Goal: Task Accomplishment & Management: Manage account settings

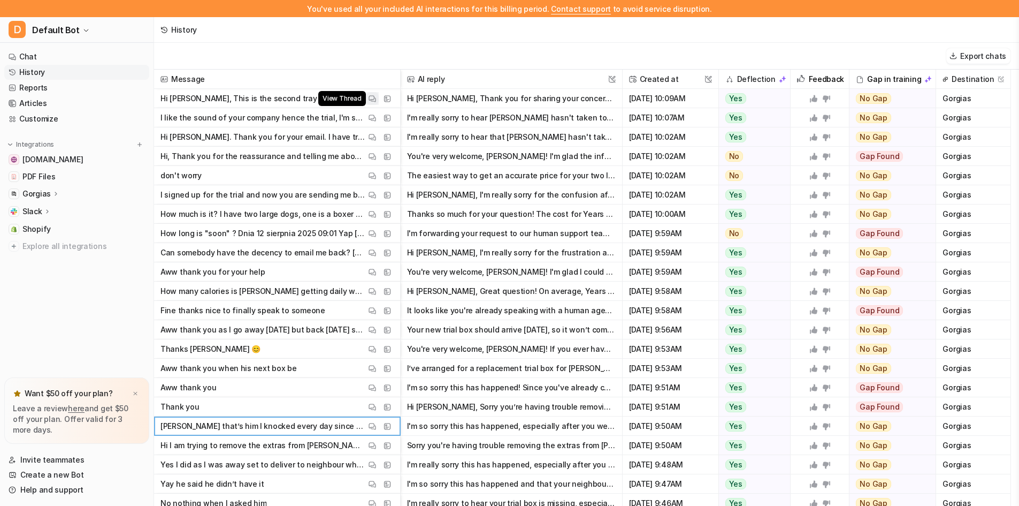
click at [371, 98] on img at bounding box center [372, 99] width 7 height 8
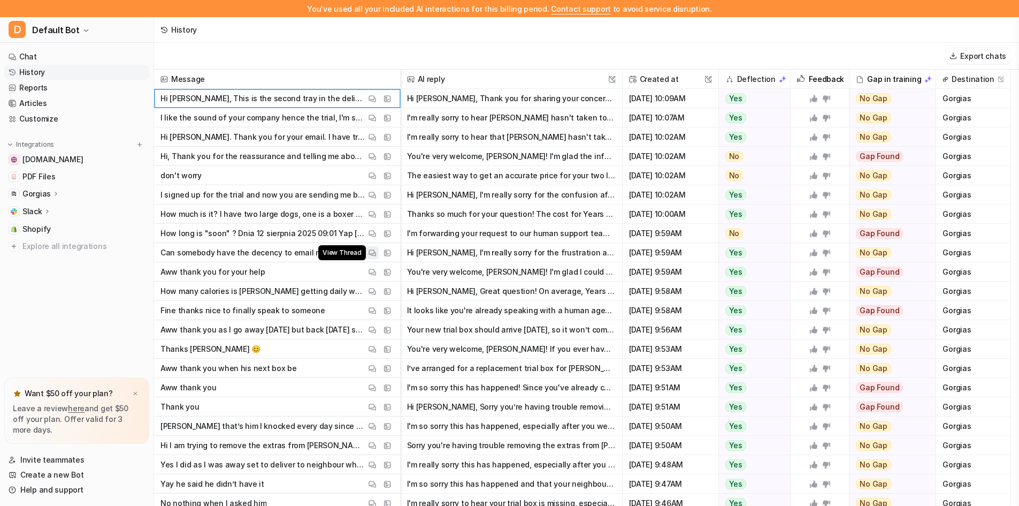
click at [371, 249] on img at bounding box center [372, 253] width 7 height 8
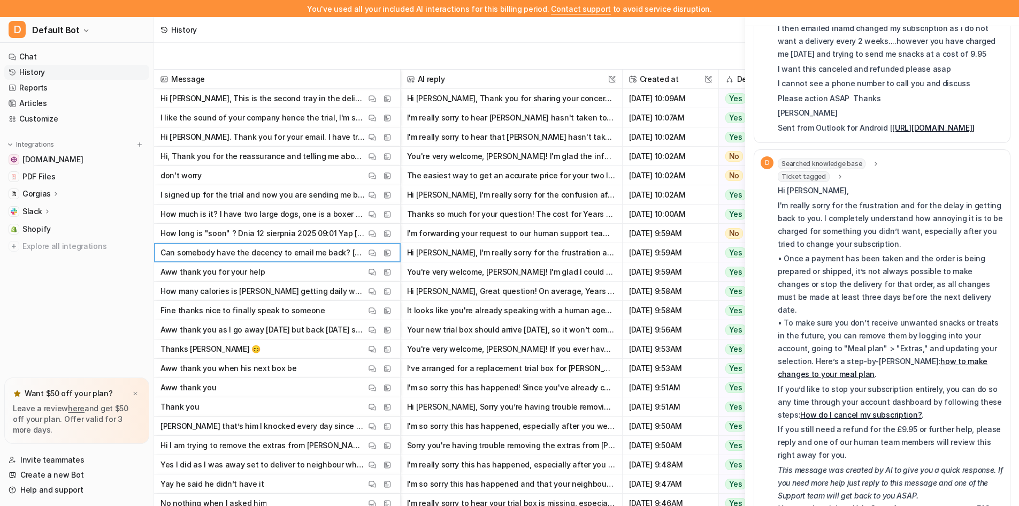
scroll to position [386, 0]
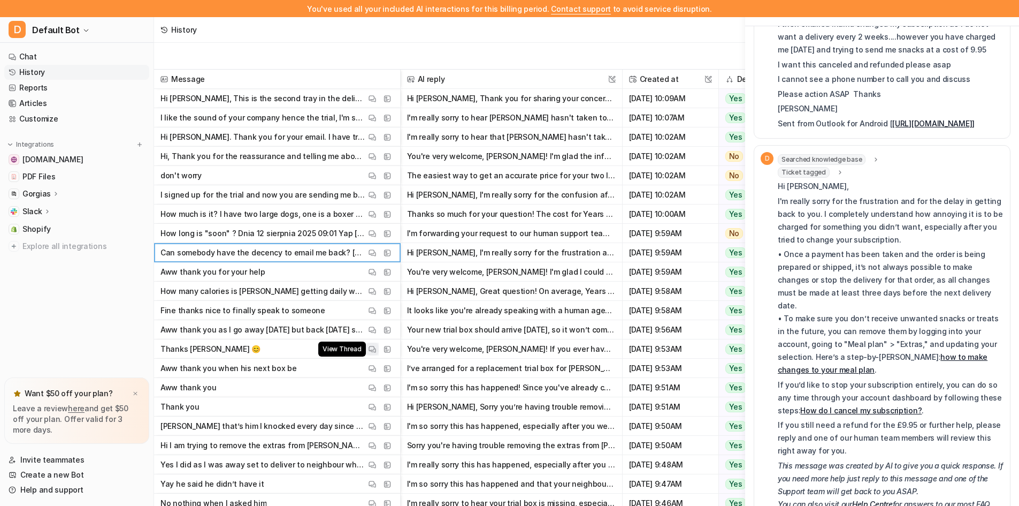
click at [372, 352] on img at bounding box center [372, 349] width 7 height 8
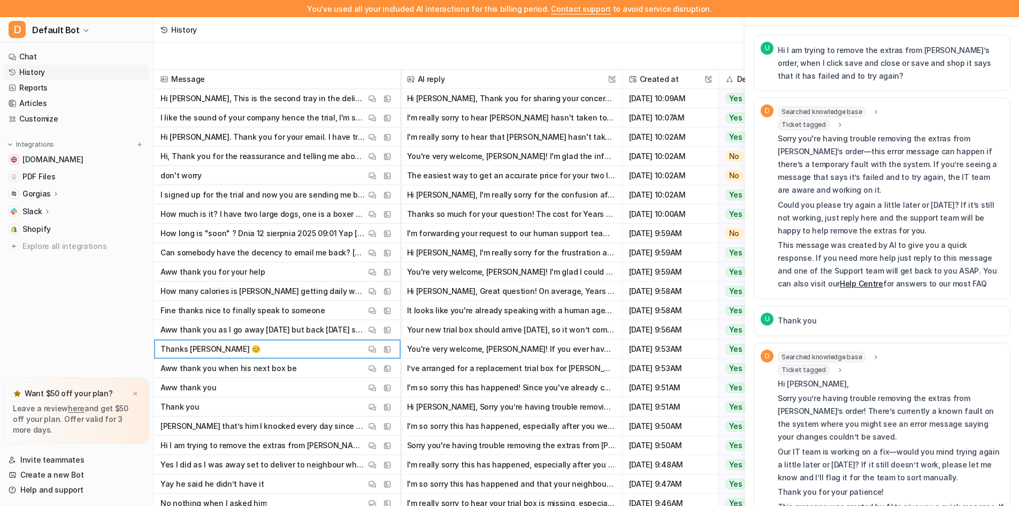
scroll to position [54, 0]
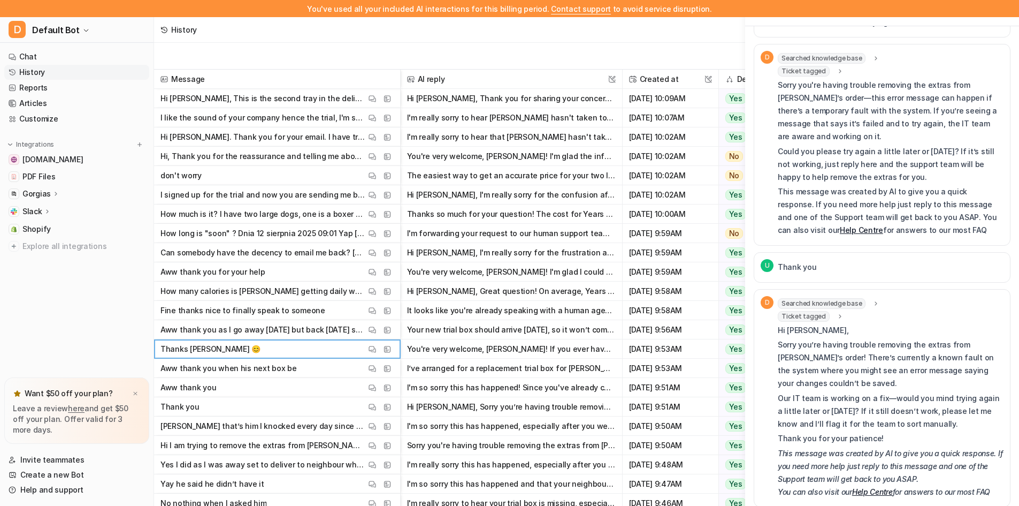
click at [707, 41] on div "History" at bounding box center [586, 30] width 865 height 26
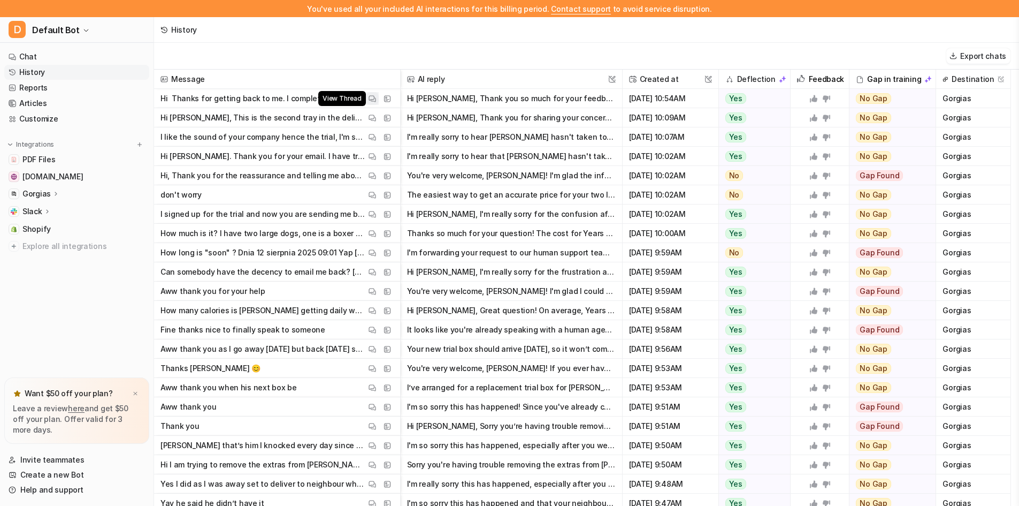
click at [370, 100] on img at bounding box center [372, 99] width 7 height 8
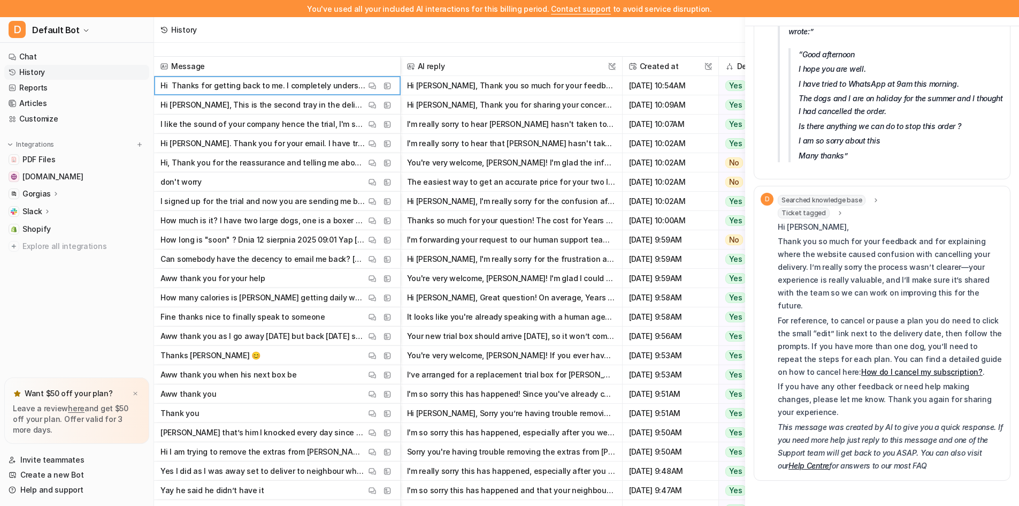
scroll to position [16, 0]
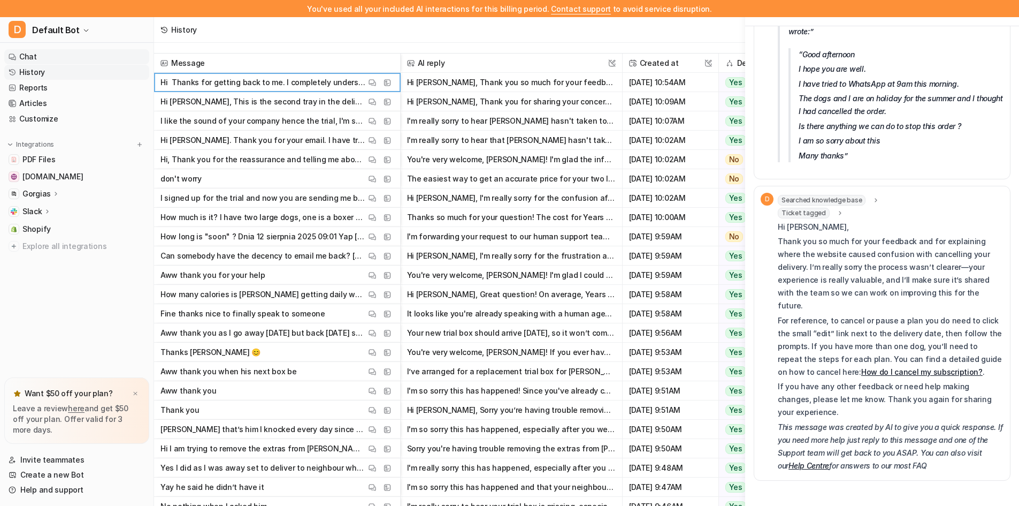
click at [60, 58] on link "Chat" at bounding box center [76, 56] width 145 height 15
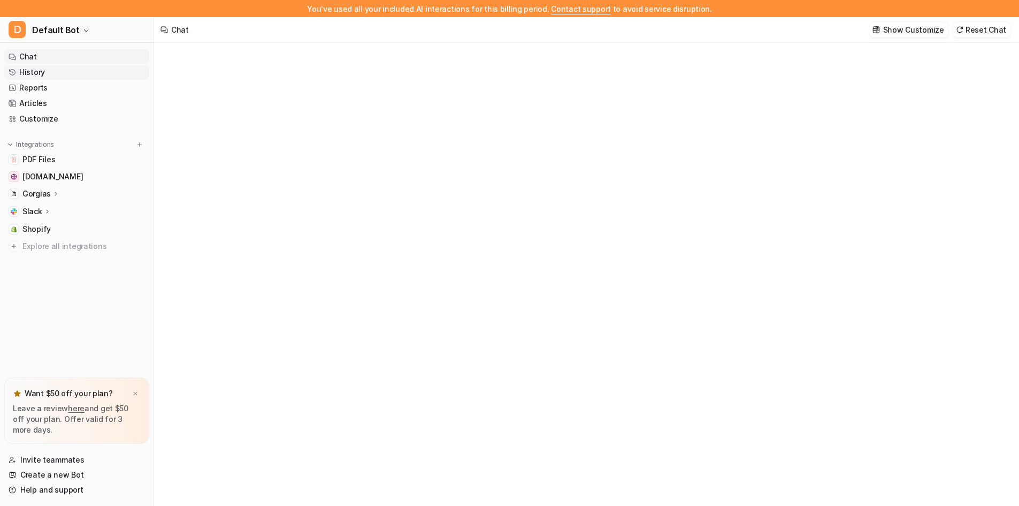
type textarea "**********"
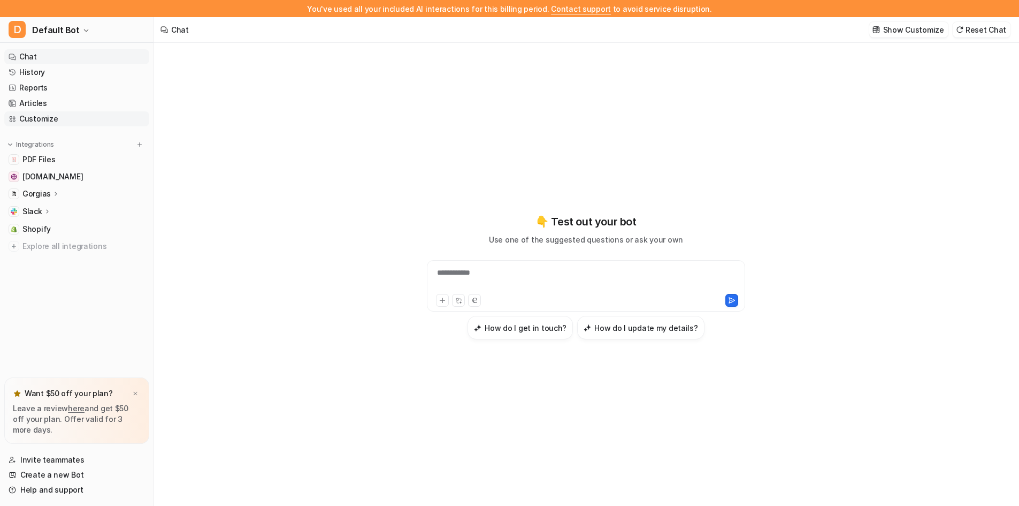
click at [79, 119] on link "Customize" at bounding box center [76, 118] width 145 height 15
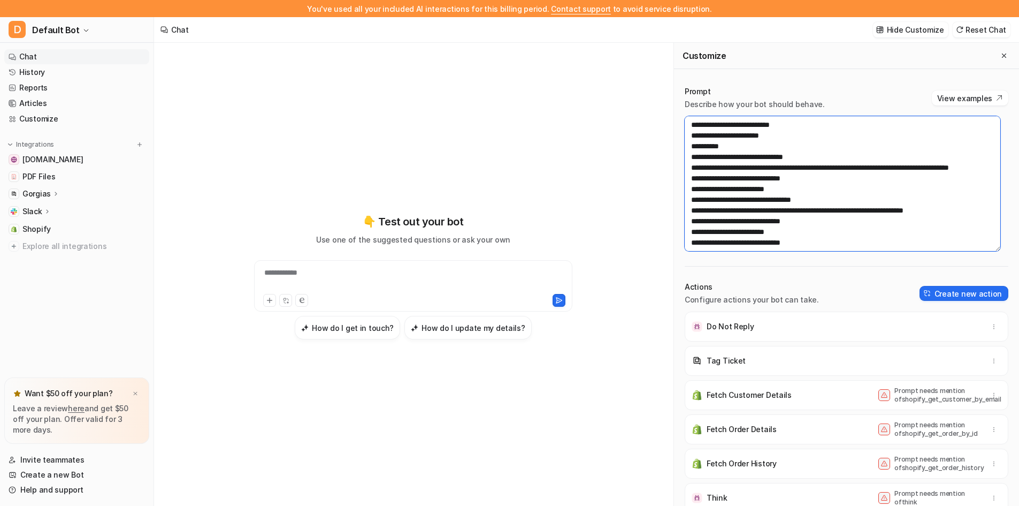
drag, startPoint x: 746, startPoint y: 127, endPoint x: 697, endPoint y: 124, distance: 48.8
click at [697, 124] on textarea at bounding box center [843, 183] width 316 height 135
drag, startPoint x: 691, startPoint y: 136, endPoint x: 838, endPoint y: 114, distance: 148.8
click at [838, 114] on div "Prompt Describe how your bot should behave. View examples" at bounding box center [847, 168] width 324 height 165
click at [822, 122] on textarea at bounding box center [843, 183] width 316 height 135
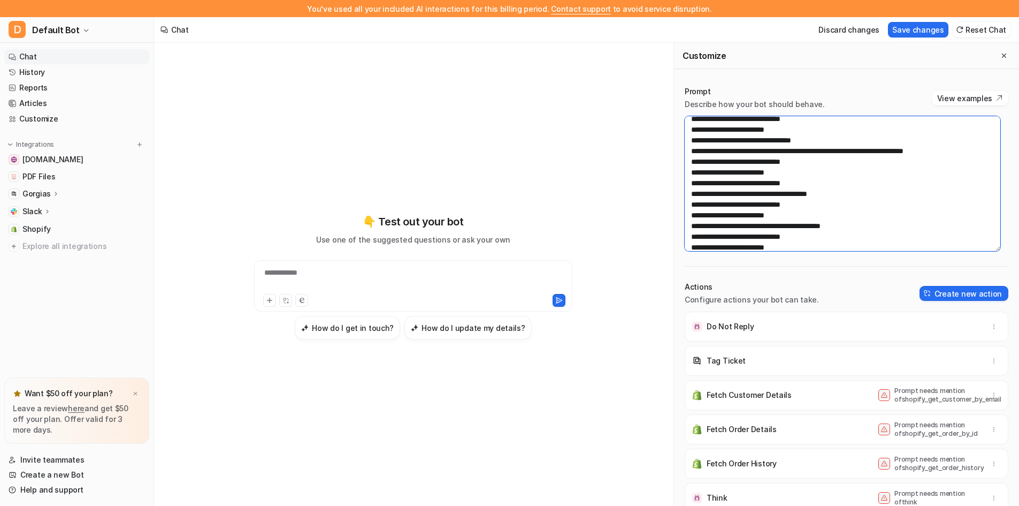
scroll to position [121, 0]
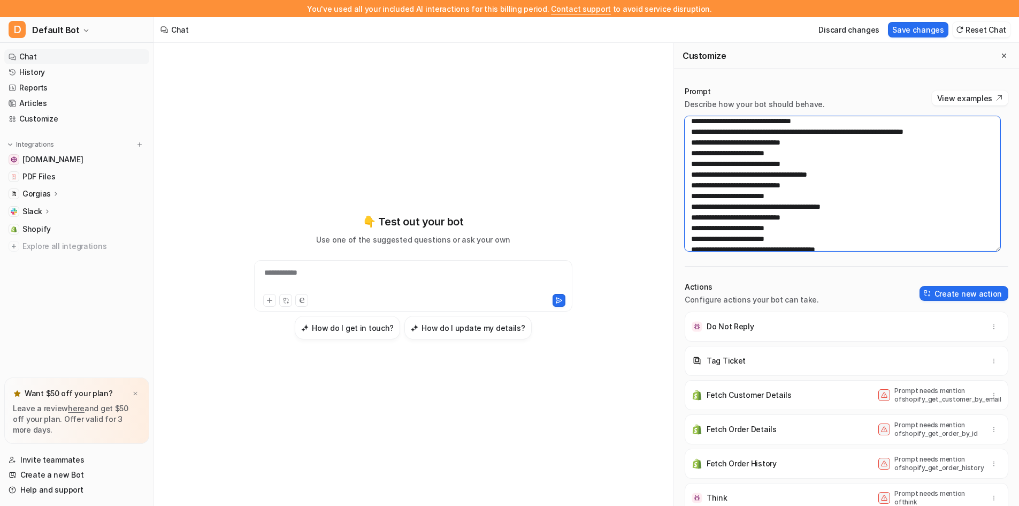
drag, startPoint x: 804, startPoint y: 153, endPoint x: 706, endPoint y: 141, distance: 98.1
click at [706, 141] on textarea at bounding box center [843, 183] width 316 height 135
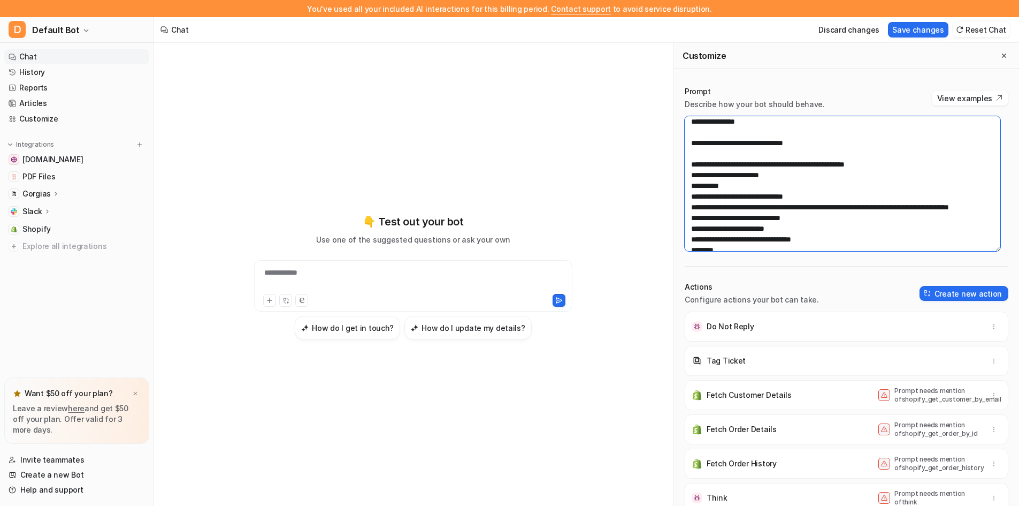
scroll to position [0, 0]
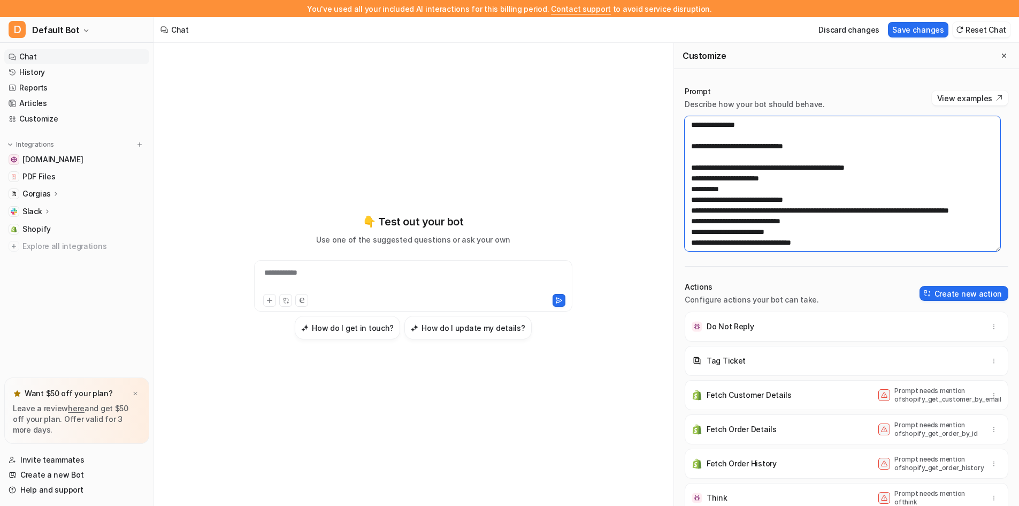
click at [887, 170] on textarea at bounding box center [843, 183] width 316 height 135
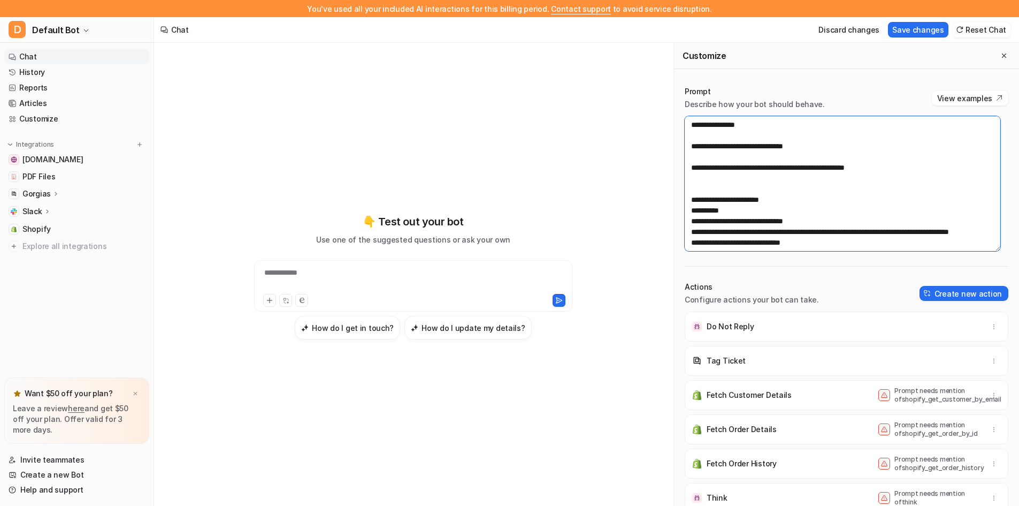
paste textarea "**********"
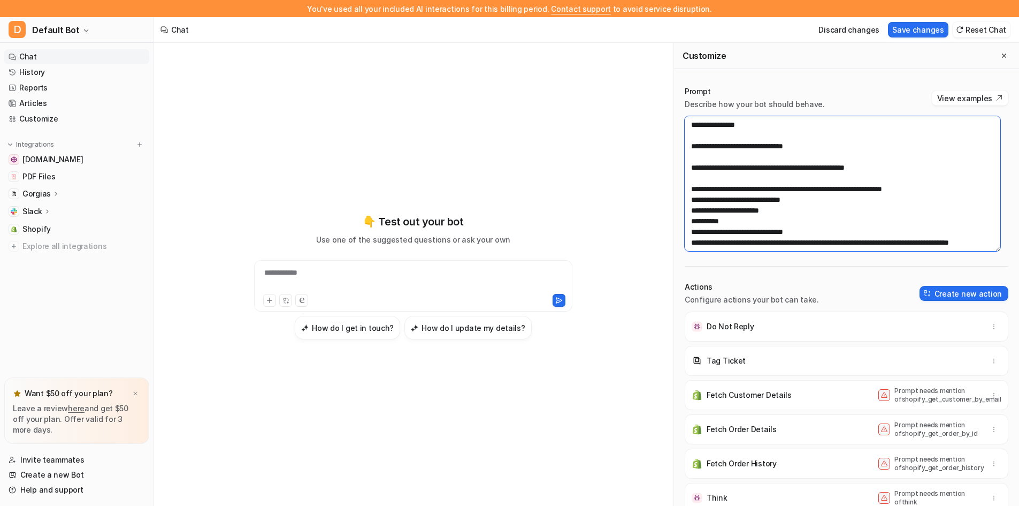
drag, startPoint x: 750, startPoint y: 197, endPoint x: 692, endPoint y: 199, distance: 57.8
click at [692, 199] on textarea at bounding box center [843, 183] width 316 height 135
click at [694, 189] on textarea at bounding box center [843, 183] width 316 height 135
drag, startPoint x: 882, startPoint y: 167, endPoint x: 828, endPoint y: 166, distance: 54.0
click at [828, 166] on textarea at bounding box center [843, 183] width 316 height 135
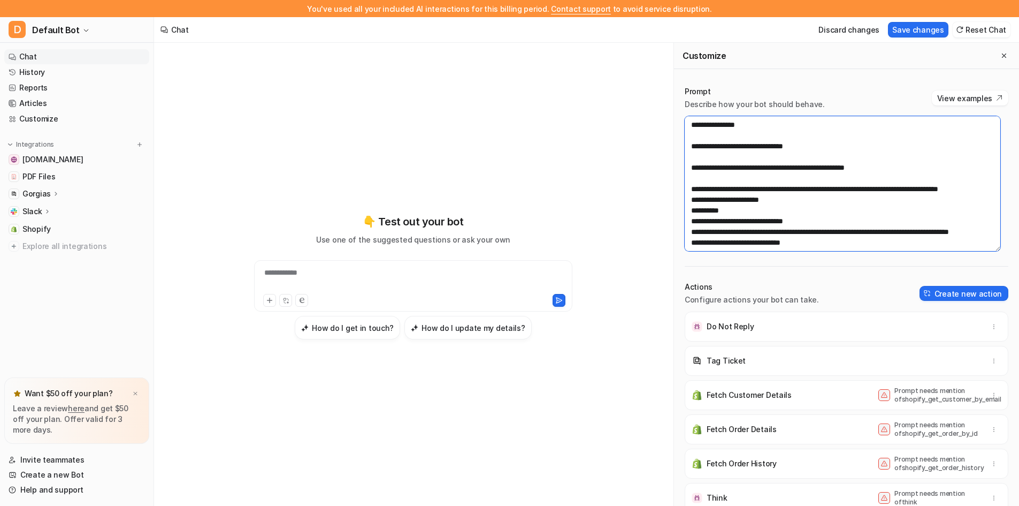
paste textarea "**********"
click at [829, 166] on textarea at bounding box center [843, 183] width 316 height 135
drag, startPoint x: 932, startPoint y: 169, endPoint x: 813, endPoint y: 167, distance: 119.3
click at [813, 167] on textarea at bounding box center [843, 183] width 316 height 135
drag, startPoint x: 741, startPoint y: 202, endPoint x: 947, endPoint y: 188, distance: 206.5
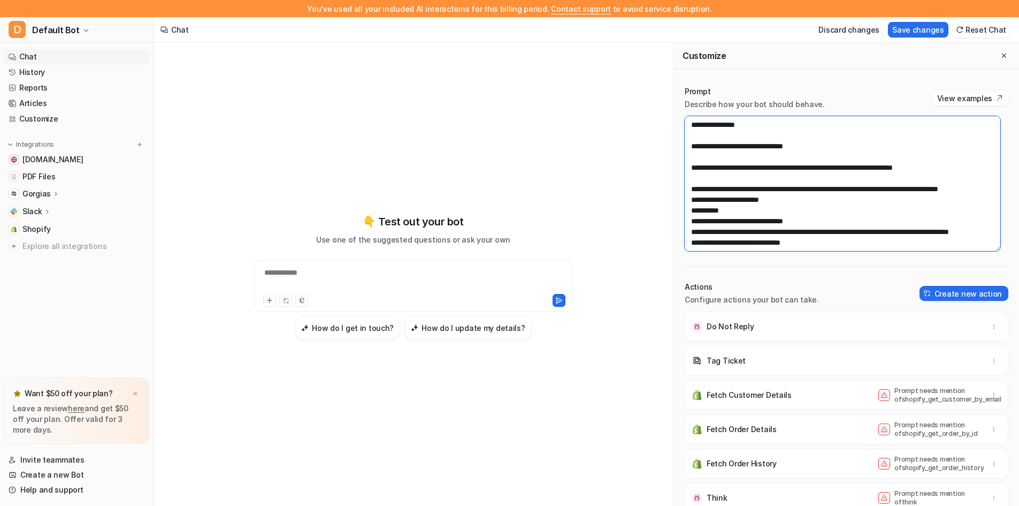
click at [947, 188] on textarea at bounding box center [843, 183] width 316 height 135
paste textarea "**********"
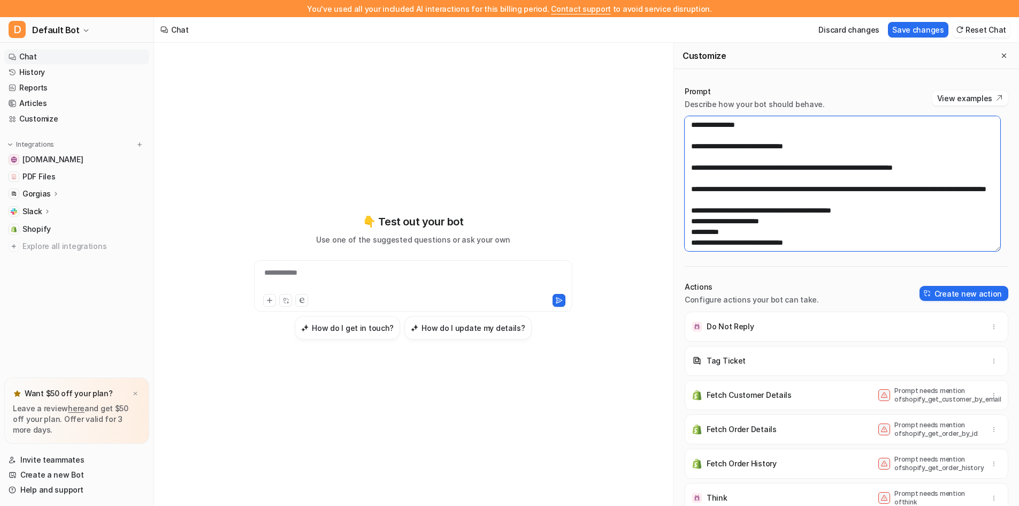
paste textarea "**********"
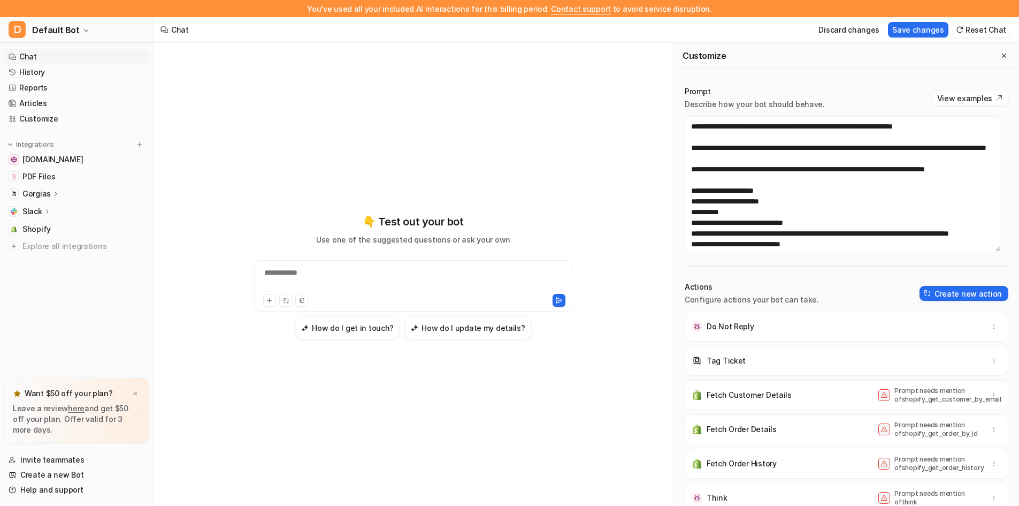
scroll to position [60, 0]
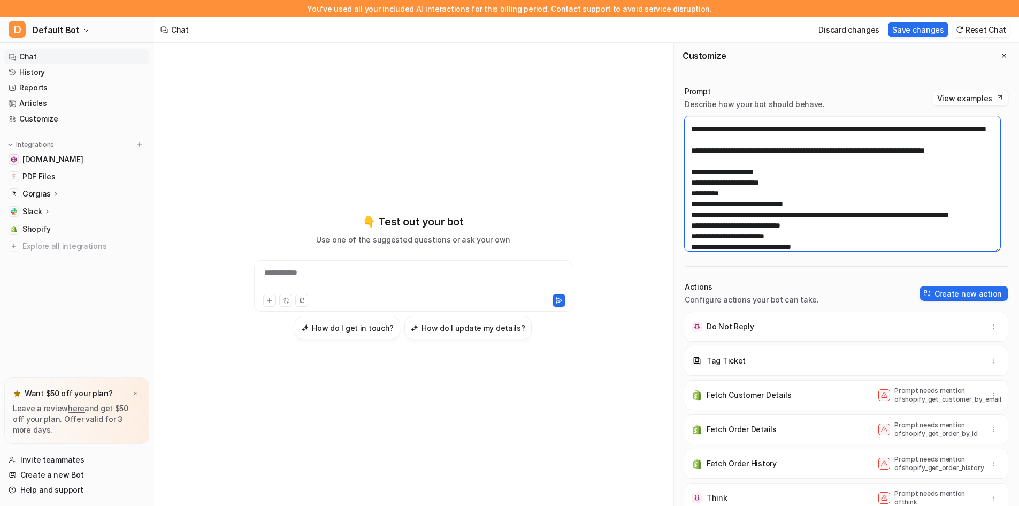
drag, startPoint x: 776, startPoint y: 199, endPoint x: 746, endPoint y: 194, distance: 29.9
click at [746, 194] on textarea at bounding box center [843, 183] width 316 height 135
click at [739, 193] on textarea at bounding box center [843, 183] width 316 height 135
drag, startPoint x: 738, startPoint y: 193, endPoint x: 773, endPoint y: 195, distance: 34.8
click at [773, 195] on textarea at bounding box center [843, 183] width 316 height 135
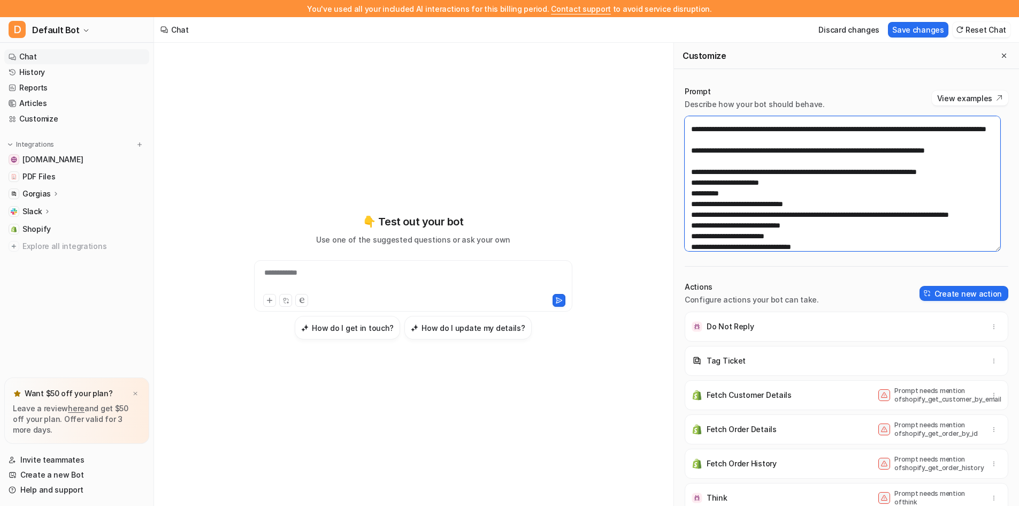
click at [782, 174] on textarea at bounding box center [843, 183] width 316 height 135
click at [984, 190] on textarea at bounding box center [843, 183] width 316 height 135
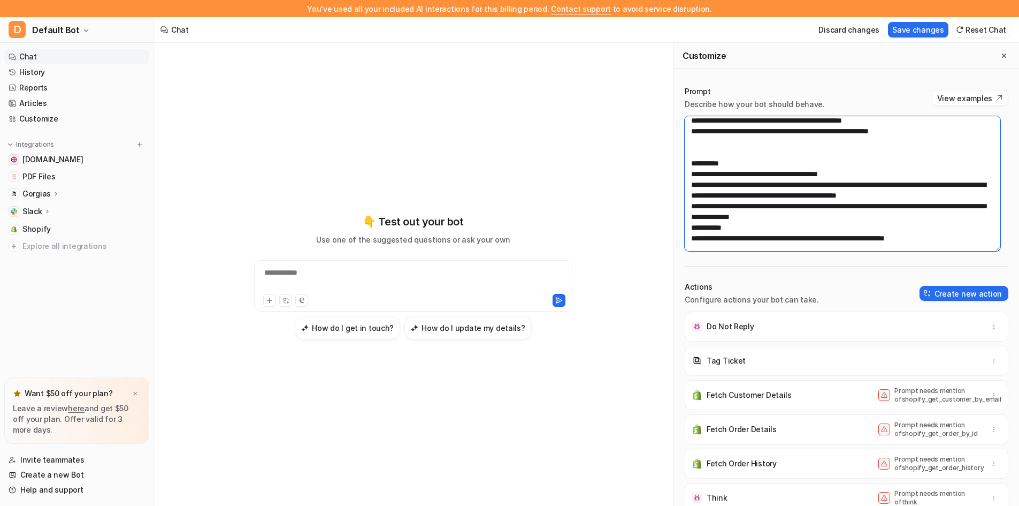
scroll to position [381, 0]
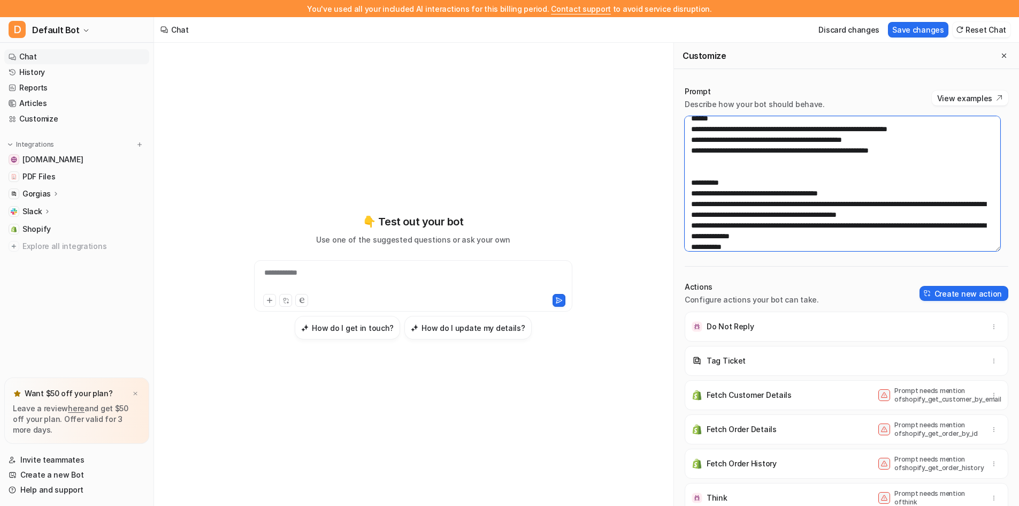
click at [933, 184] on textarea at bounding box center [843, 183] width 316 height 135
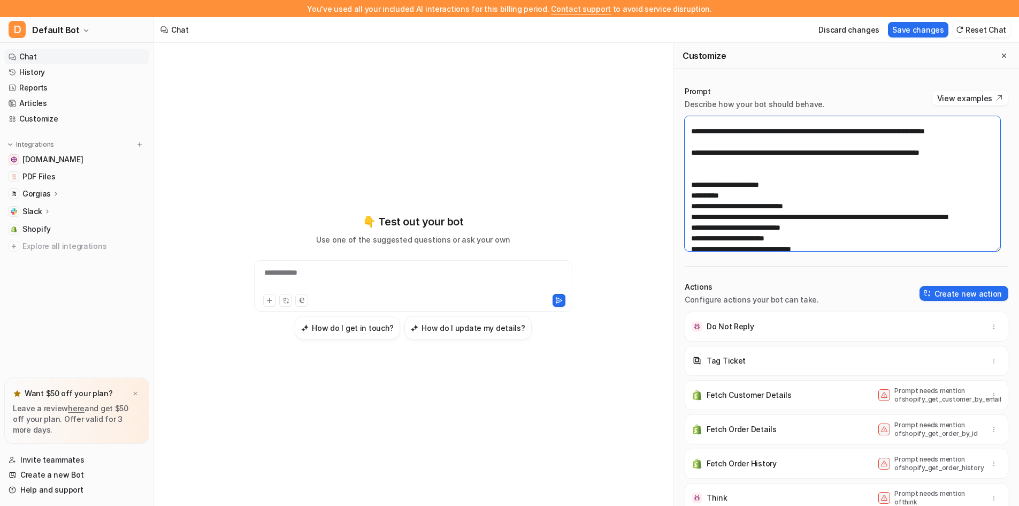
scroll to position [60, 0]
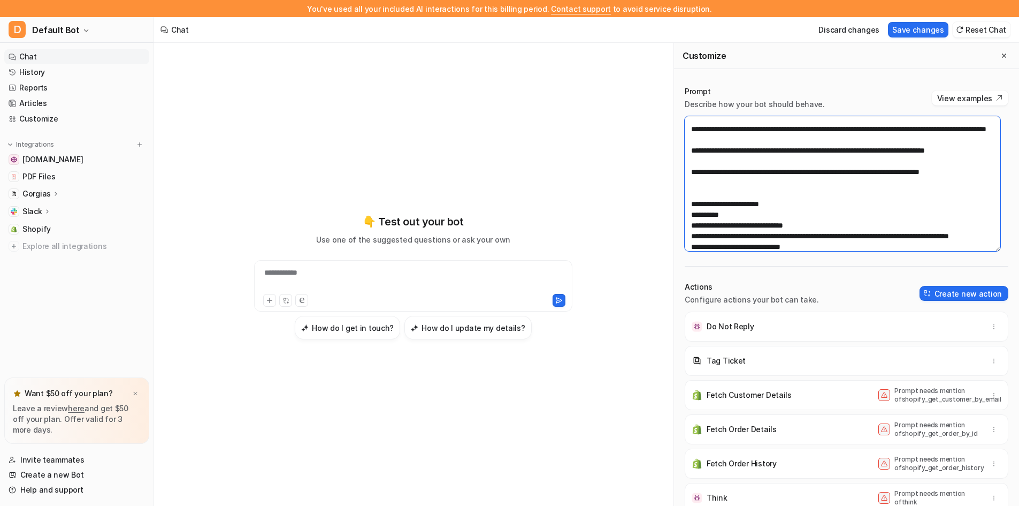
click at [810, 209] on textarea at bounding box center [843, 183] width 316 height 135
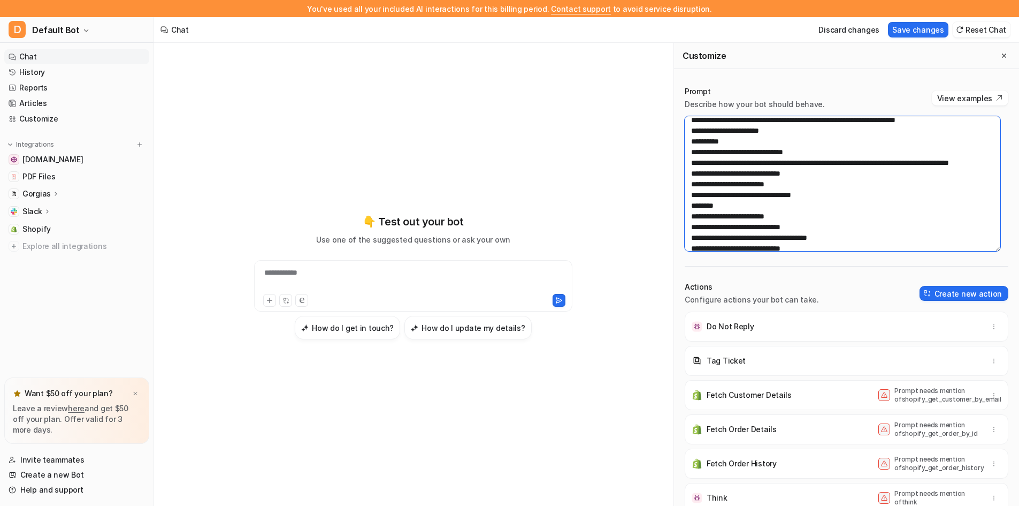
scroll to position [78, 0]
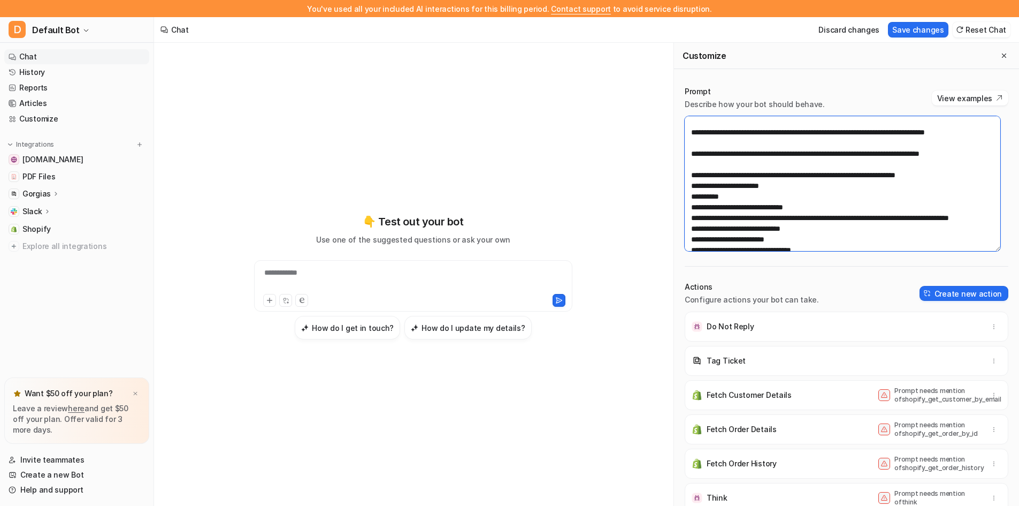
drag, startPoint x: 834, startPoint y: 226, endPoint x: 692, endPoint y: 212, distance: 143.0
click at [692, 212] on textarea at bounding box center [843, 183] width 316 height 135
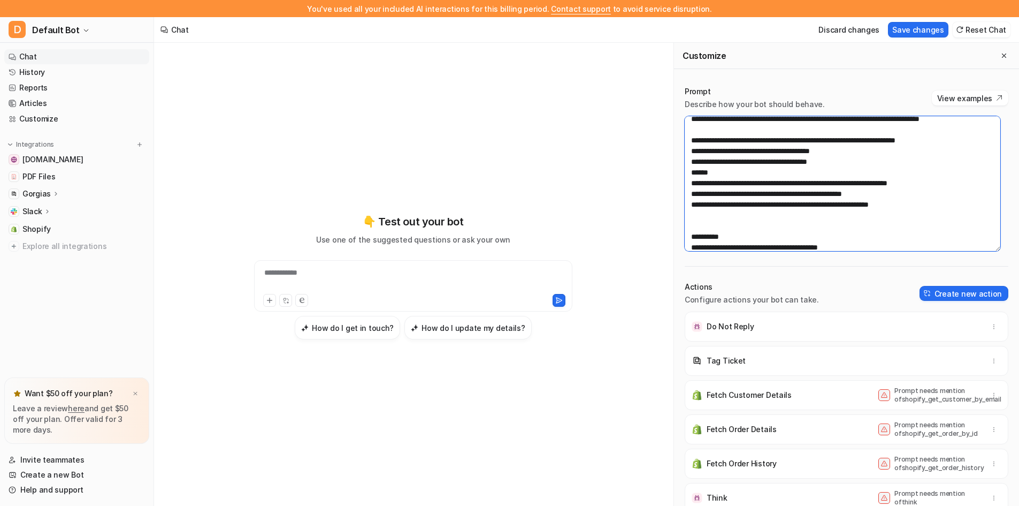
scroll to position [132, 0]
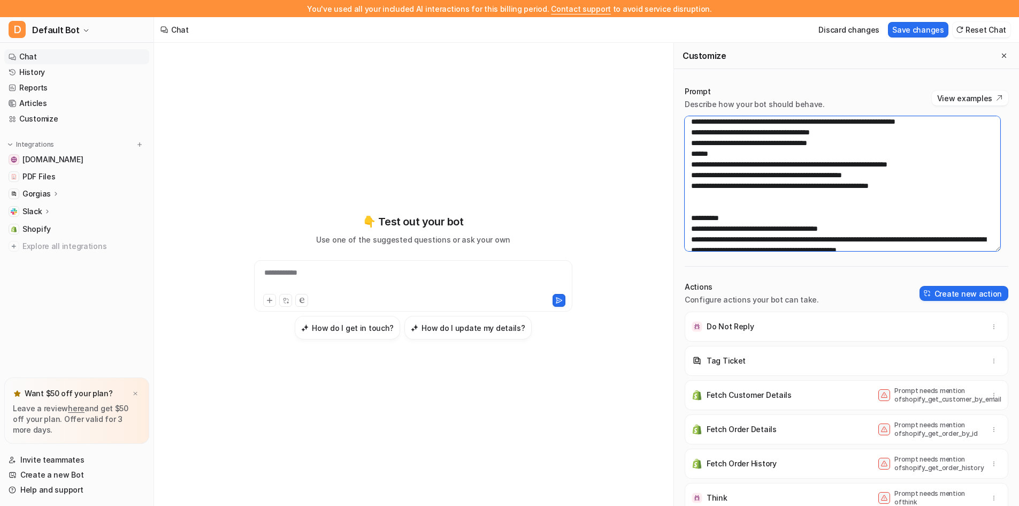
click at [706, 154] on textarea at bounding box center [843, 183] width 316 height 135
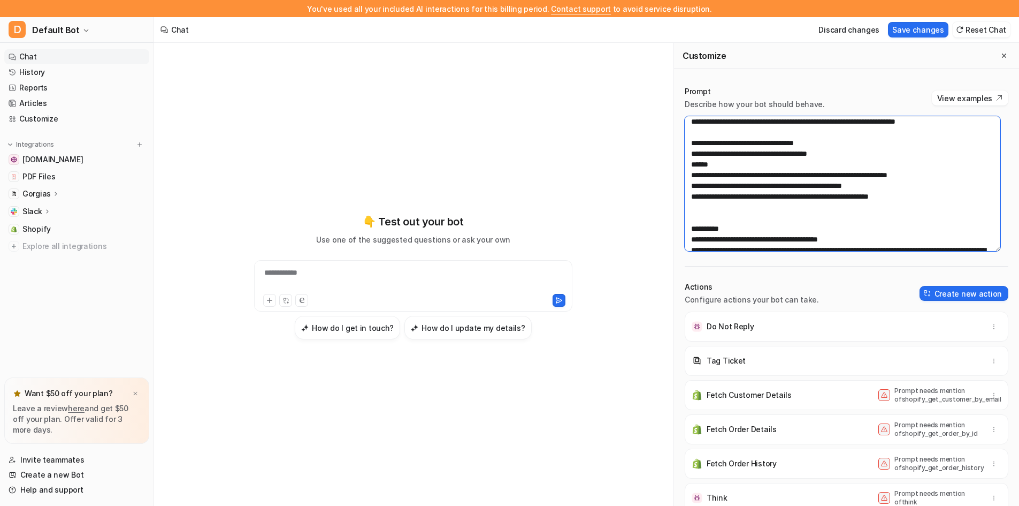
click at [697, 174] on textarea at bounding box center [843, 183] width 316 height 135
click at [727, 187] on textarea at bounding box center [843, 183] width 316 height 135
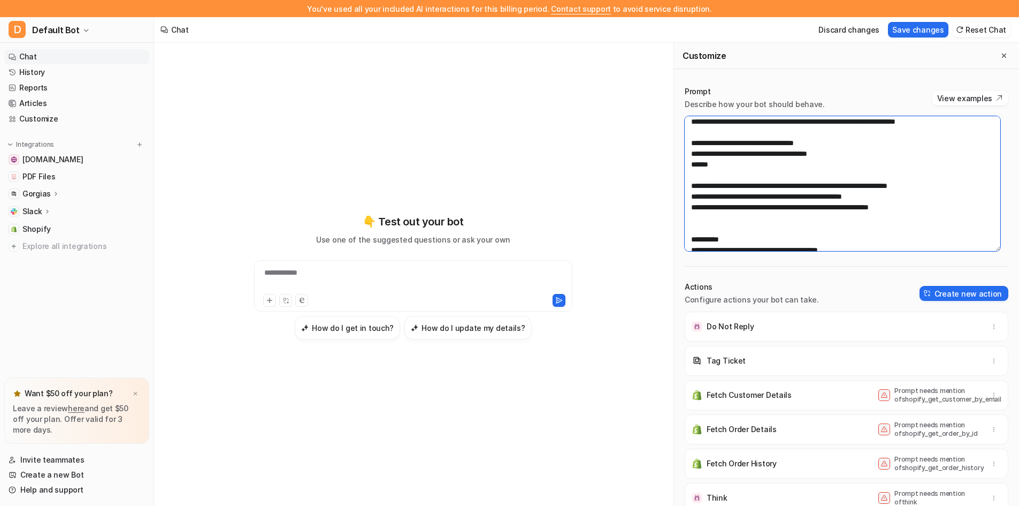
click at [943, 205] on textarea at bounding box center [843, 183] width 316 height 135
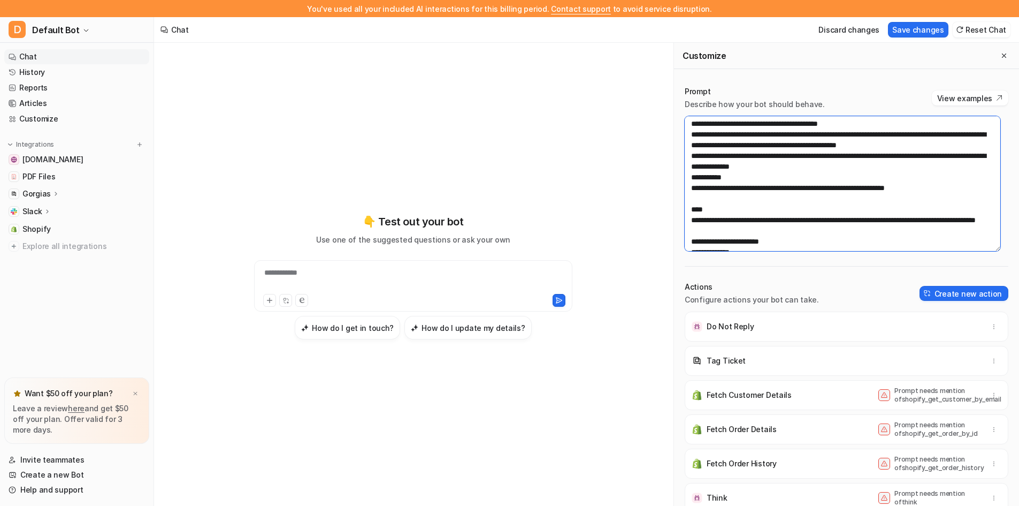
scroll to position [239, 0]
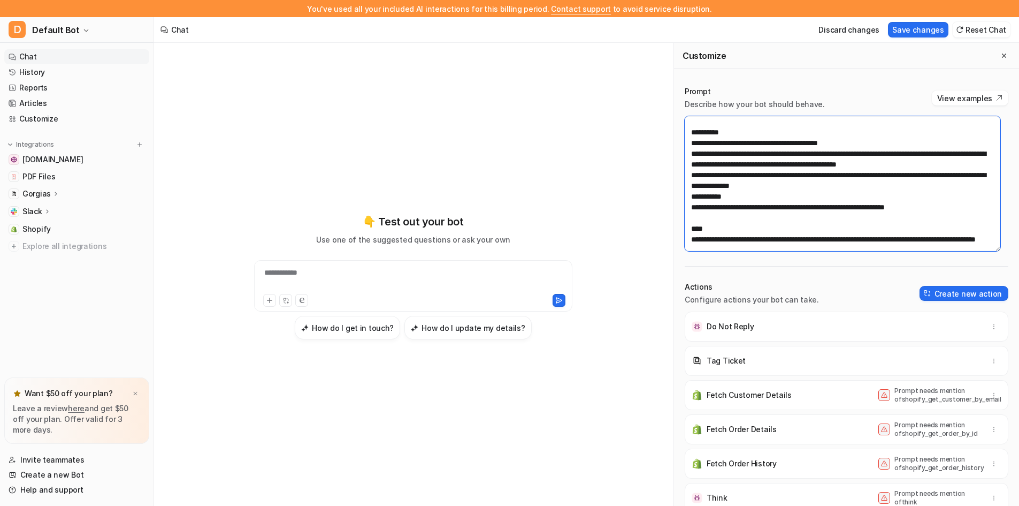
click at [692, 175] on textarea at bounding box center [843, 183] width 316 height 135
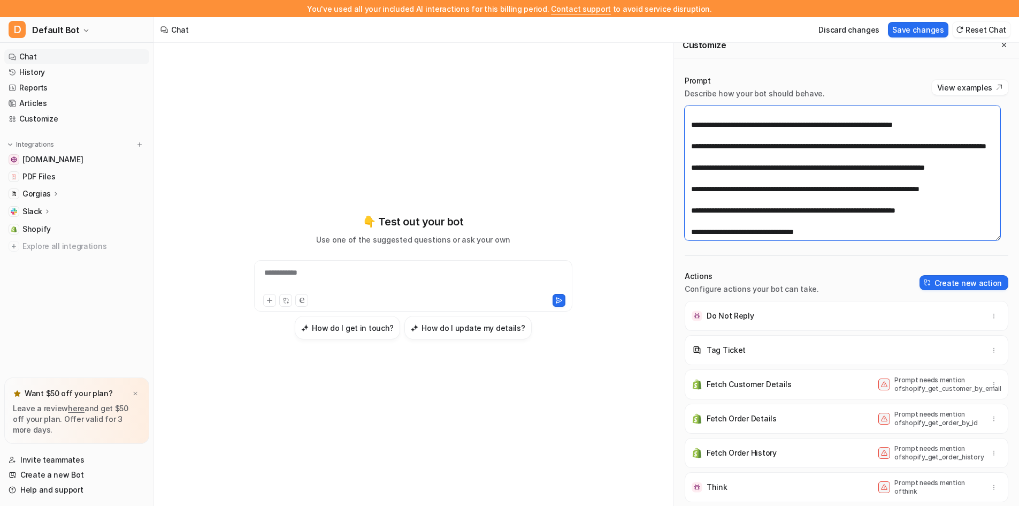
scroll to position [0, 0]
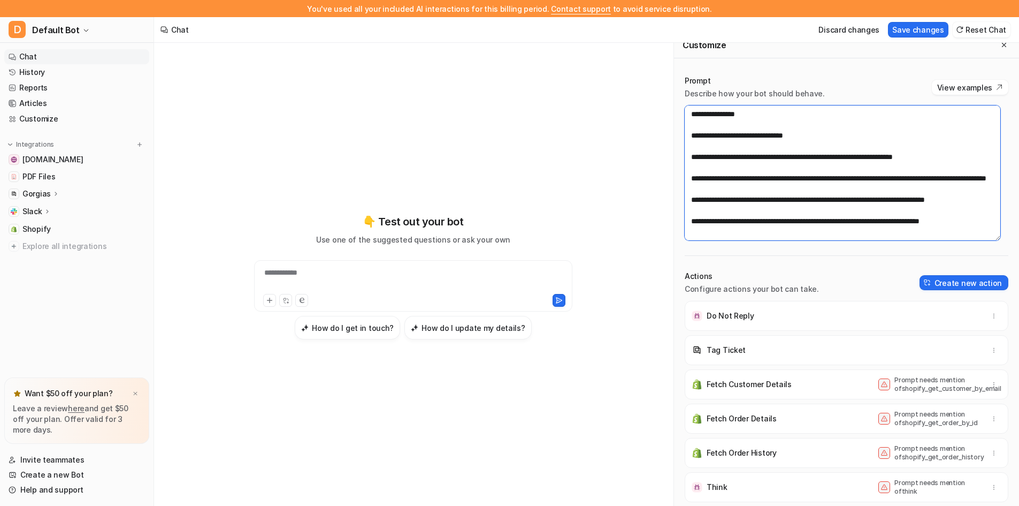
drag, startPoint x: 792, startPoint y: 132, endPoint x: 823, endPoint y: 230, distance: 102.0
click at [823, 230] on textarea at bounding box center [843, 172] width 316 height 135
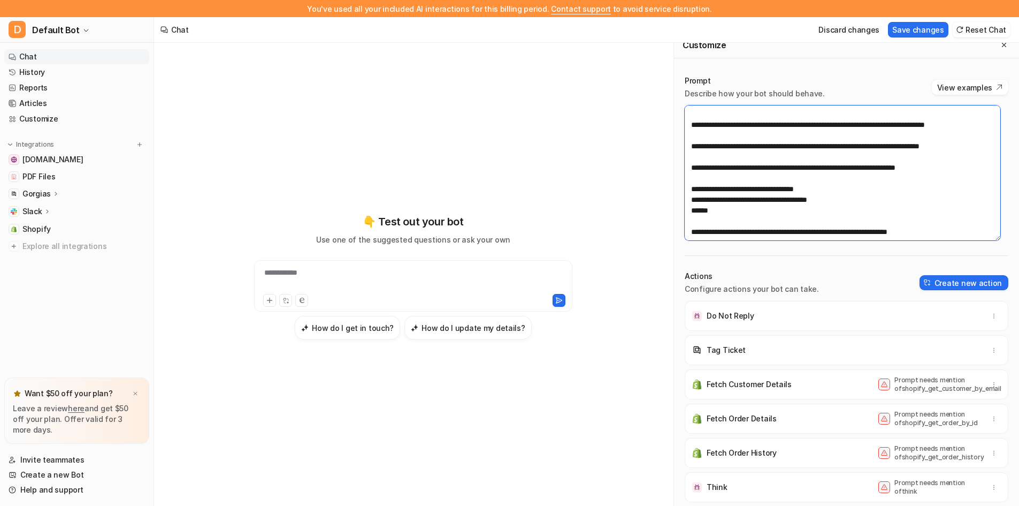
scroll to position [107, 0]
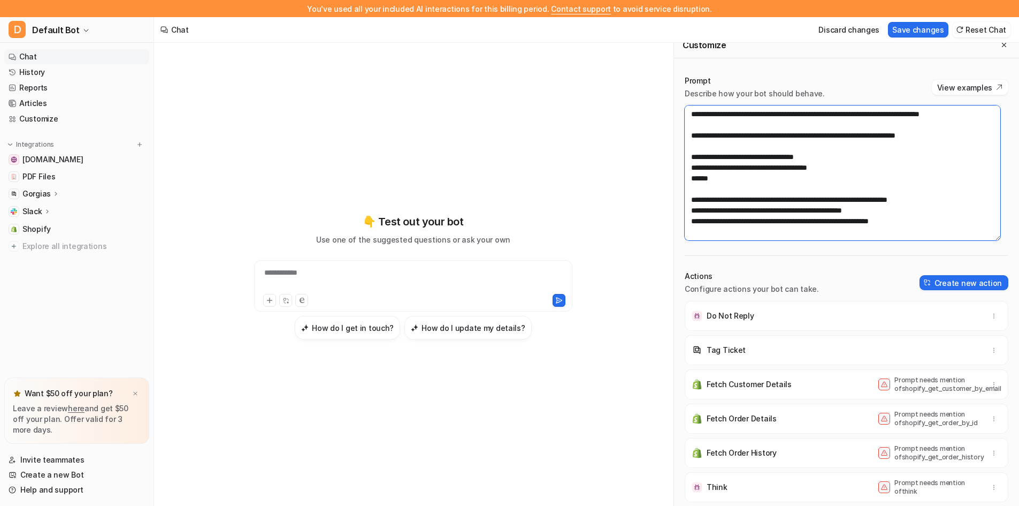
click at [844, 213] on textarea at bounding box center [843, 172] width 316 height 135
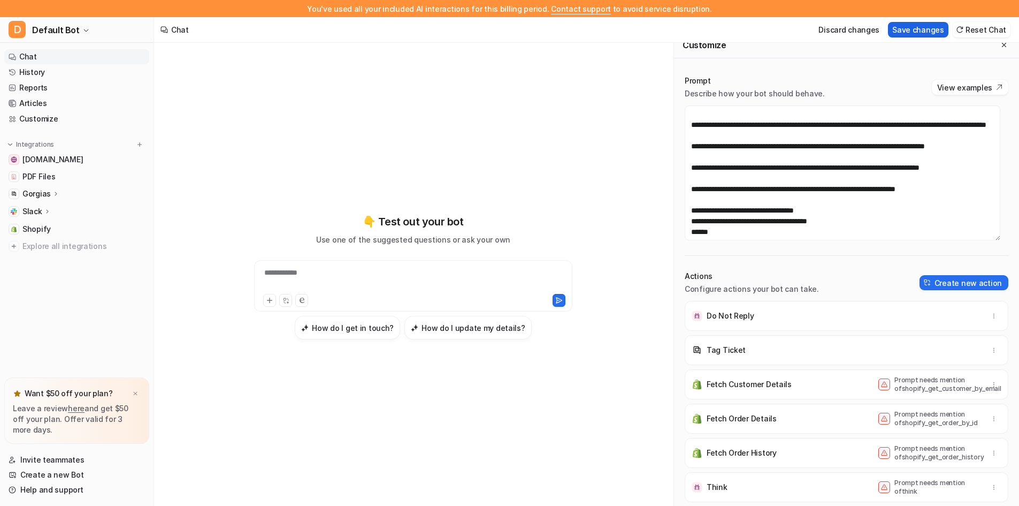
click at [900, 33] on button "Save changes" at bounding box center [918, 30] width 60 height 16
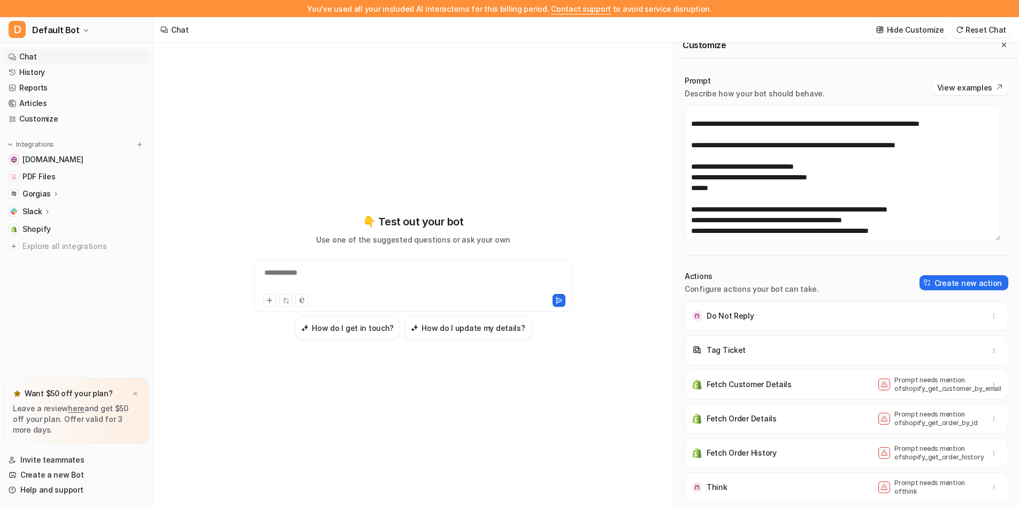
scroll to position [107, 0]
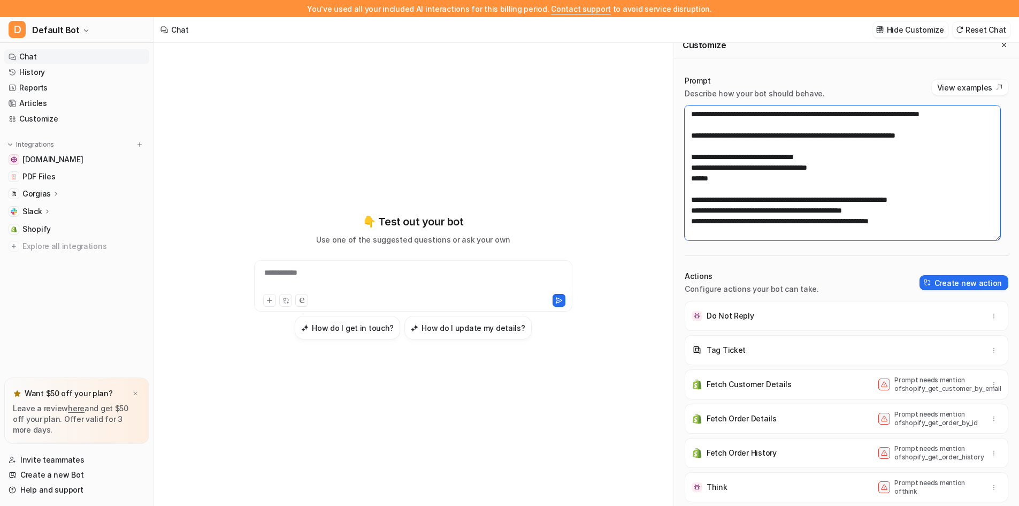
drag, startPoint x: 698, startPoint y: 188, endPoint x: 690, endPoint y: 188, distance: 8.0
click at [690, 188] on textarea at bounding box center [843, 172] width 316 height 135
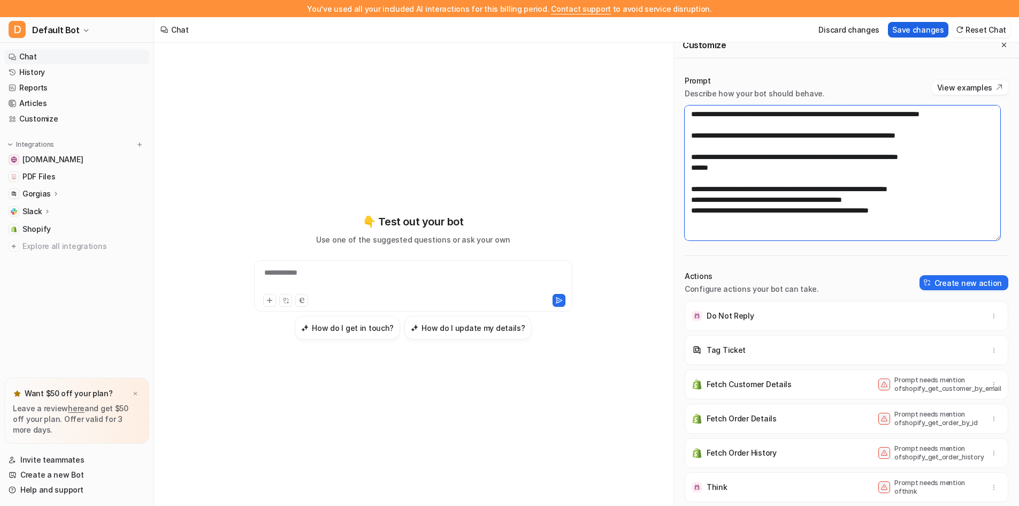
type textarea "**********"
click at [940, 29] on button "Save changes" at bounding box center [918, 30] width 60 height 16
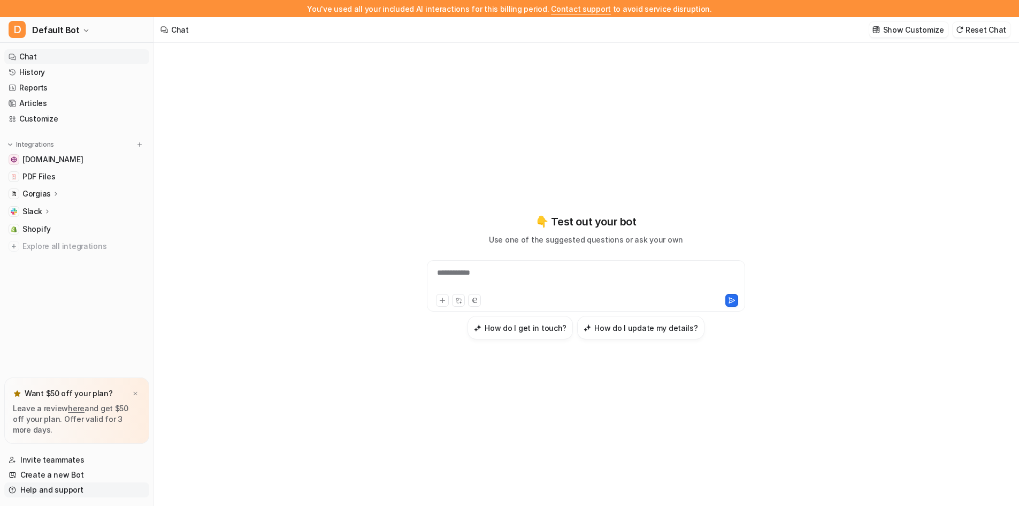
click at [62, 487] on link "Help and support" at bounding box center [76, 489] width 145 height 15
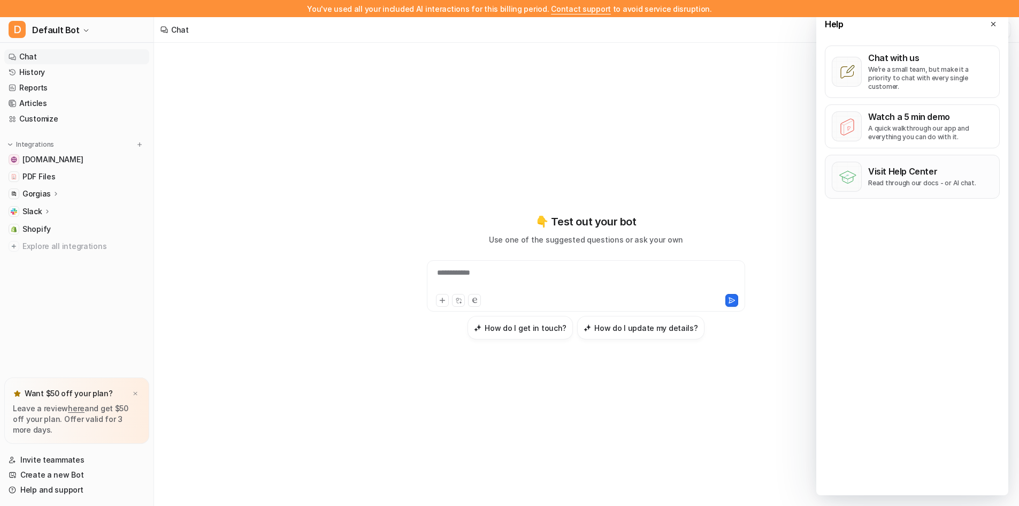
click at [942, 157] on button "Visit Help Center Read through our docs - or AI chat." at bounding box center [912, 177] width 175 height 44
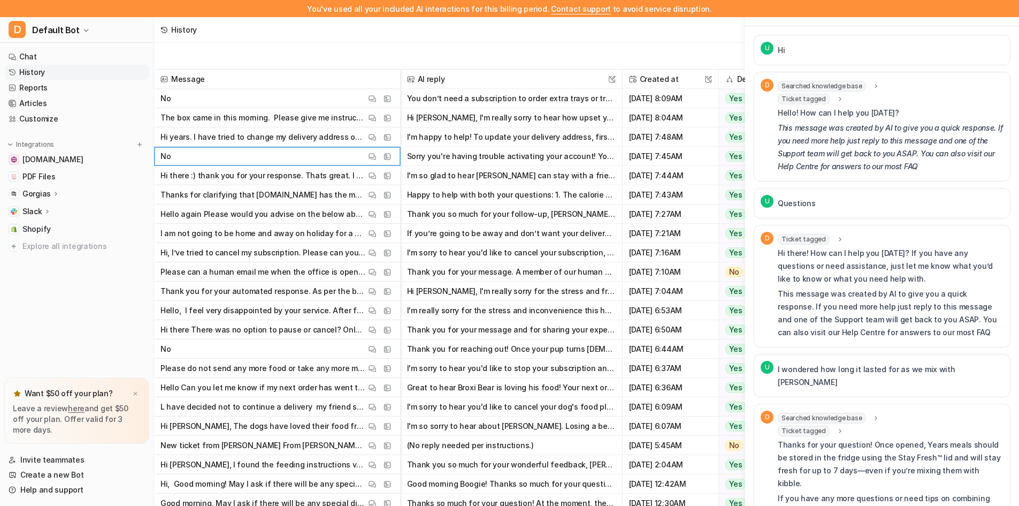
scroll to position [54, 0]
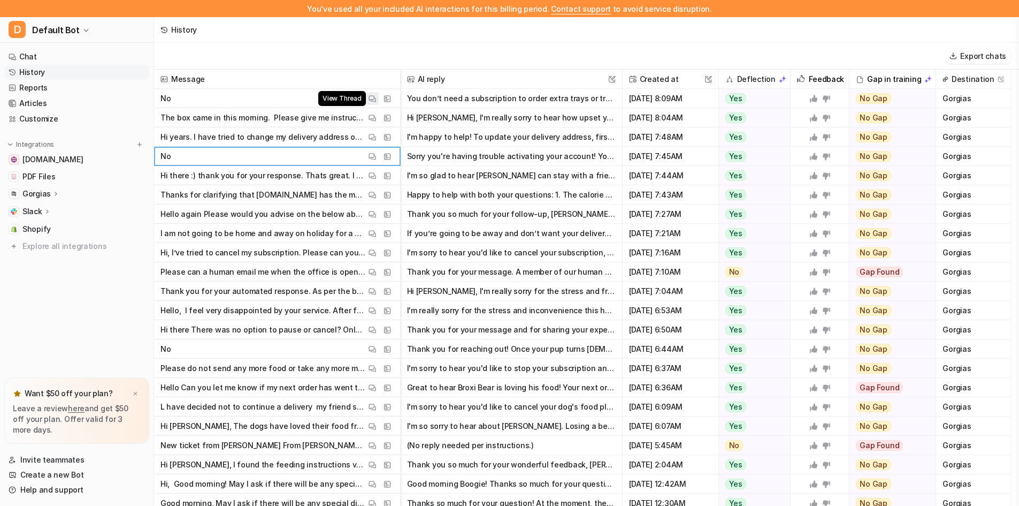
click at [373, 98] on img at bounding box center [372, 99] width 7 height 8
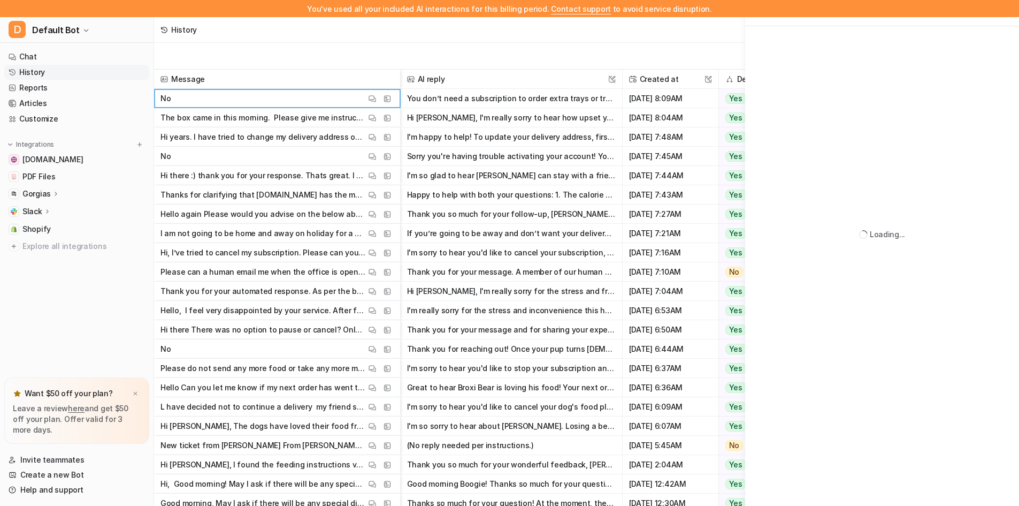
scroll to position [0, 0]
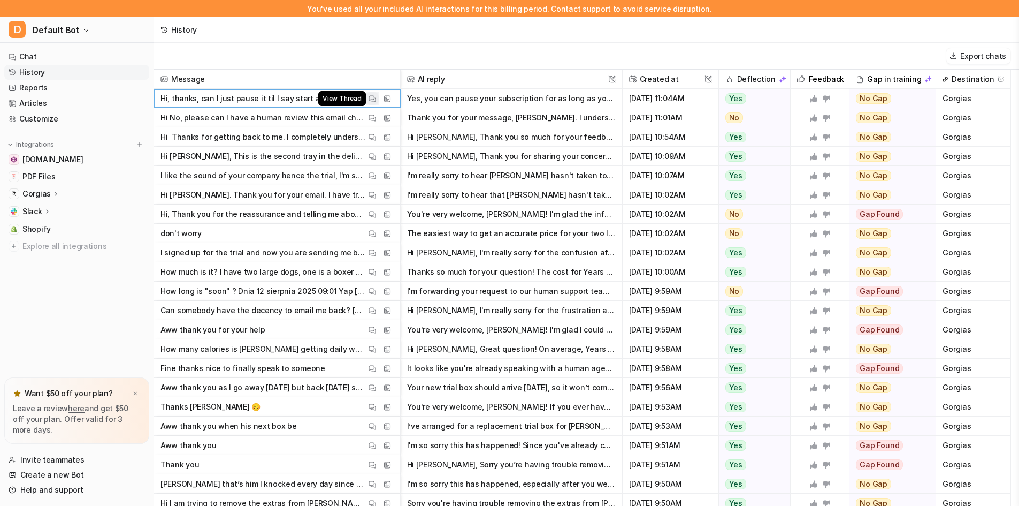
click at [372, 97] on img at bounding box center [372, 99] width 7 height 8
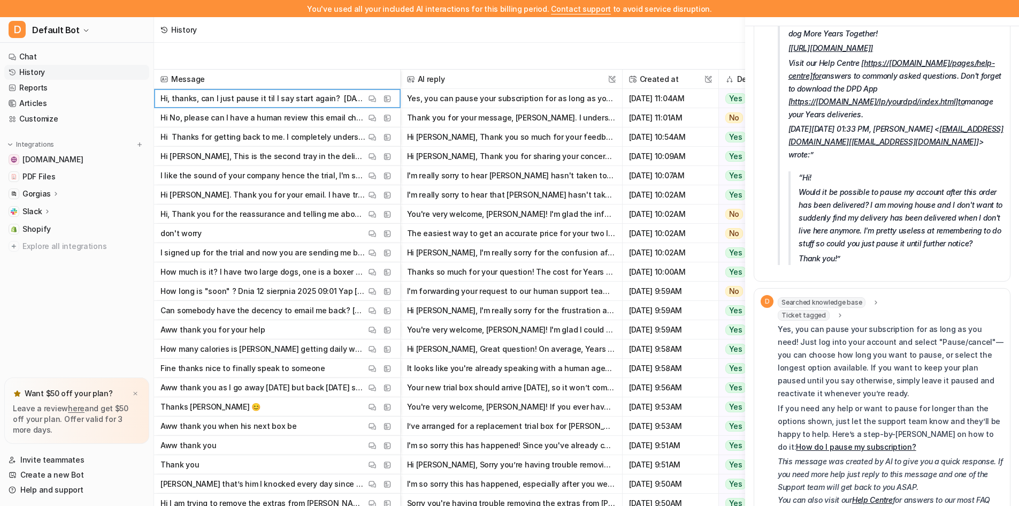
scroll to position [255, 0]
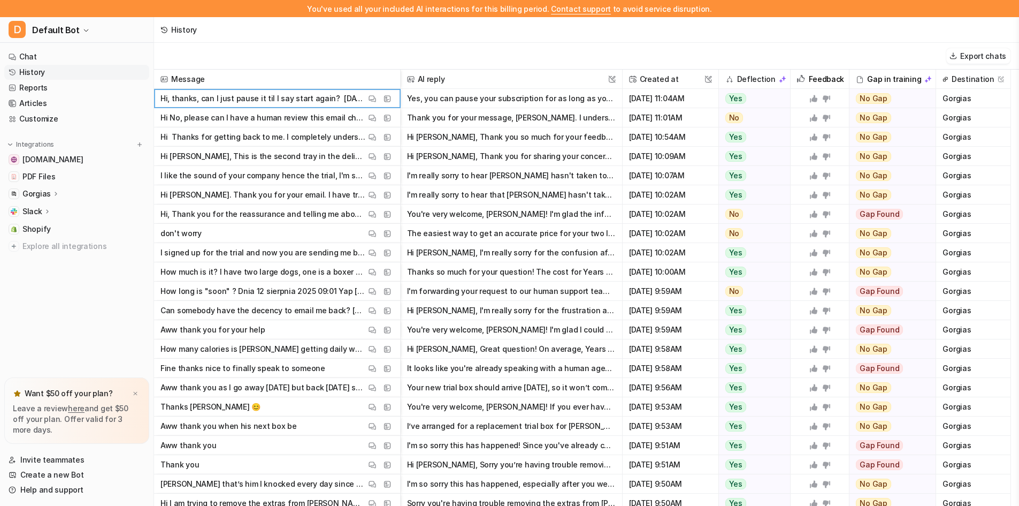
click at [606, 44] on div "Export chats" at bounding box center [586, 56] width 865 height 27
click at [763, 32] on div "History" at bounding box center [586, 30] width 865 height 26
click at [571, 60] on div "Export chats" at bounding box center [586, 56] width 865 height 27
click at [774, 44] on div "Export chats" at bounding box center [586, 56] width 865 height 27
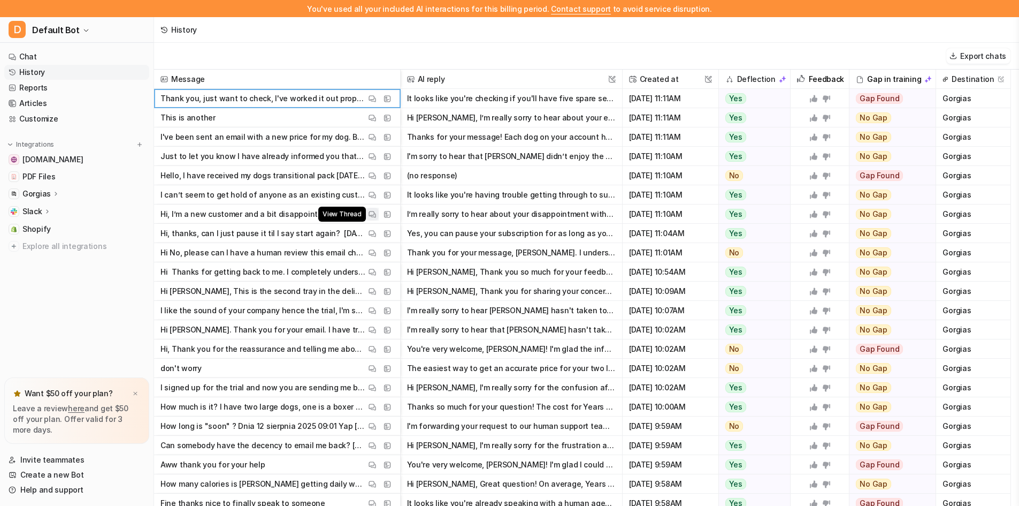
click at [372, 212] on img at bounding box center [372, 214] width 7 height 8
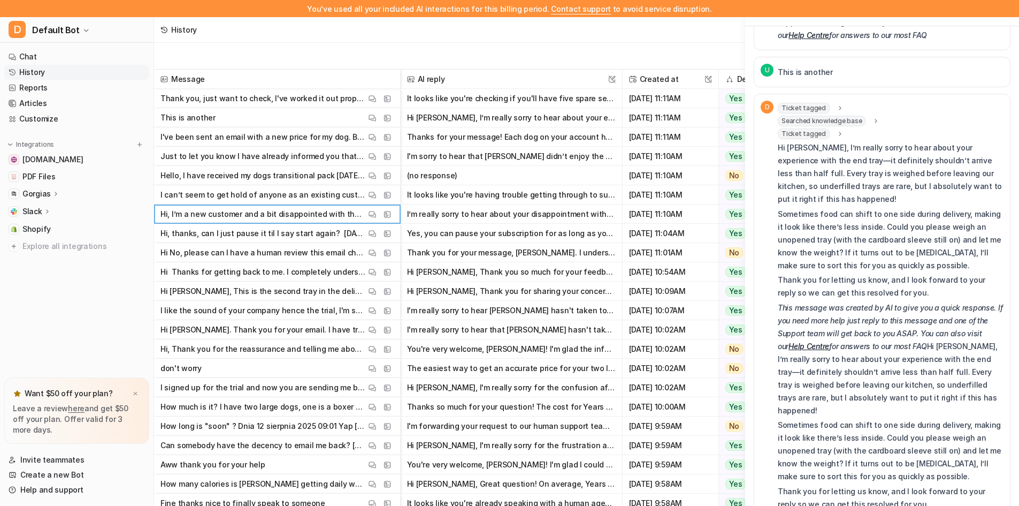
scroll to position [381, 0]
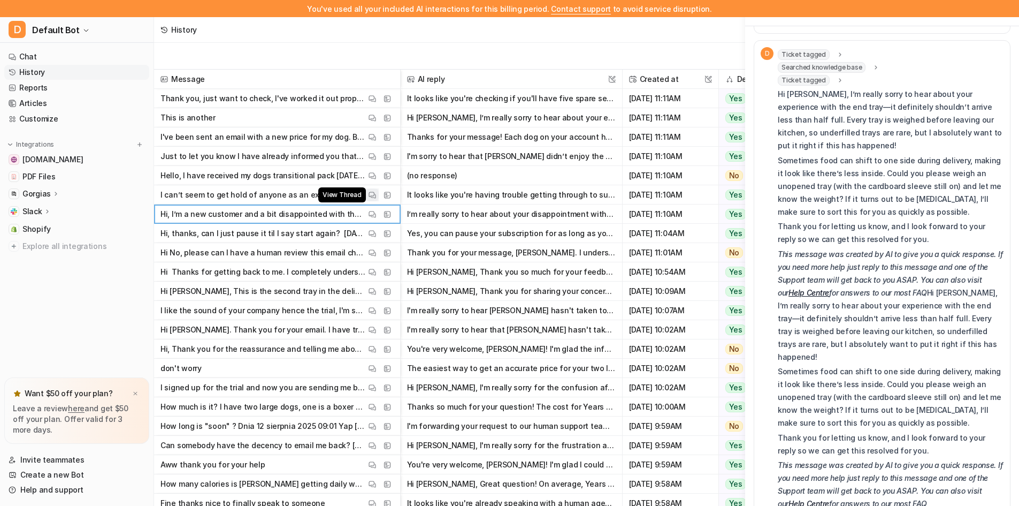
click at [372, 193] on img at bounding box center [372, 195] width 7 height 8
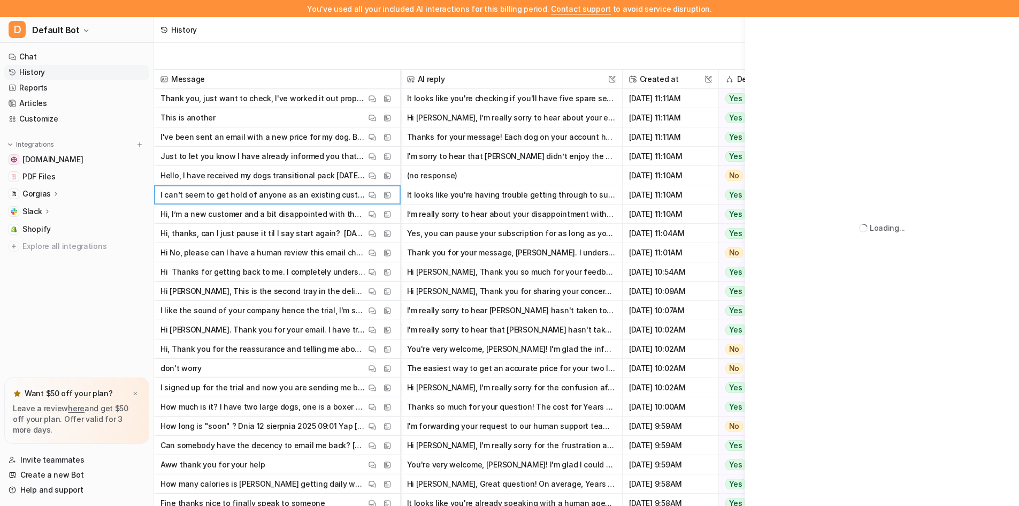
scroll to position [0, 0]
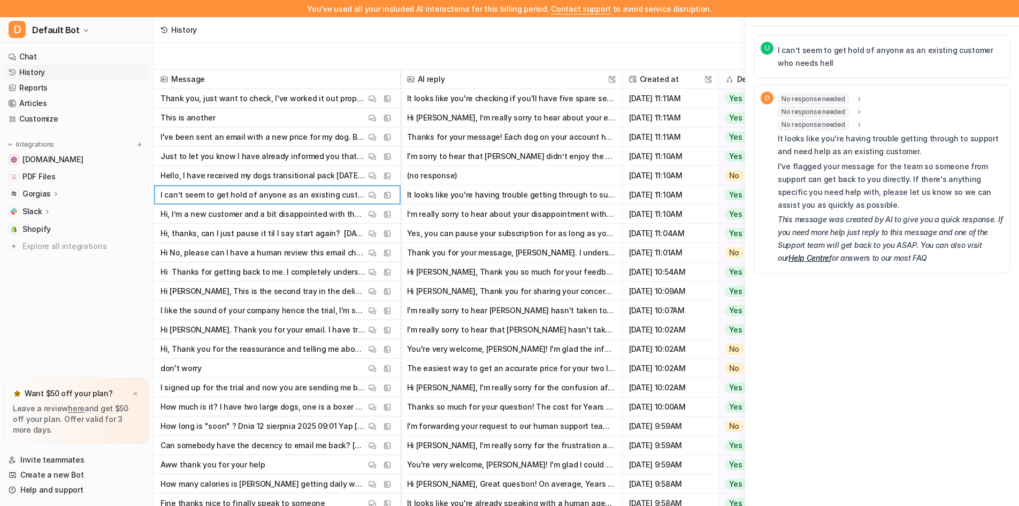
click at [815, 122] on span "No response needed" at bounding box center [813, 124] width 71 height 11
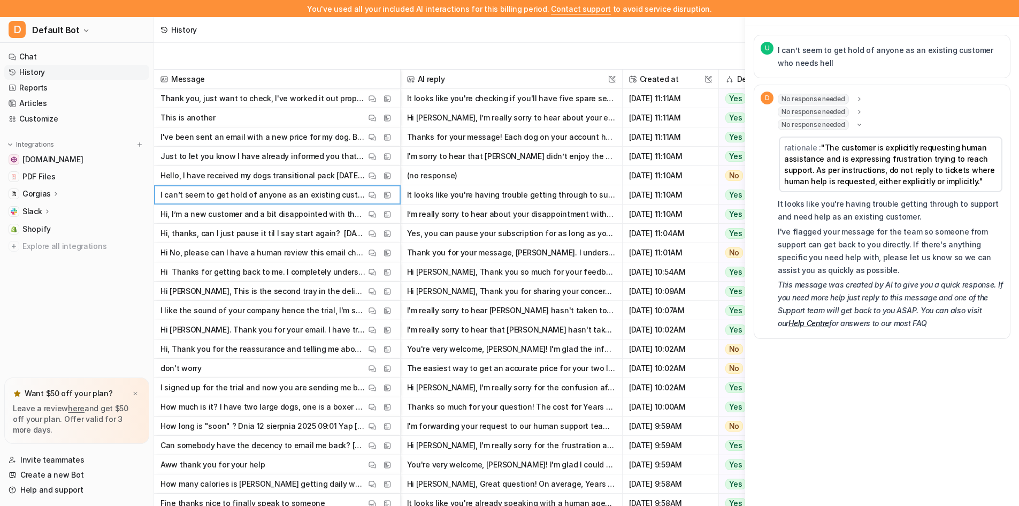
click at [816, 115] on span "No response needed" at bounding box center [813, 111] width 71 height 11
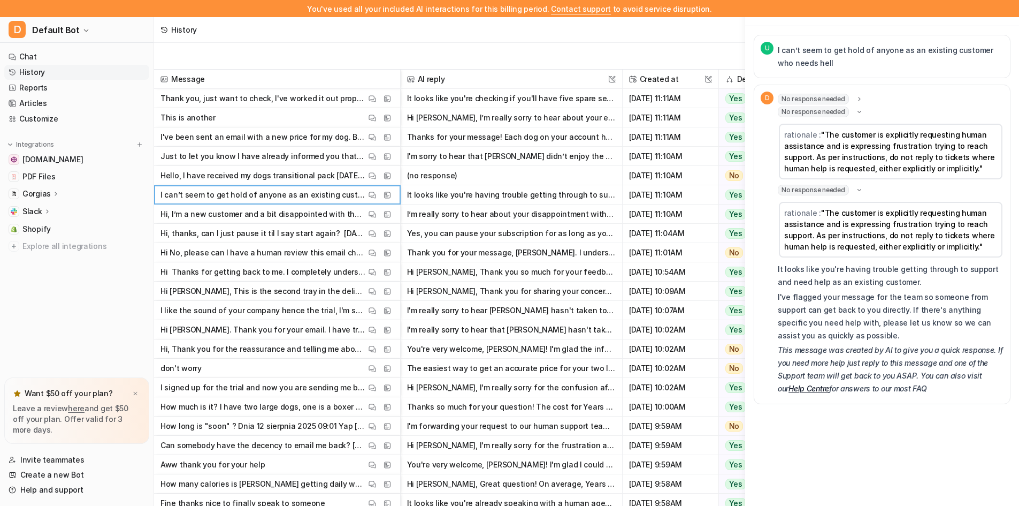
click at [818, 101] on span "No response needed" at bounding box center [813, 99] width 71 height 11
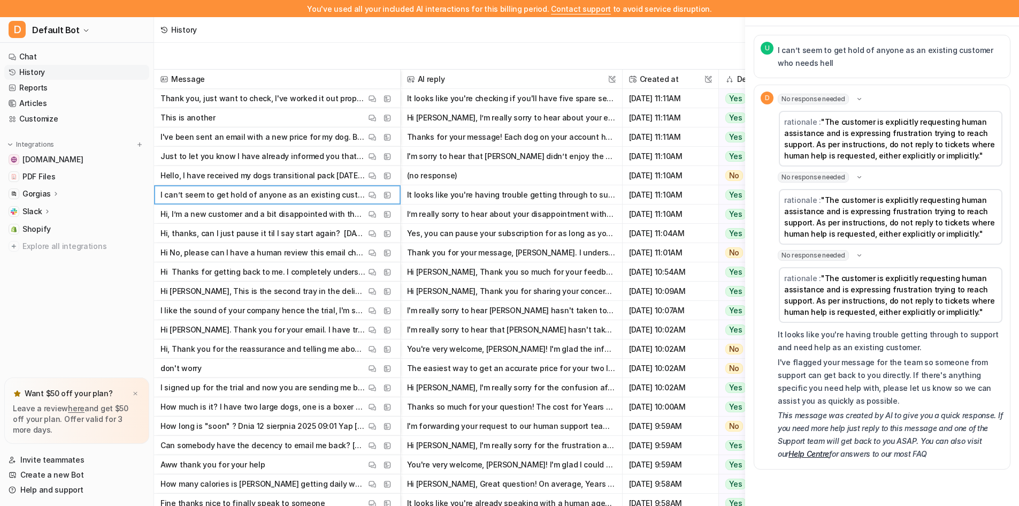
click at [202, 172] on p "Hello, I have received my dogs transitional pack today, but I don't quite under…" at bounding box center [263, 175] width 205 height 19
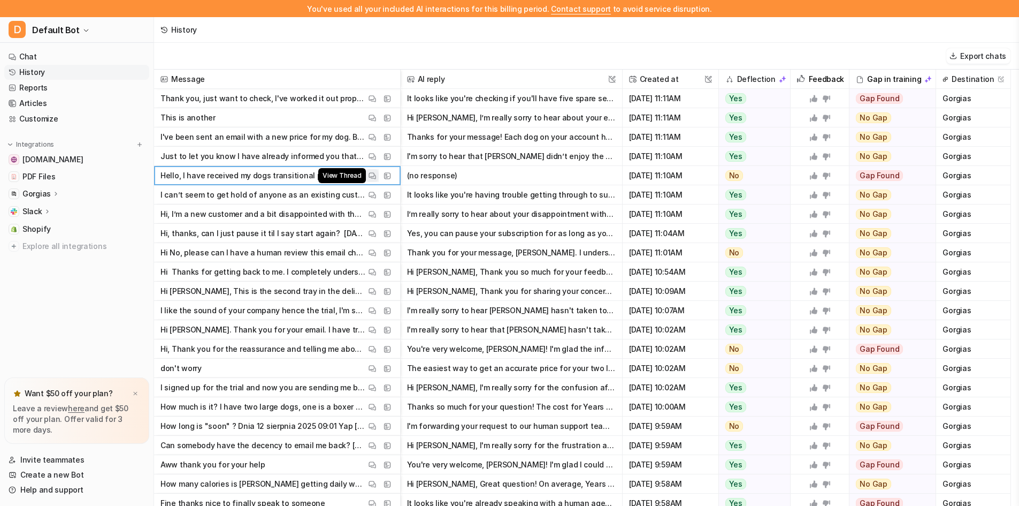
click at [373, 173] on img at bounding box center [372, 176] width 7 height 8
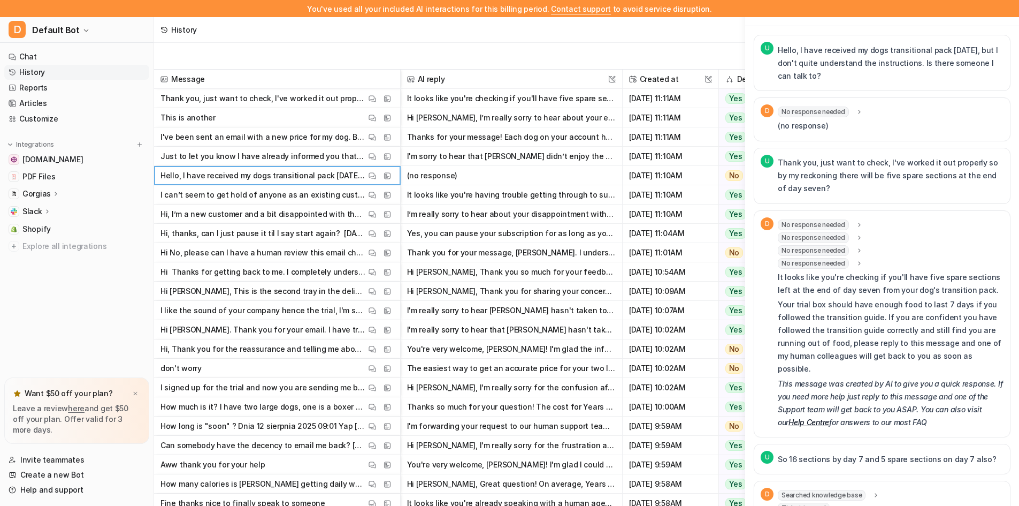
click at [819, 106] on span "No response needed" at bounding box center [813, 111] width 71 height 11
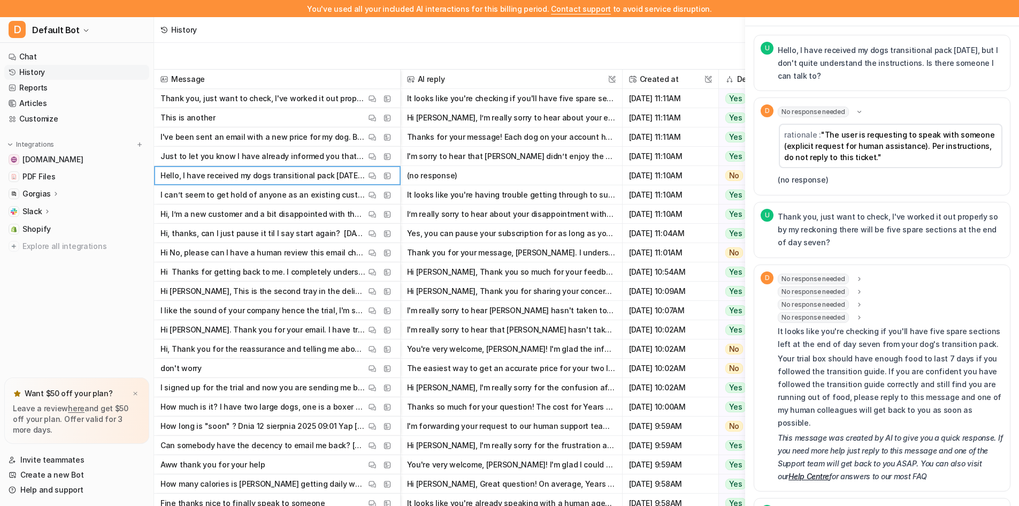
click at [819, 106] on span "No response needed" at bounding box center [813, 111] width 71 height 11
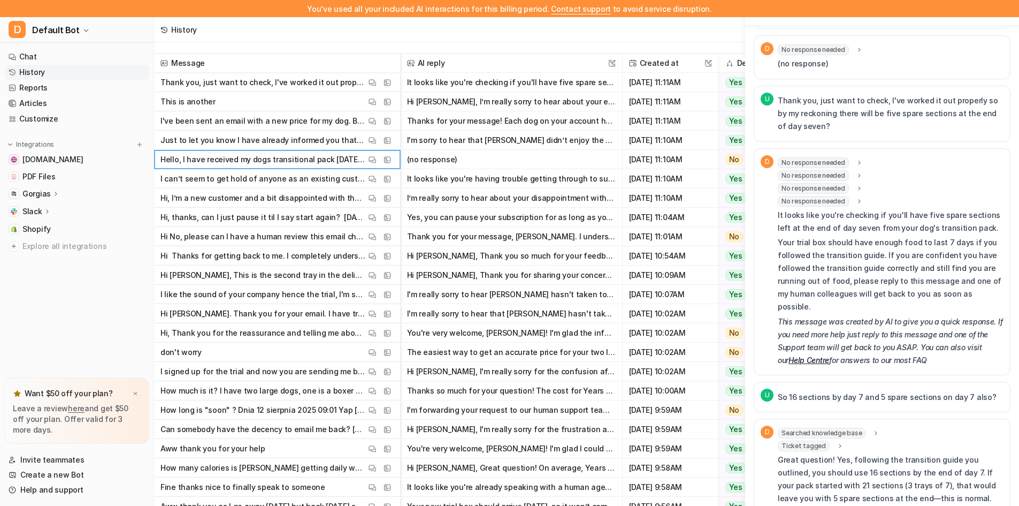
scroll to position [43, 0]
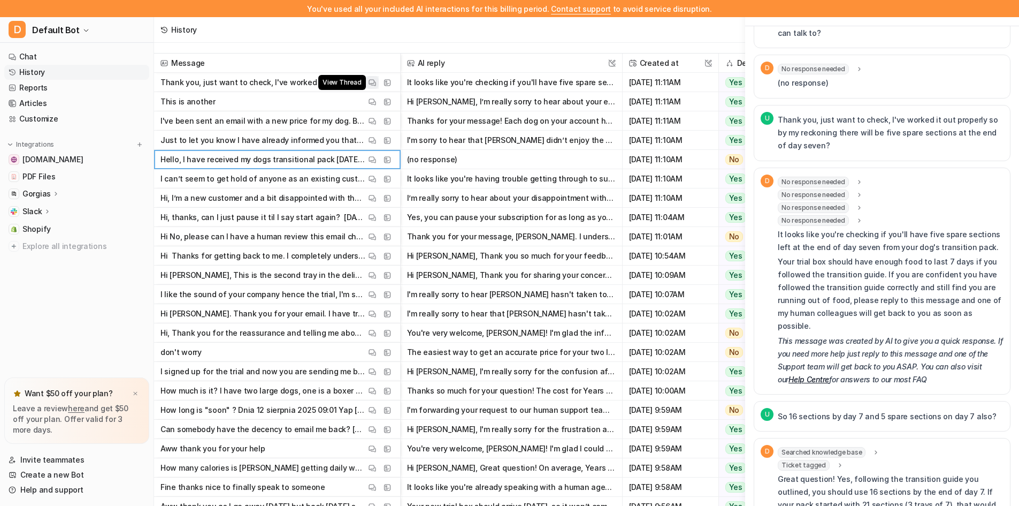
click at [369, 81] on img at bounding box center [372, 83] width 7 height 8
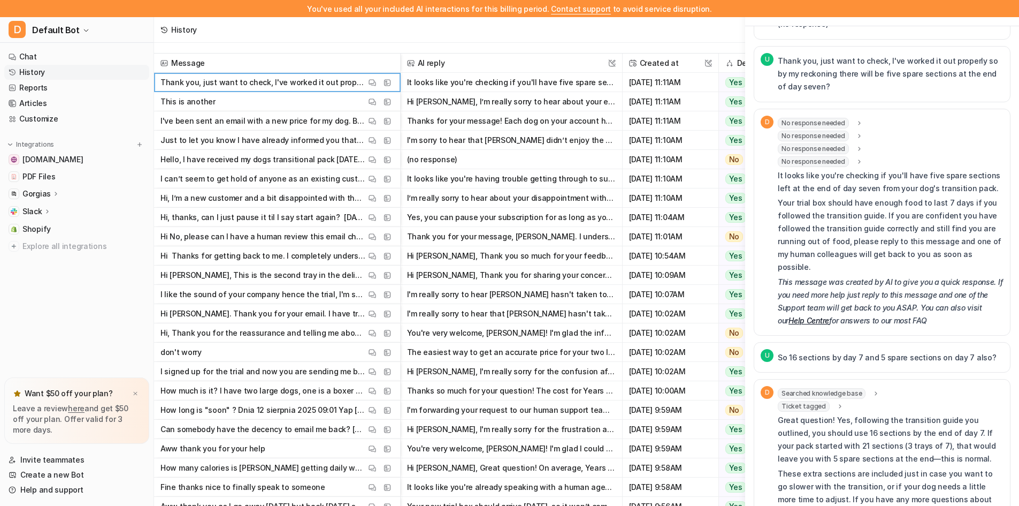
scroll to position [203, 0]
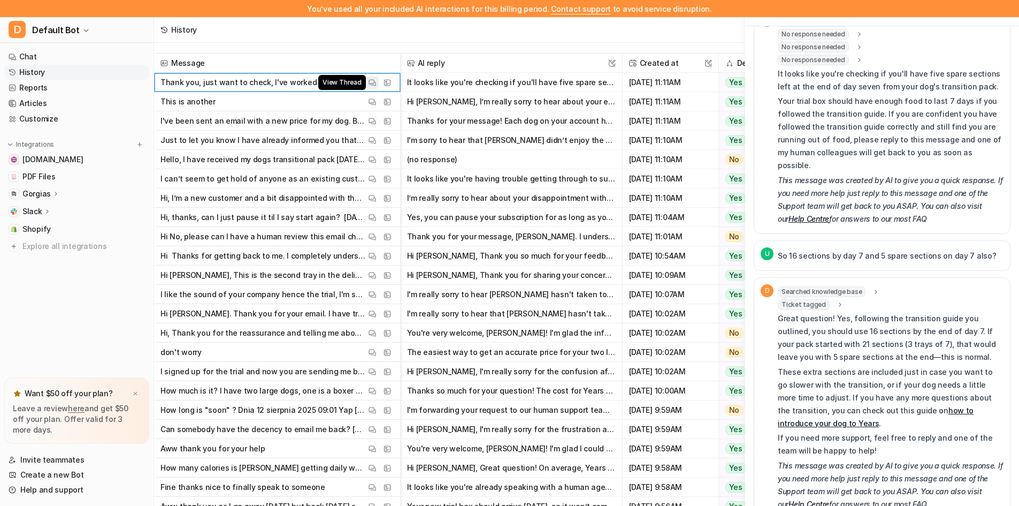
click at [376, 84] on img at bounding box center [372, 83] width 7 height 8
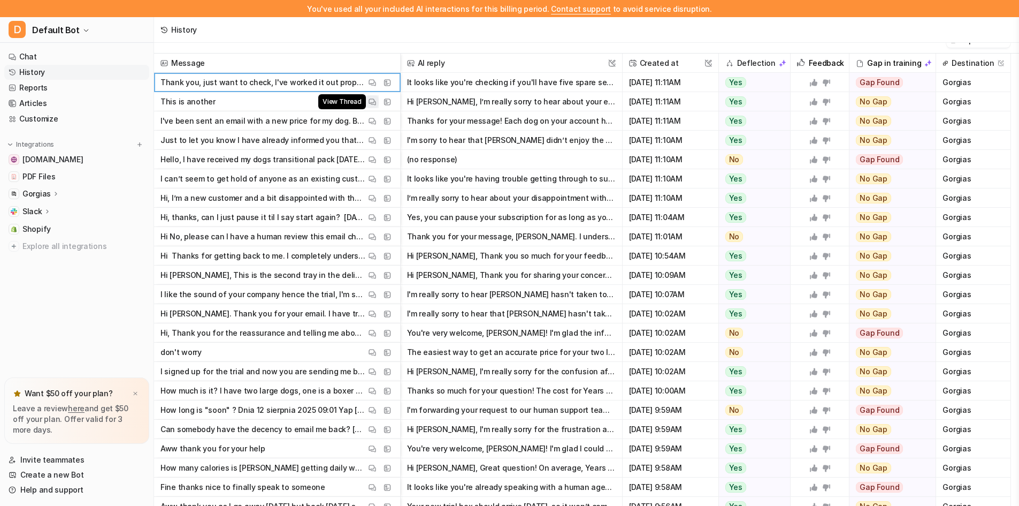
click at [372, 100] on img at bounding box center [372, 102] width 7 height 8
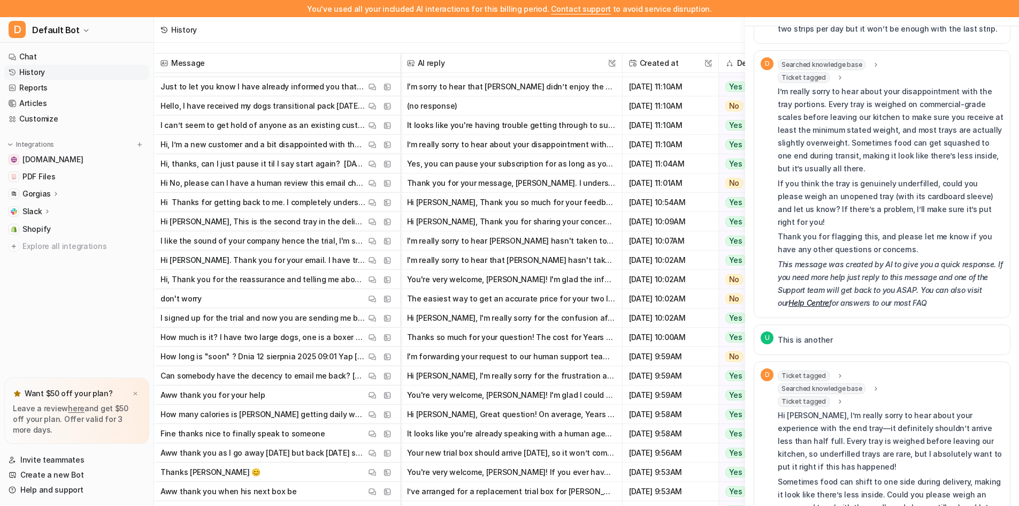
scroll to position [0, 0]
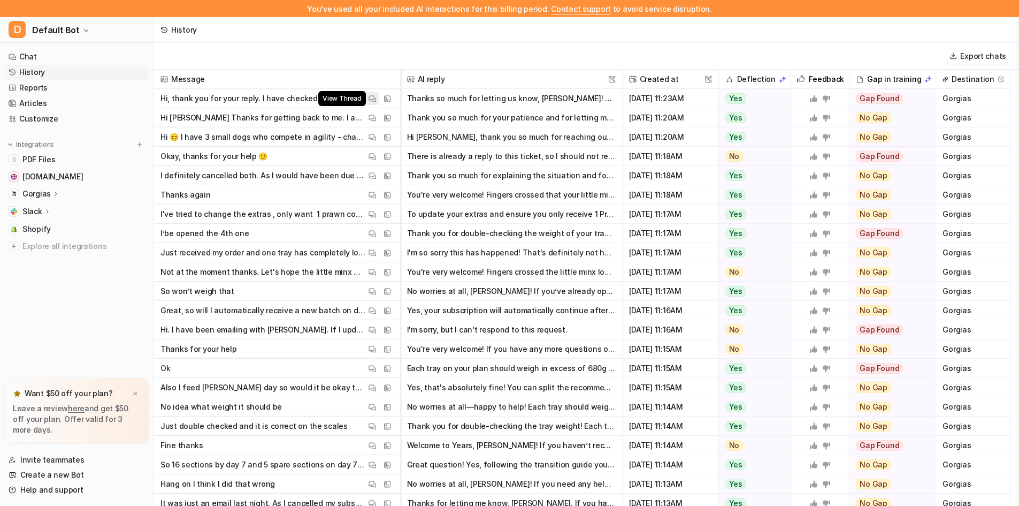
click at [373, 95] on img at bounding box center [372, 99] width 7 height 8
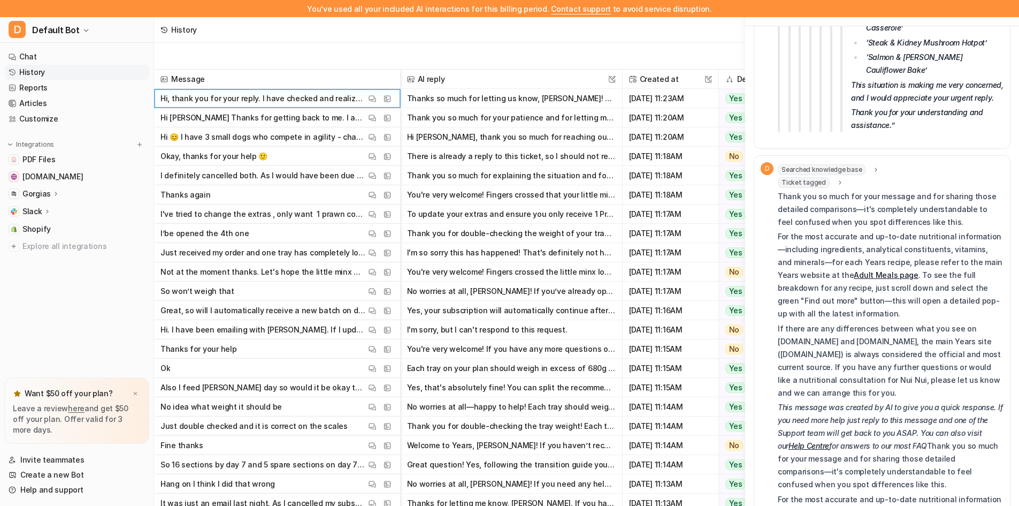
scroll to position [10273, 0]
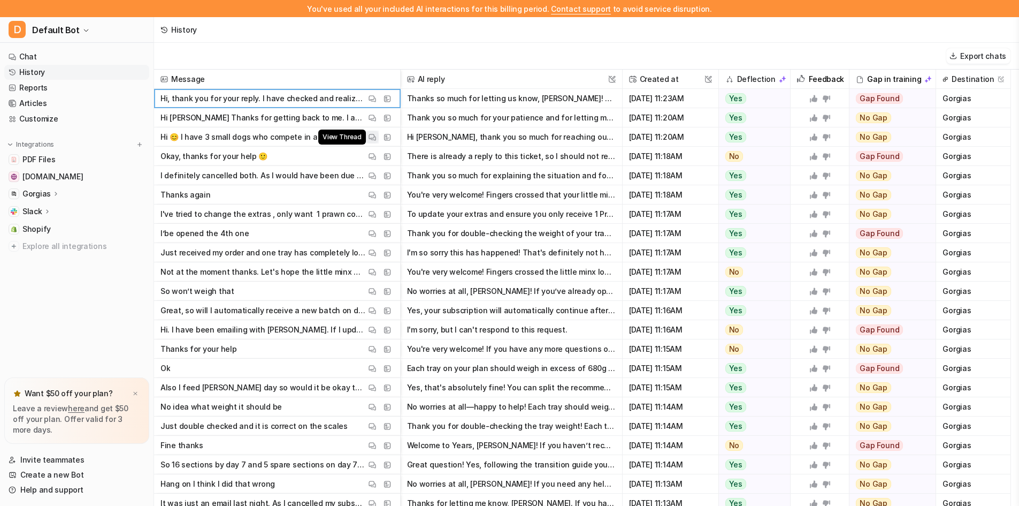
click at [369, 136] on img at bounding box center [372, 137] width 7 height 8
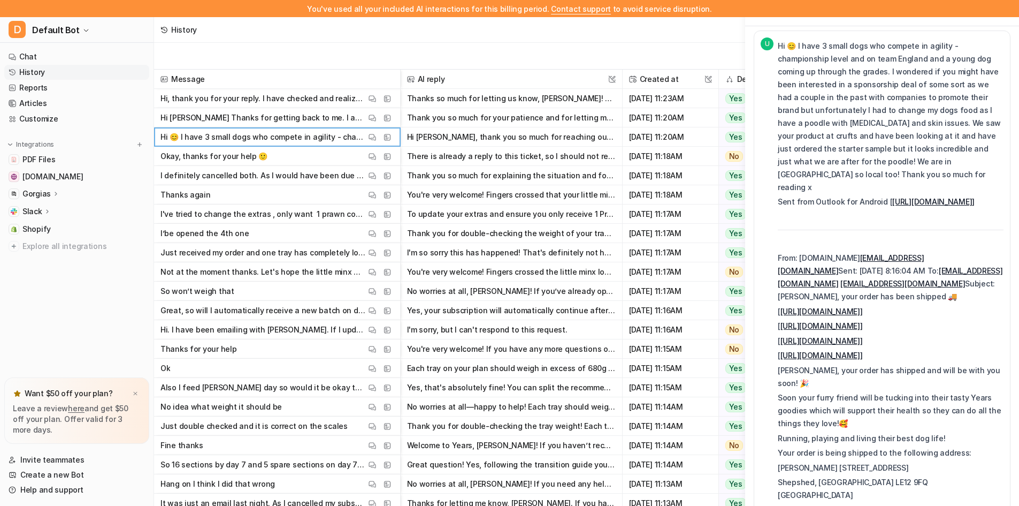
scroll to position [0, 0]
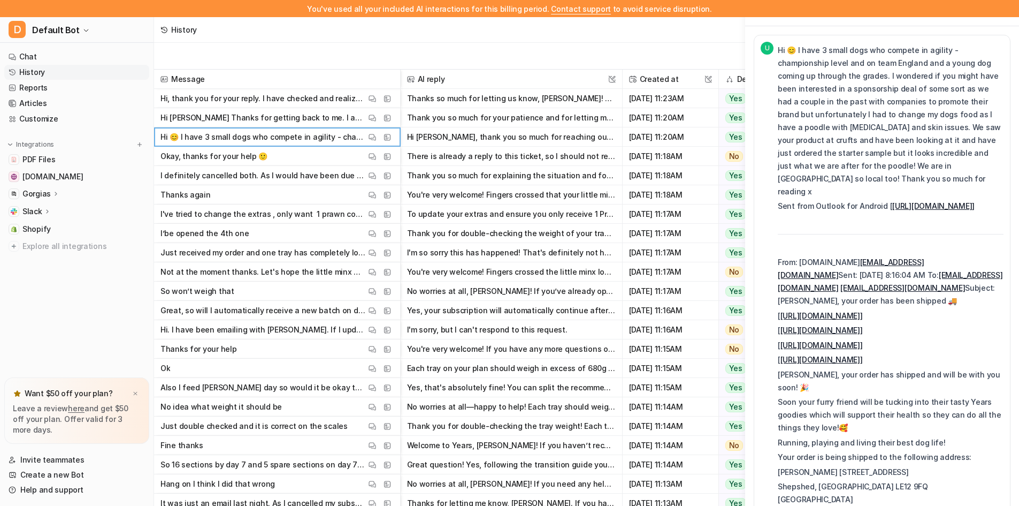
click at [303, 65] on div "Export chats" at bounding box center [586, 56] width 865 height 27
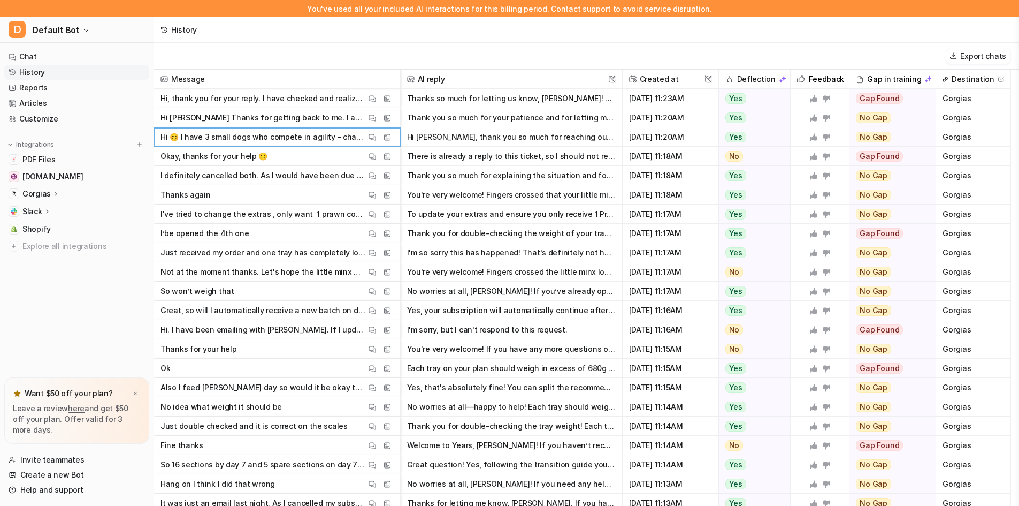
click at [621, 29] on div "History" at bounding box center [586, 30] width 865 height 26
click at [372, 100] on img at bounding box center [372, 99] width 7 height 8
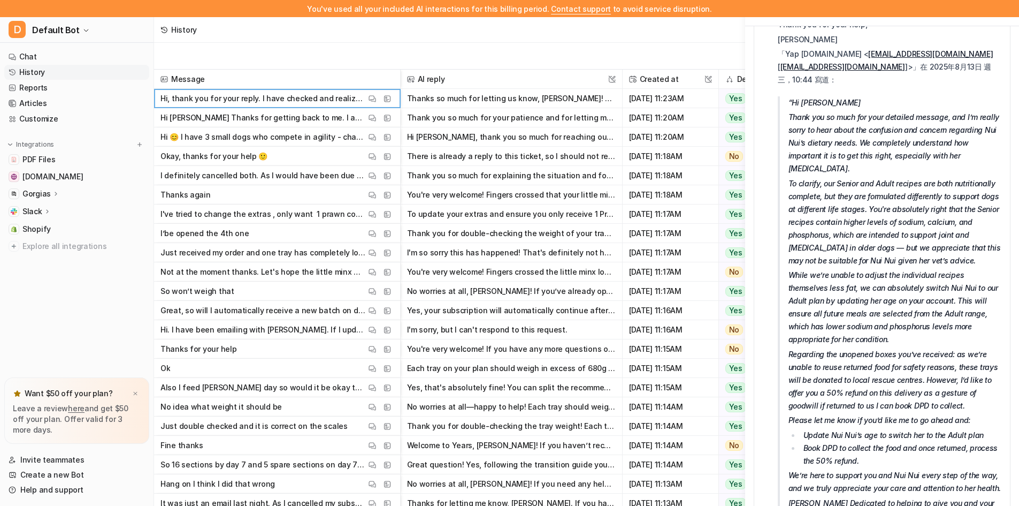
scroll to position [214, 0]
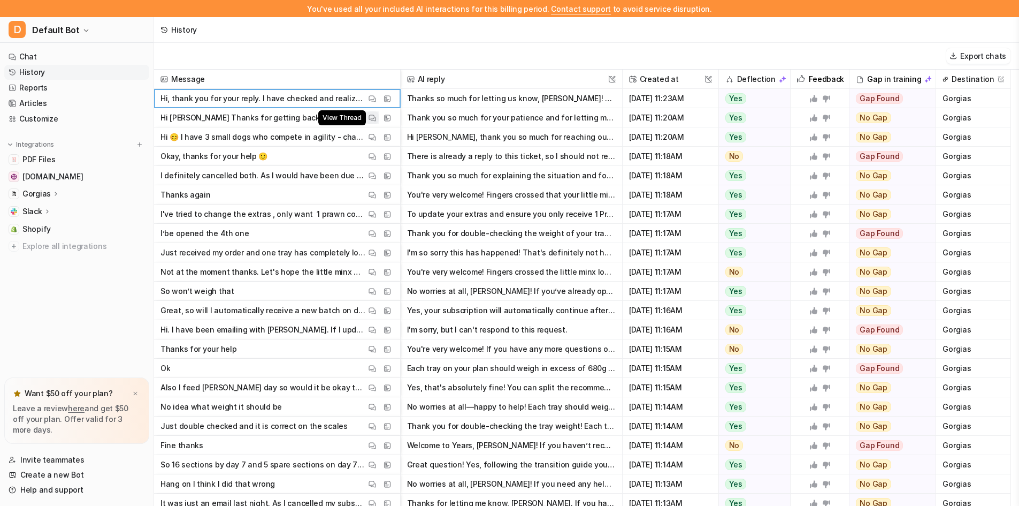
click at [370, 119] on img at bounding box center [372, 118] width 7 height 8
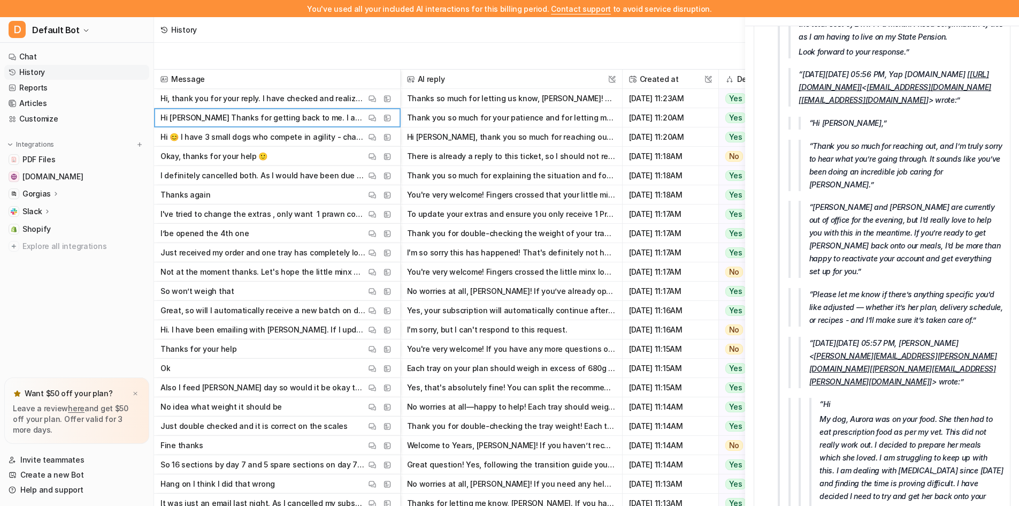
scroll to position [1088, 0]
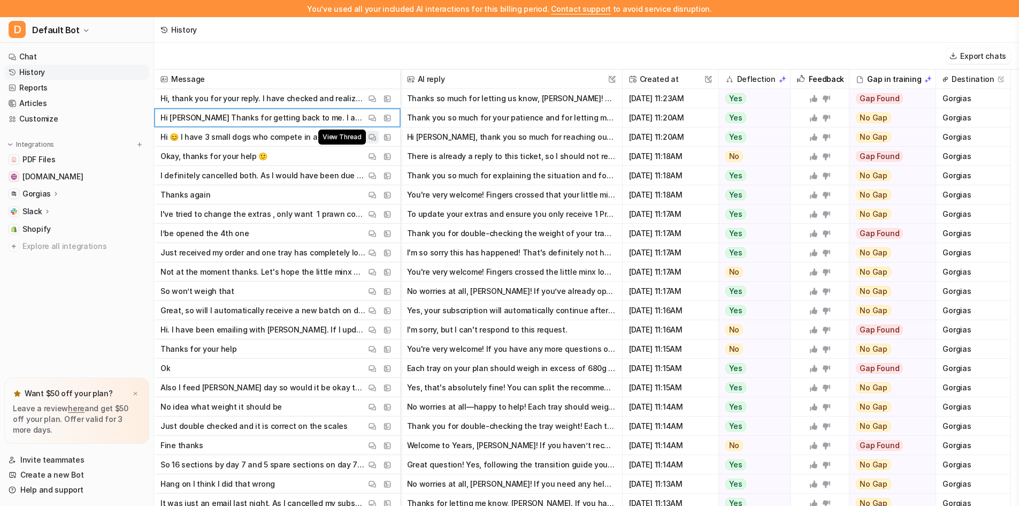
click at [371, 138] on img at bounding box center [372, 137] width 7 height 8
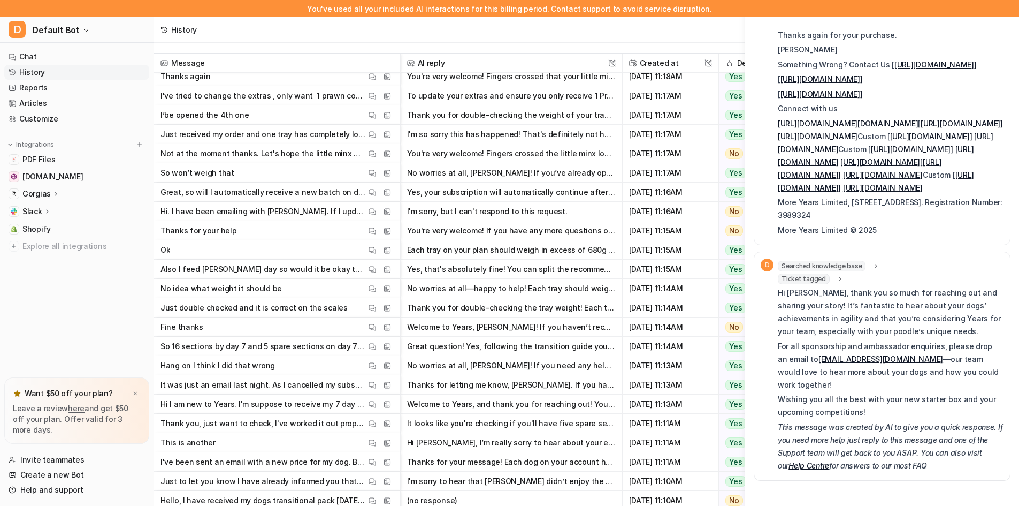
scroll to position [925, 0]
click at [372, 132] on img at bounding box center [372, 135] width 7 height 8
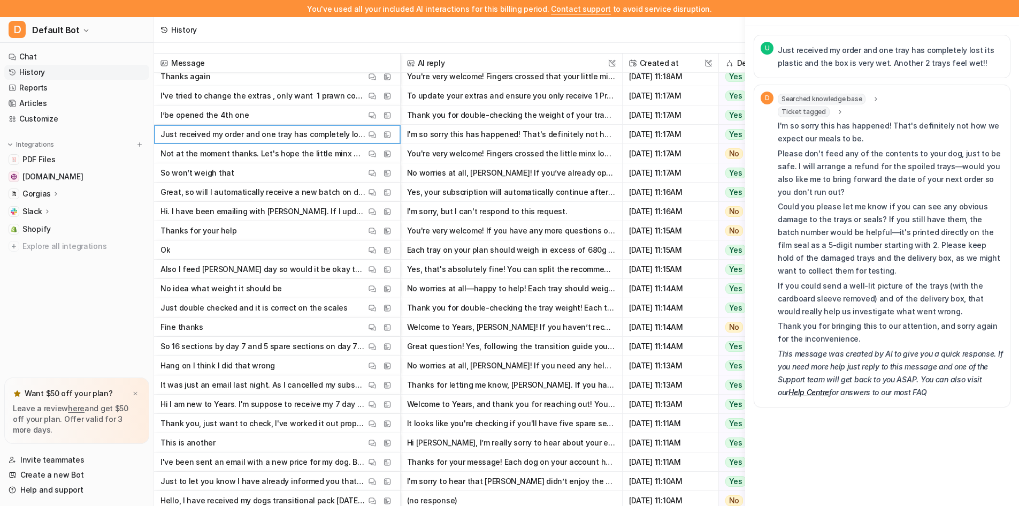
scroll to position [0, 0]
click at [372, 148] on button "View Thread" at bounding box center [372, 153] width 13 height 13
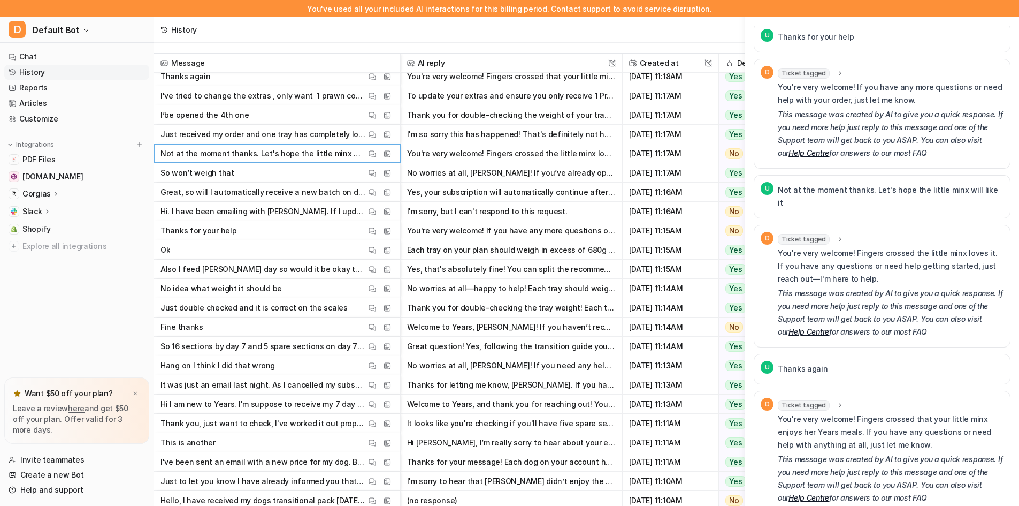
scroll to position [682, 0]
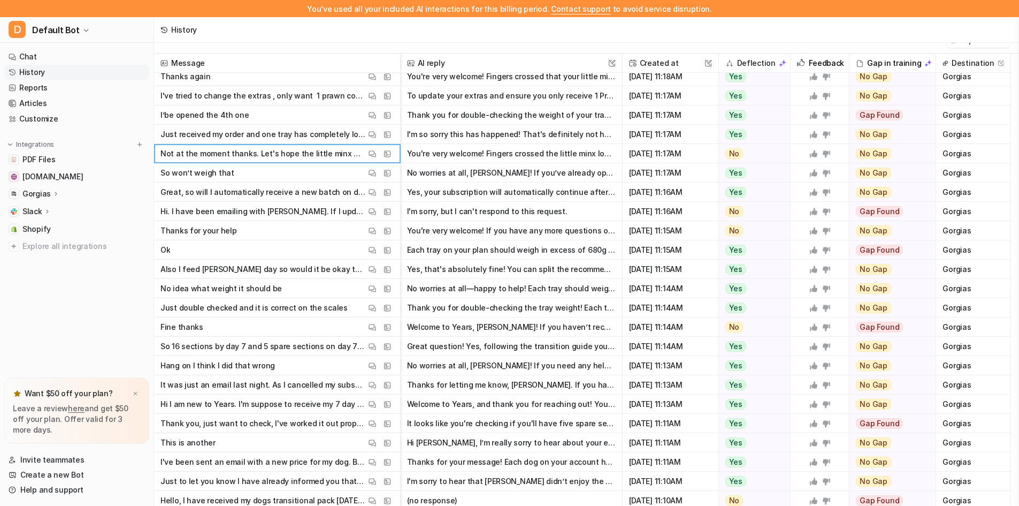
click at [232, 171] on span "So won’t weigh that View Thread View Sources" at bounding box center [277, 172] width 238 height 19
click at [370, 172] on img at bounding box center [372, 173] width 7 height 8
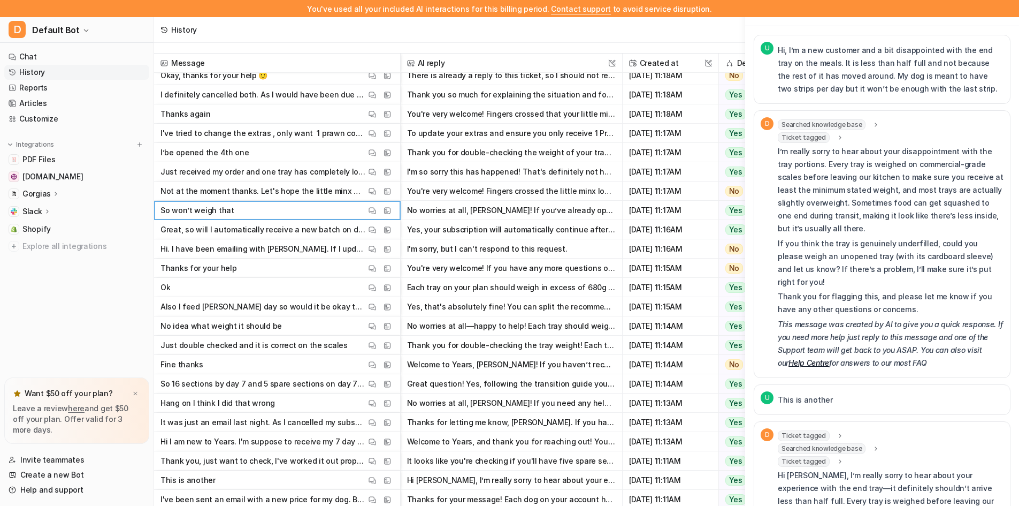
scroll to position [0, 0]
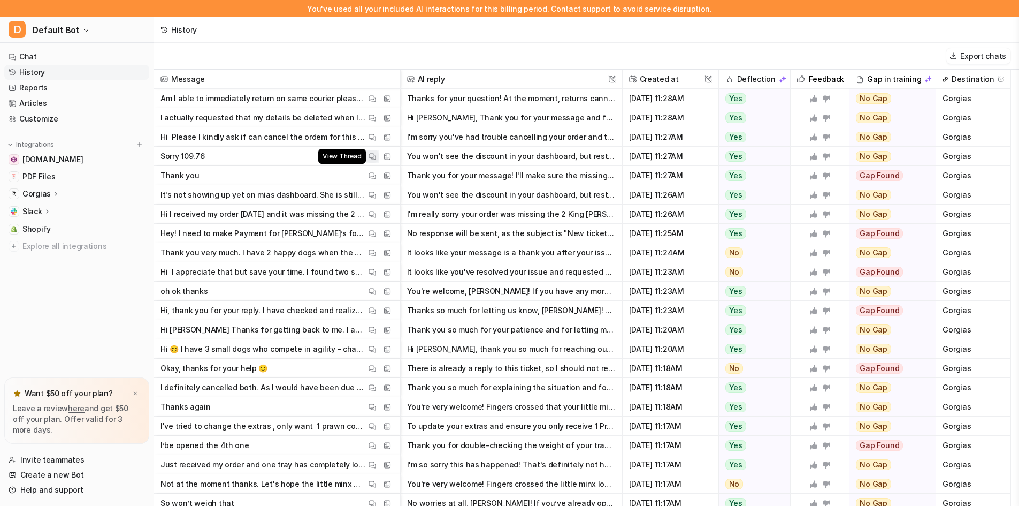
click at [371, 158] on img at bounding box center [372, 156] width 7 height 8
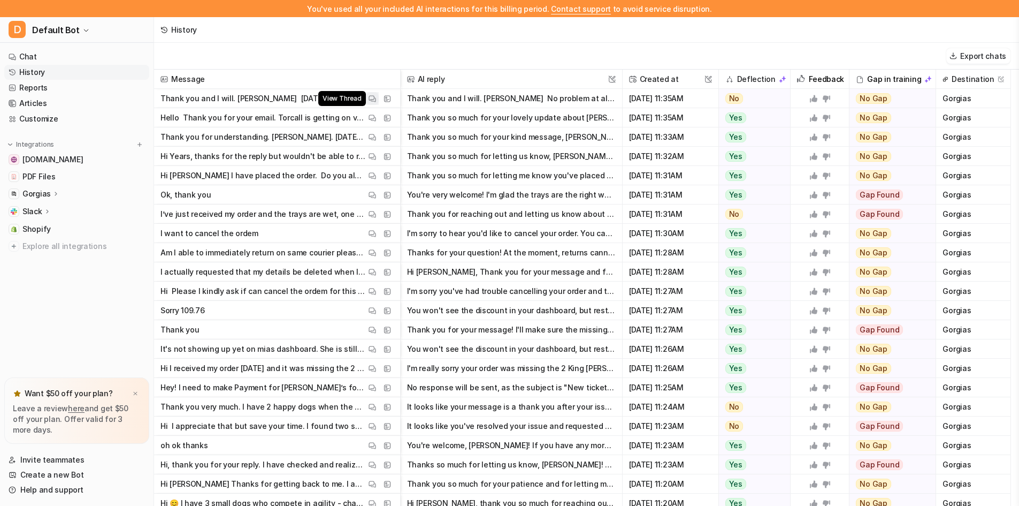
click at [371, 100] on img at bounding box center [372, 99] width 7 height 8
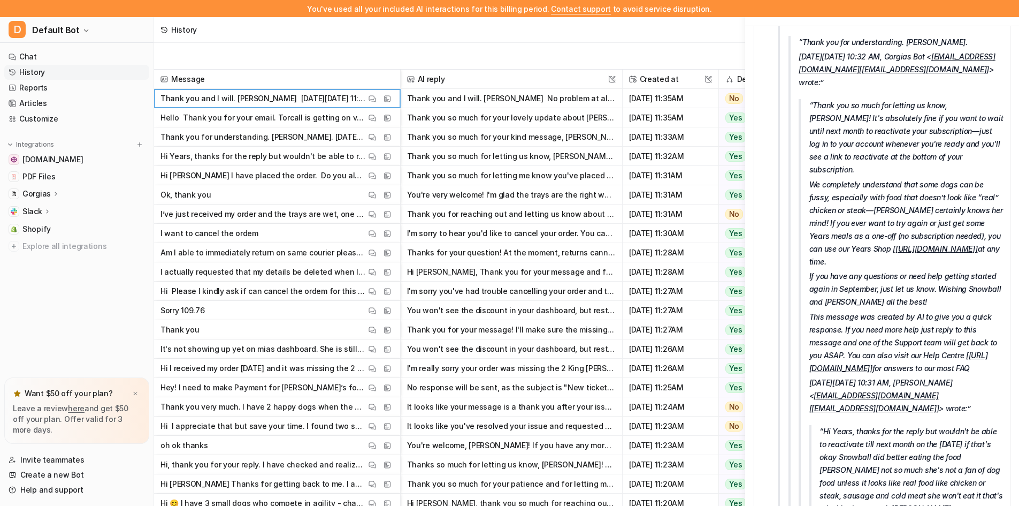
scroll to position [1739, 0]
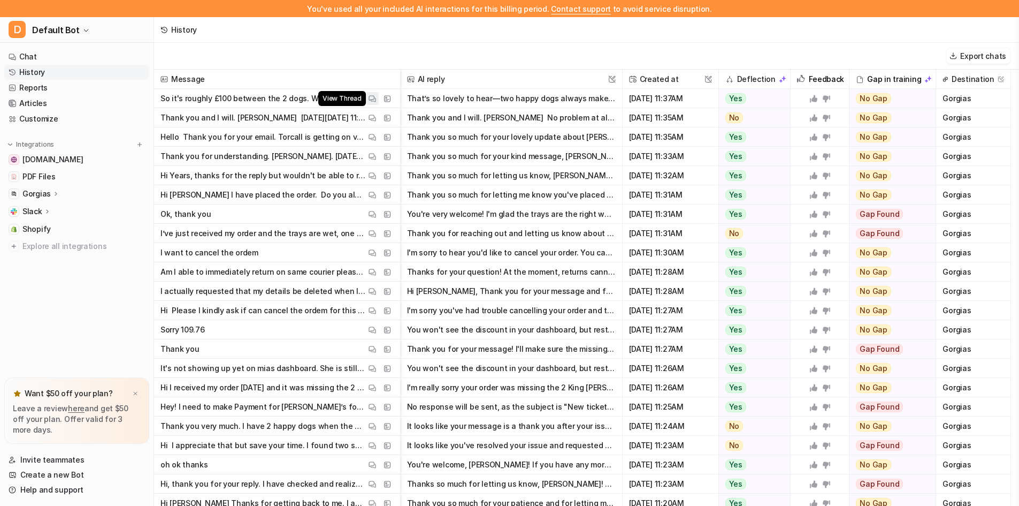
click at [368, 97] on button "View Thread" at bounding box center [372, 98] width 13 height 13
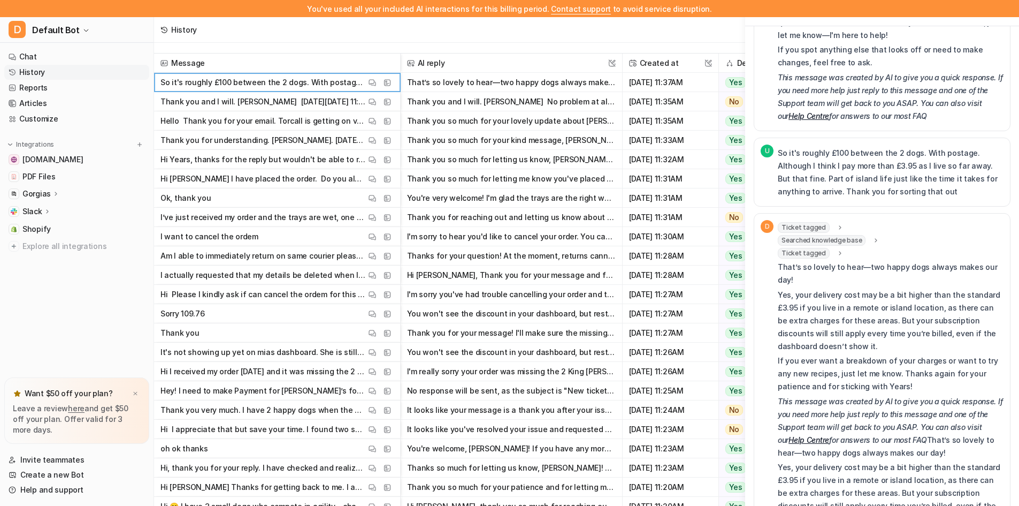
scroll to position [1777, 0]
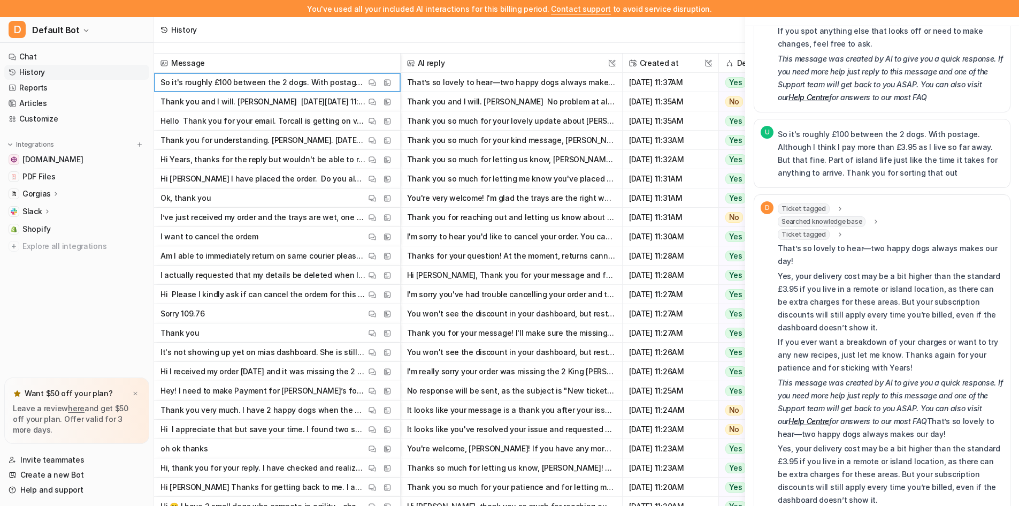
click at [803, 203] on span "Ticket tagged" at bounding box center [804, 208] width 52 height 11
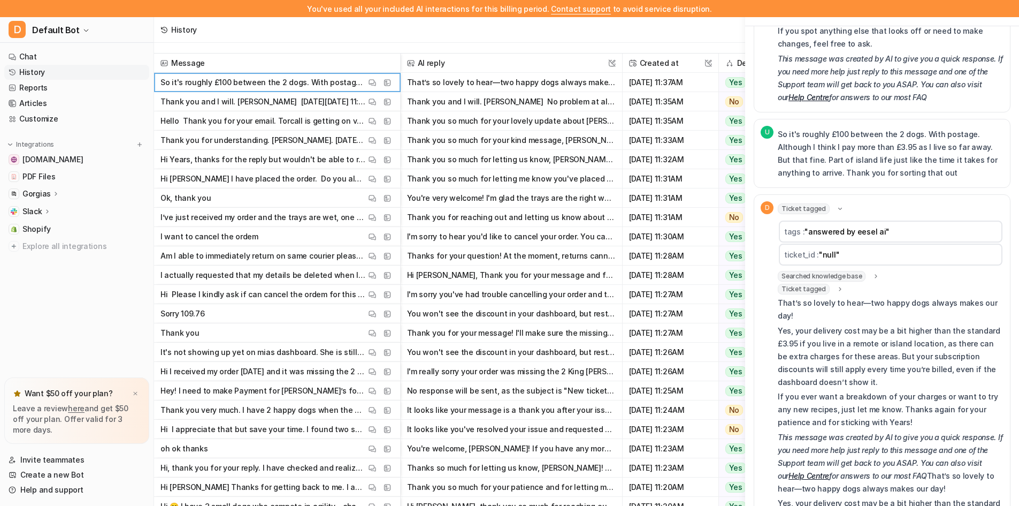
click at [805, 203] on span "Ticket tagged" at bounding box center [804, 208] width 52 height 11
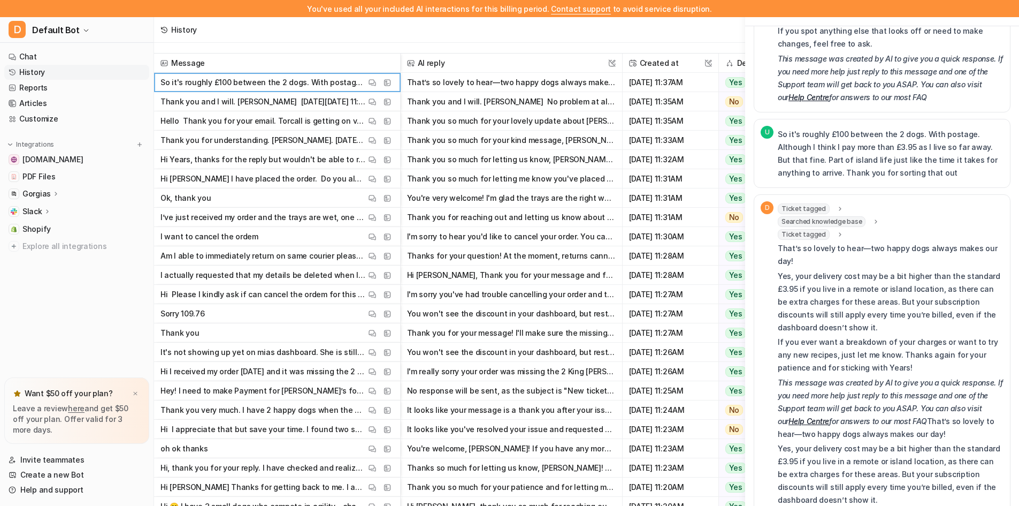
click at [811, 216] on span "Searched knowledge base" at bounding box center [822, 221] width 88 height 11
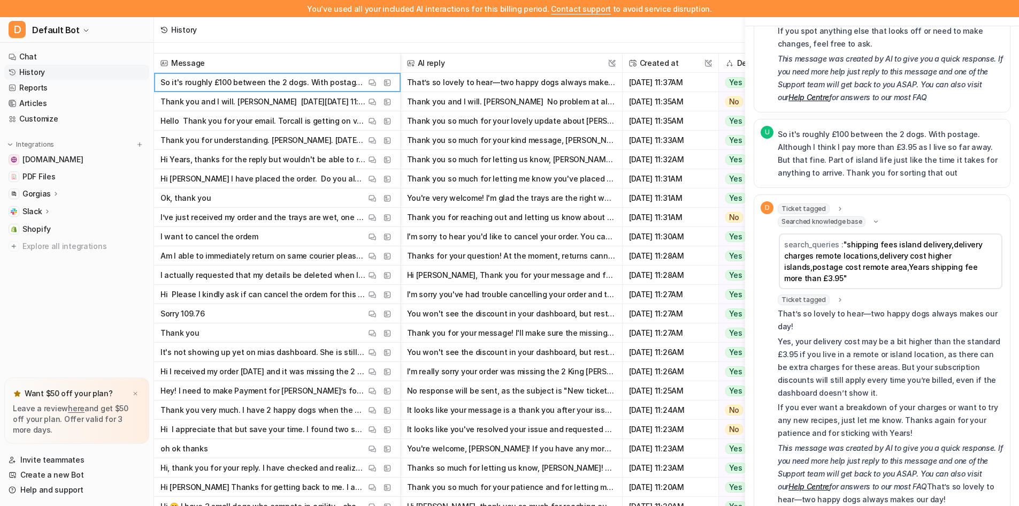
click at [814, 216] on span "Searched knowledge base" at bounding box center [822, 221] width 88 height 11
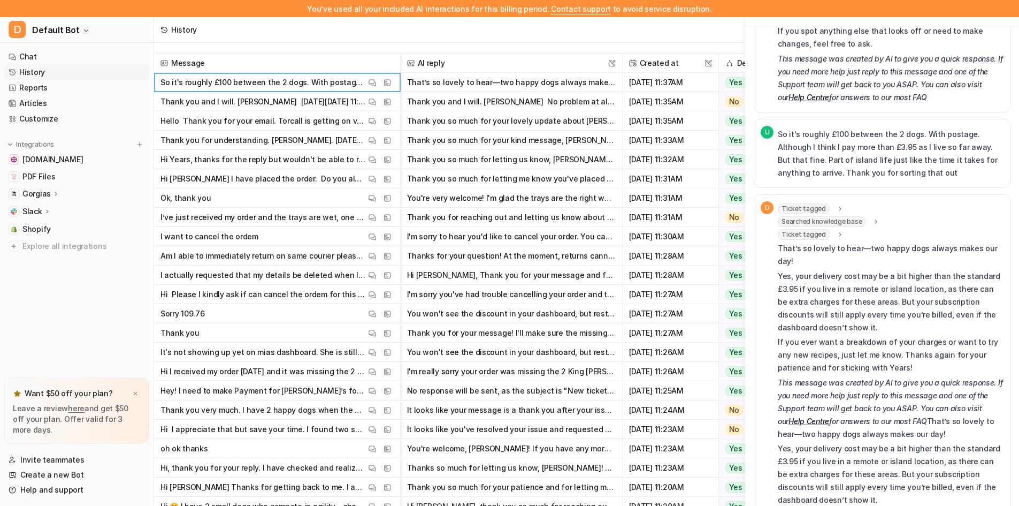
click at [809, 229] on span "Ticket tagged" at bounding box center [804, 234] width 52 height 11
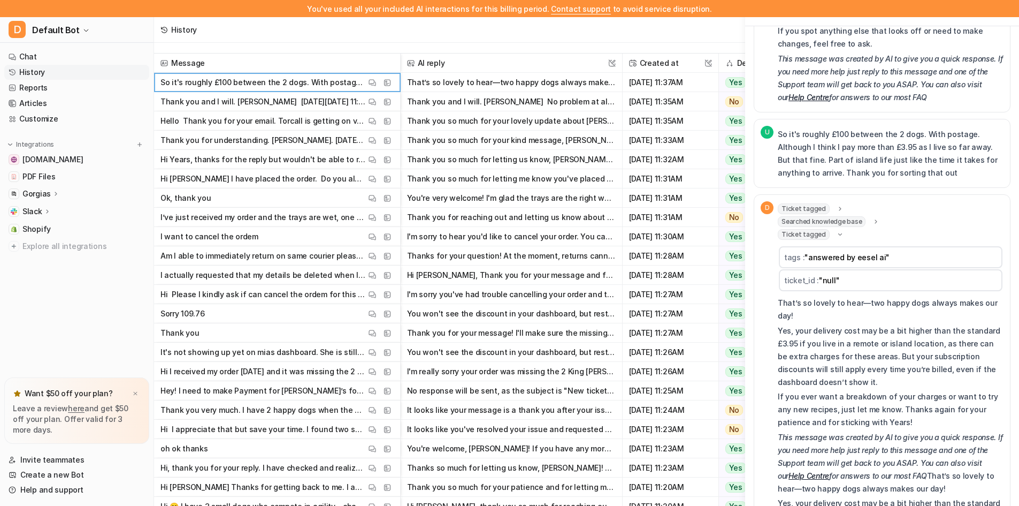
click at [809, 229] on span "Ticket tagged" at bounding box center [804, 234] width 52 height 11
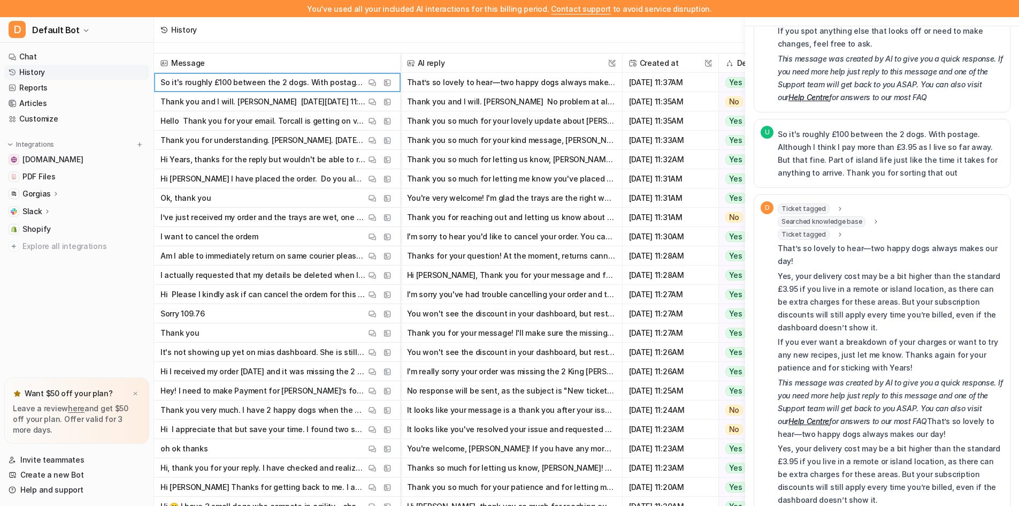
click at [827, 229] on div "Ticket tagged" at bounding box center [811, 234] width 66 height 11
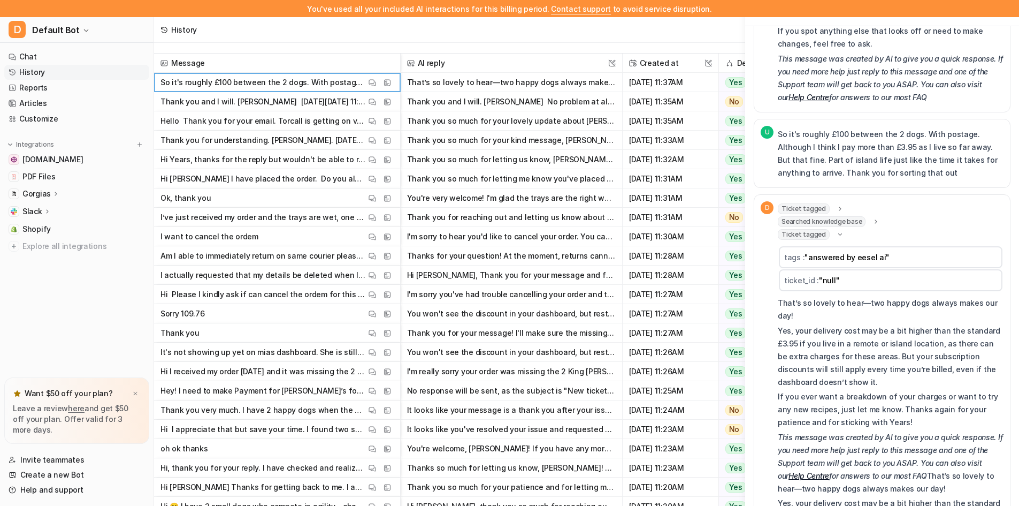
click at [827, 229] on div "Ticket tagged" at bounding box center [811, 234] width 66 height 11
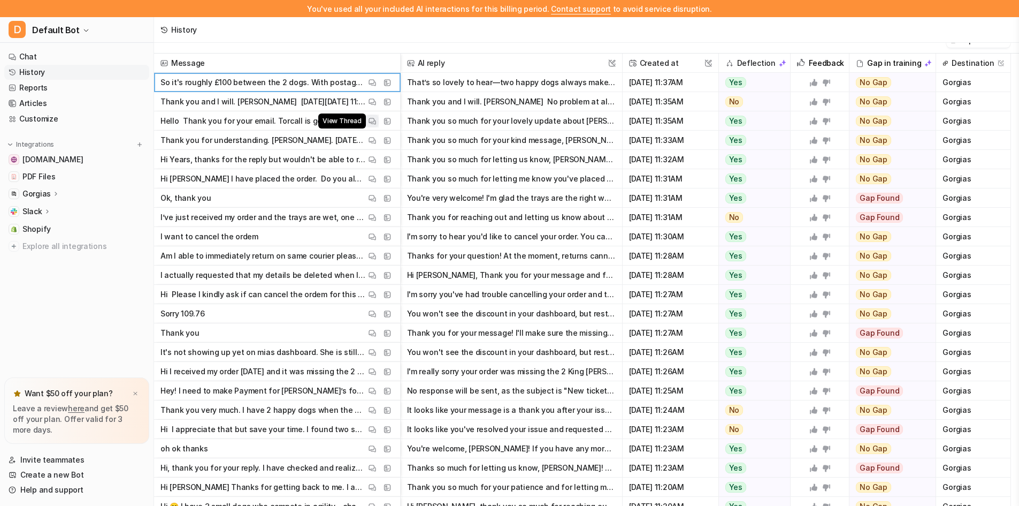
click at [372, 119] on img at bounding box center [372, 121] width 7 height 8
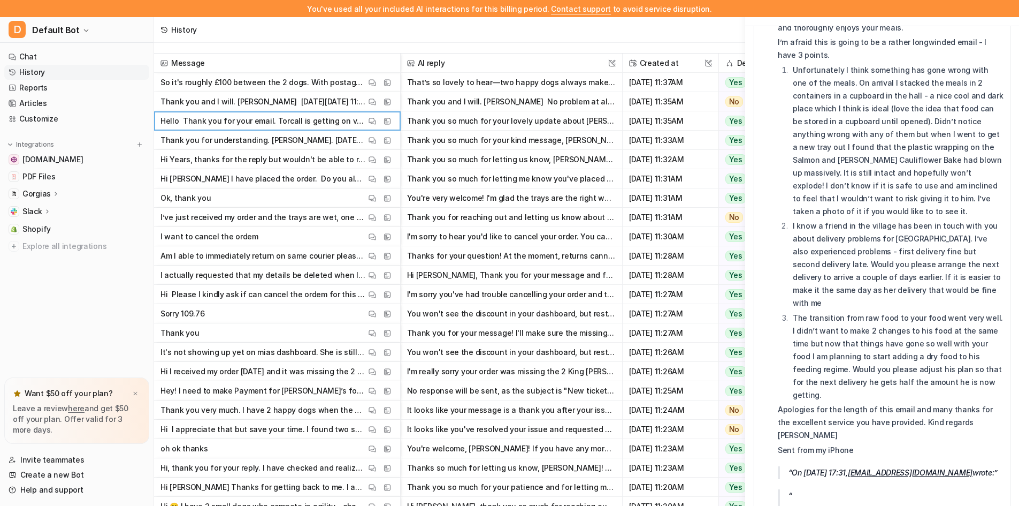
scroll to position [0, 0]
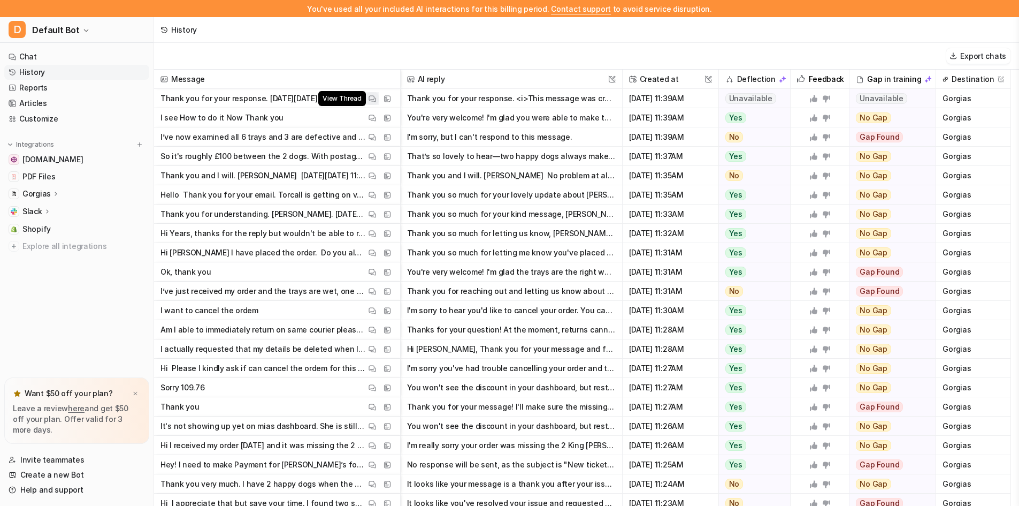
click at [370, 98] on img at bounding box center [372, 99] width 7 height 8
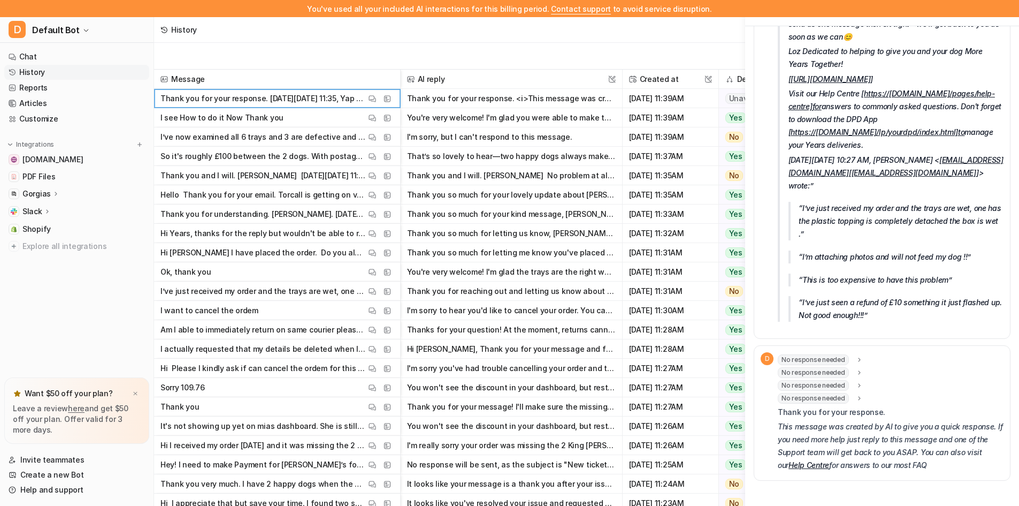
scroll to position [507, 0]
click at [824, 364] on span "No response needed" at bounding box center [813, 359] width 71 height 11
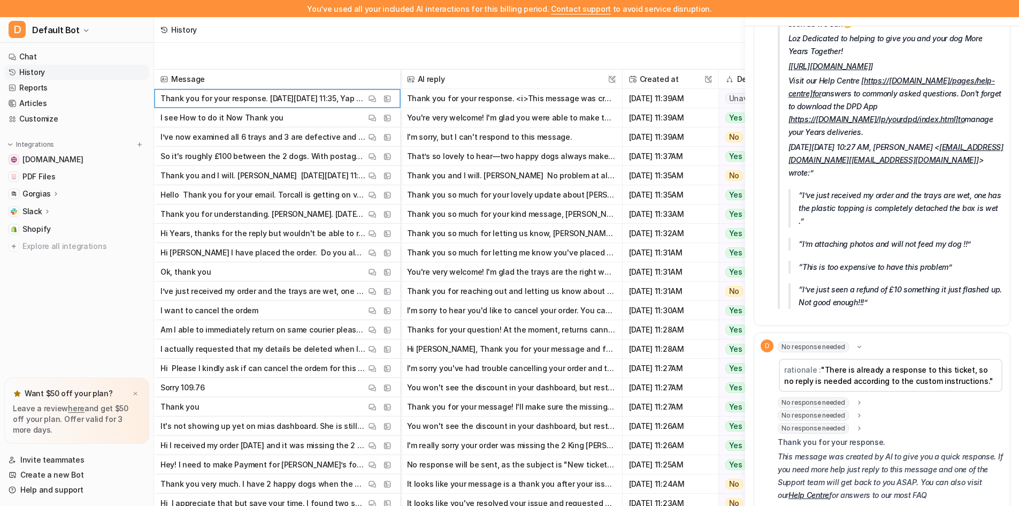
click at [823, 408] on div "No response needed rationale : "There is already a response to this ticket, so …" at bounding box center [891, 387] width 226 height 92
click at [825, 408] on span "No response needed" at bounding box center [813, 402] width 71 height 11
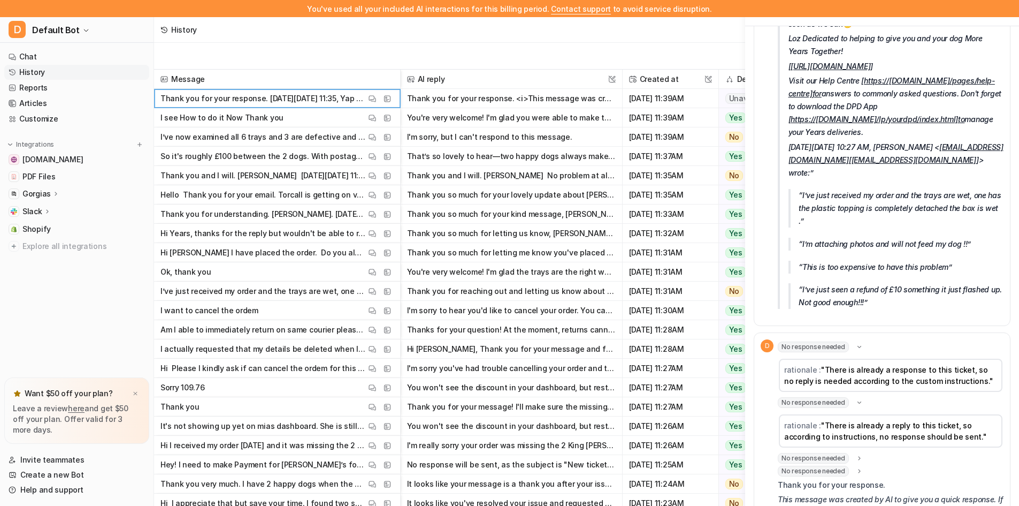
click at [819, 463] on span "No response needed" at bounding box center [813, 458] width 71 height 11
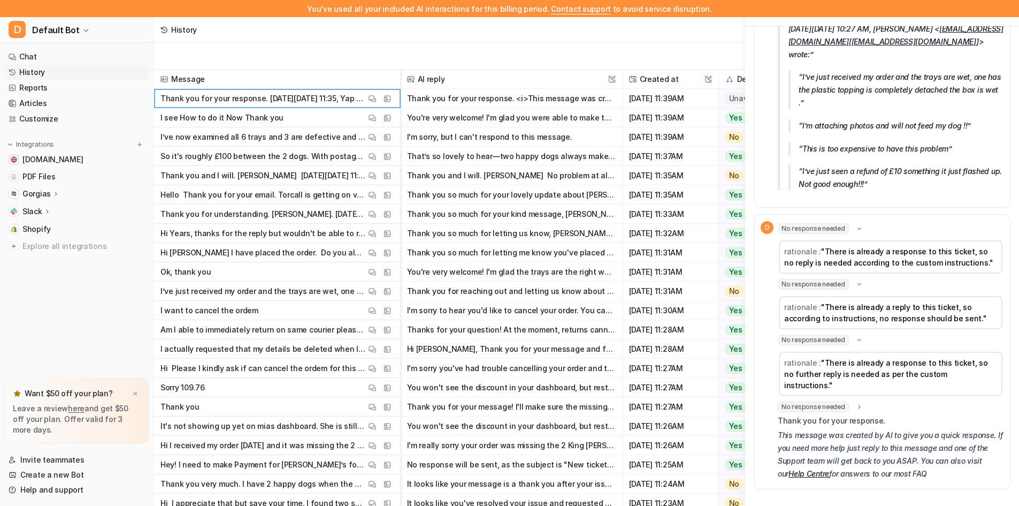
scroll to position [635, 0]
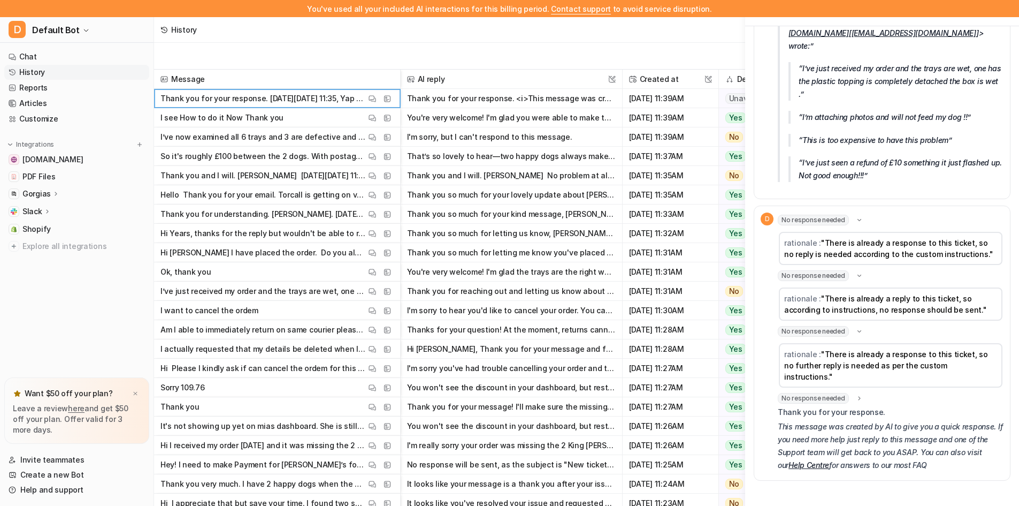
click at [827, 399] on span "No response needed" at bounding box center [813, 398] width 71 height 11
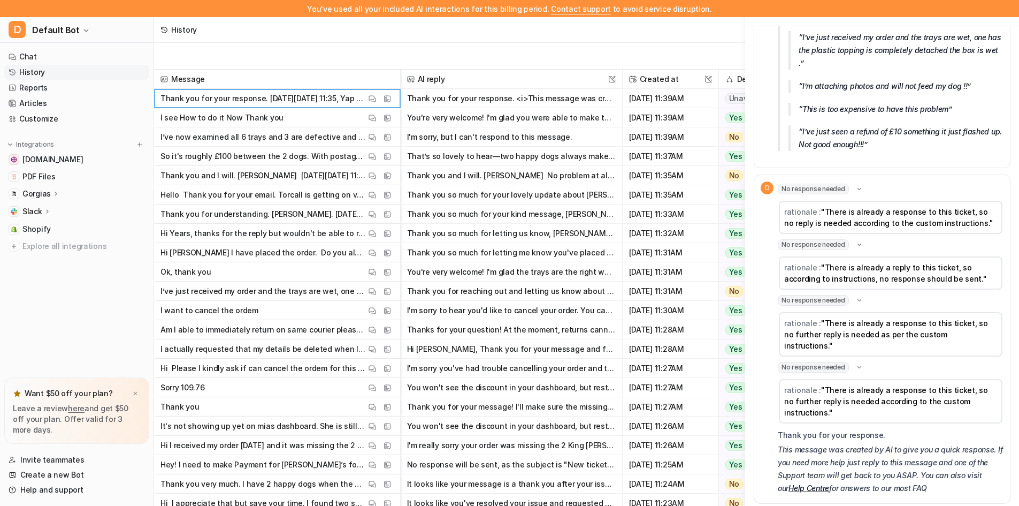
scroll to position [678, 0]
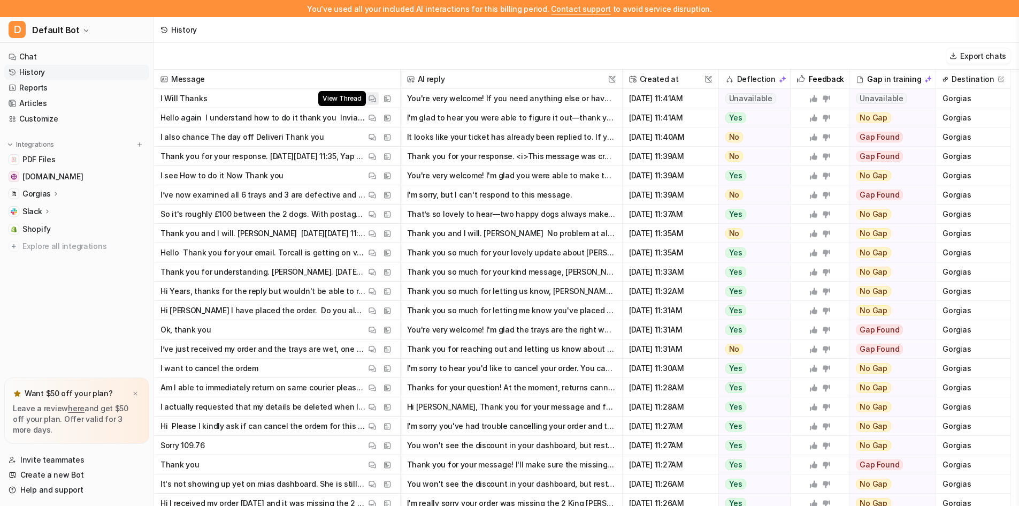
click at [369, 97] on img at bounding box center [372, 99] width 7 height 8
click at [372, 138] on img at bounding box center [372, 137] width 7 height 8
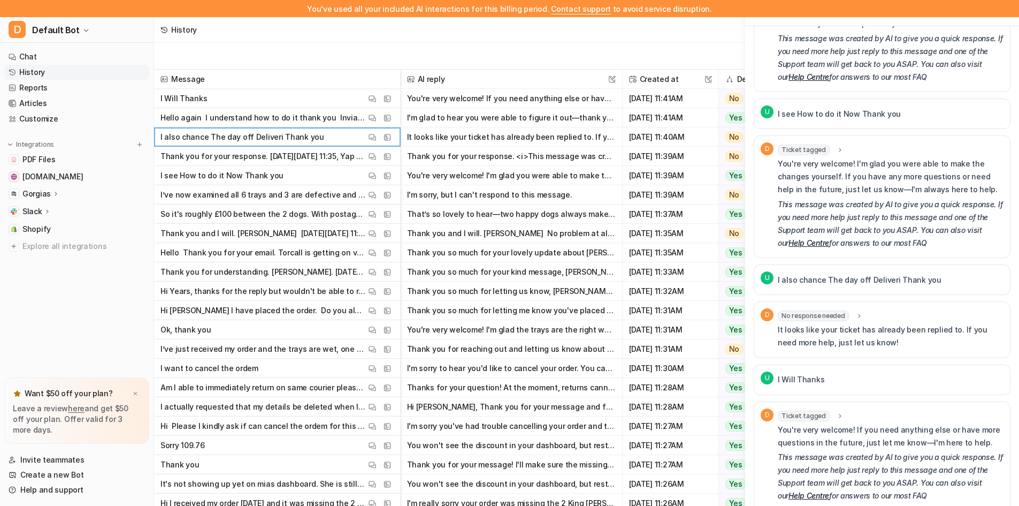
scroll to position [213, 0]
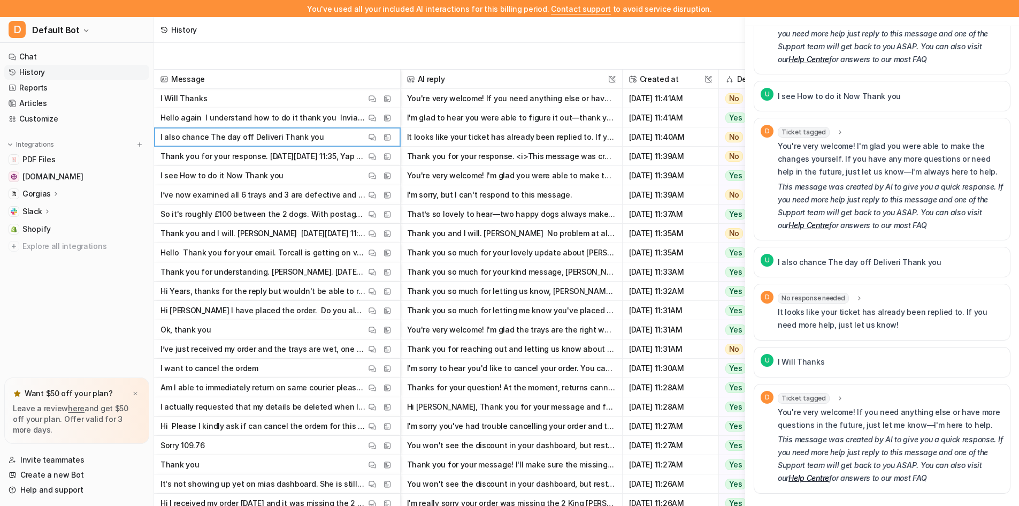
click at [815, 306] on p "It looks like your ticket has already been replied to. If you need more help, j…" at bounding box center [891, 319] width 226 height 26
click at [813, 293] on span "No response needed" at bounding box center [813, 298] width 71 height 11
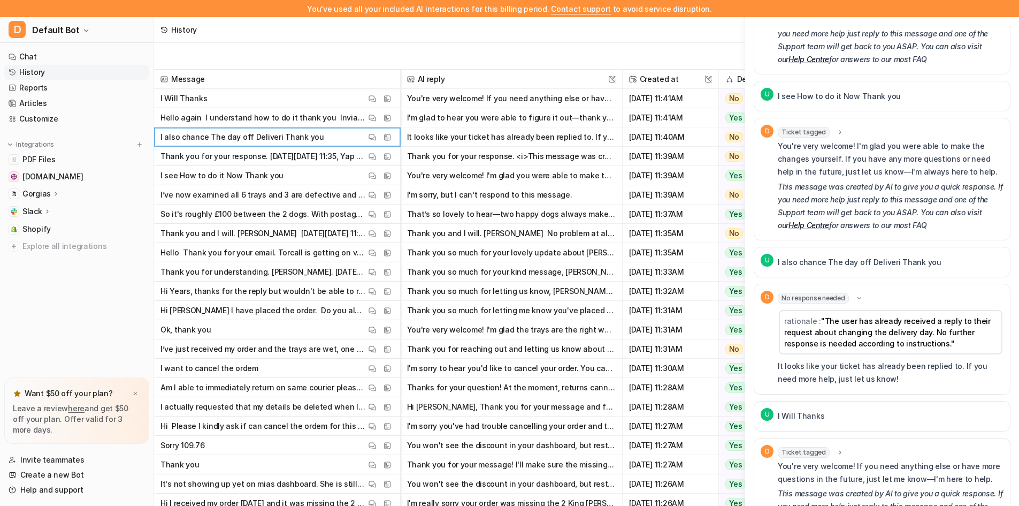
click at [816, 293] on span "No response needed" at bounding box center [813, 298] width 71 height 11
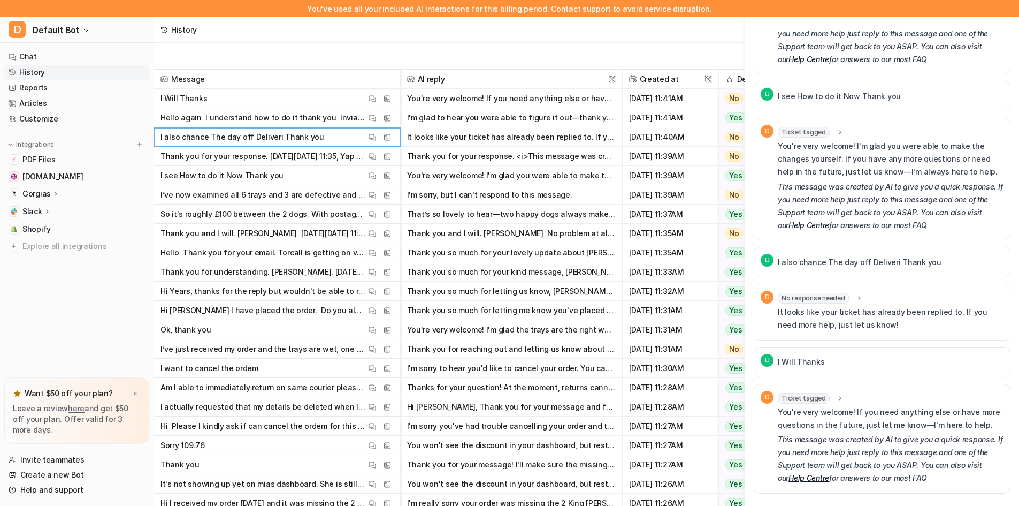
click at [803, 293] on span "No response needed" at bounding box center [813, 298] width 71 height 11
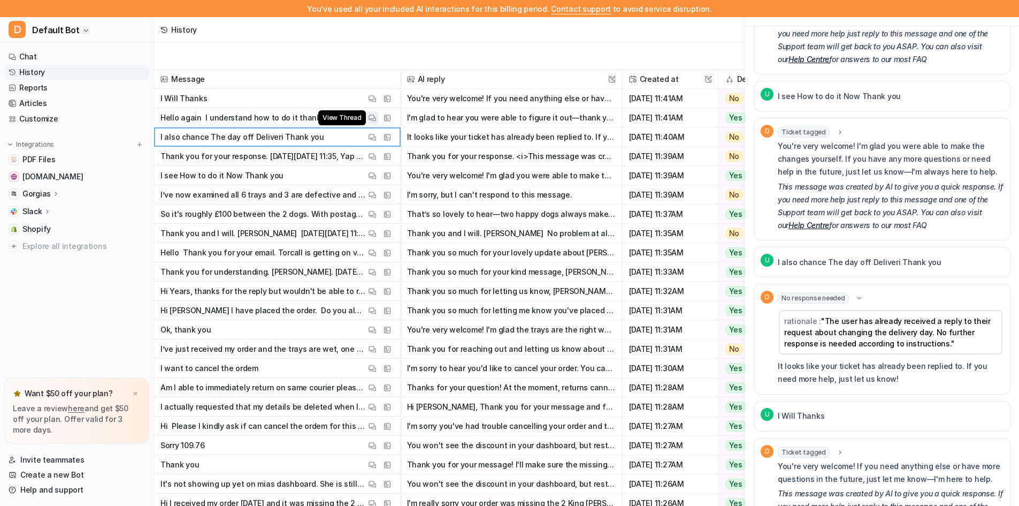
click at [369, 118] on img at bounding box center [372, 118] width 7 height 8
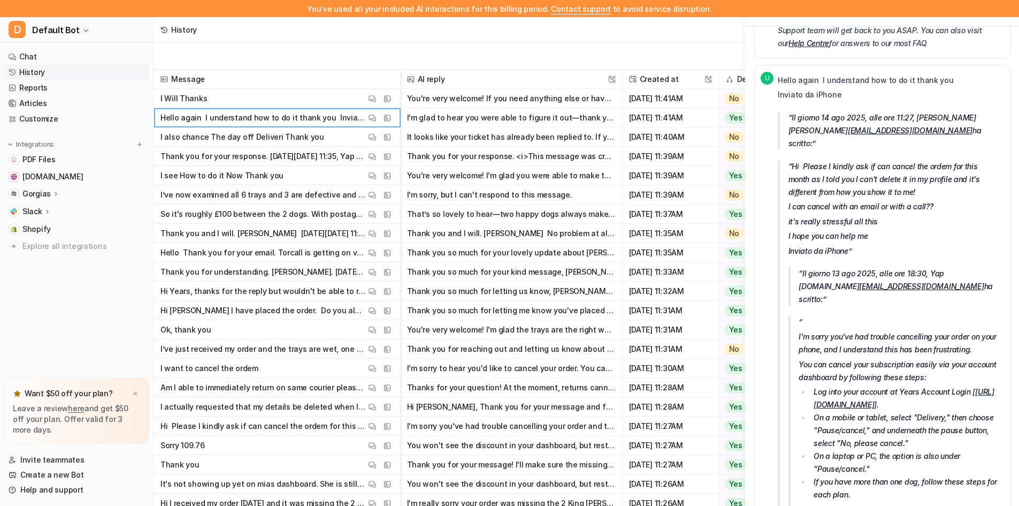
scroll to position [2622, 0]
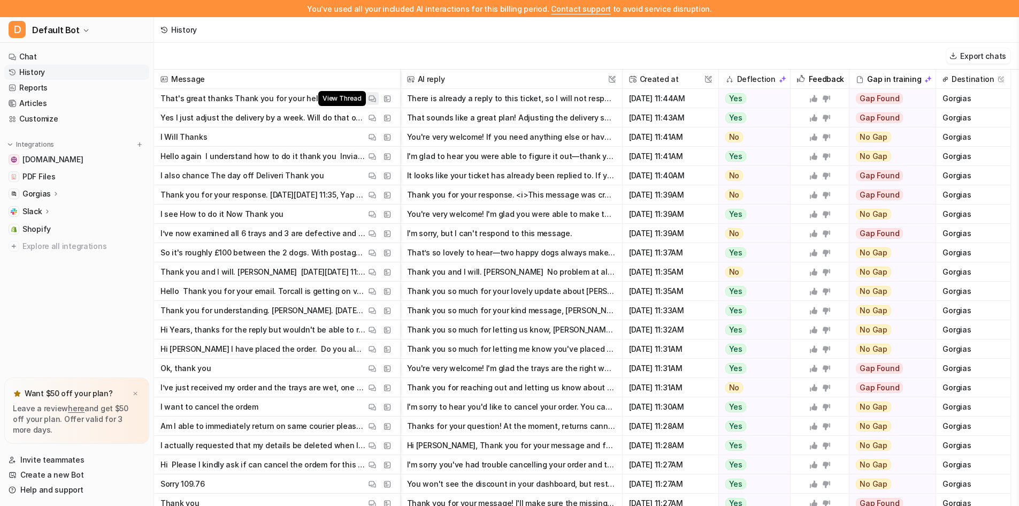
click at [371, 96] on img at bounding box center [372, 99] width 7 height 8
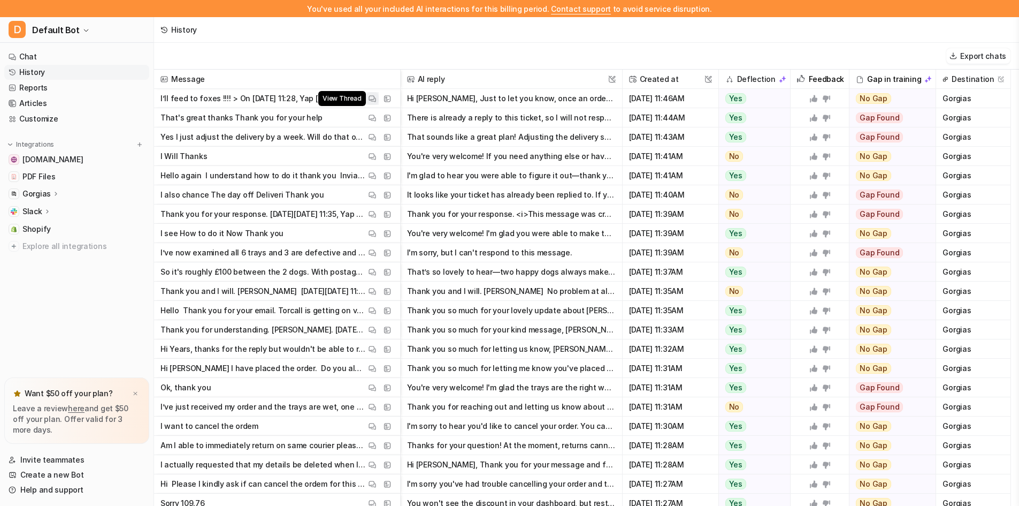
click at [371, 102] on img at bounding box center [372, 99] width 7 height 8
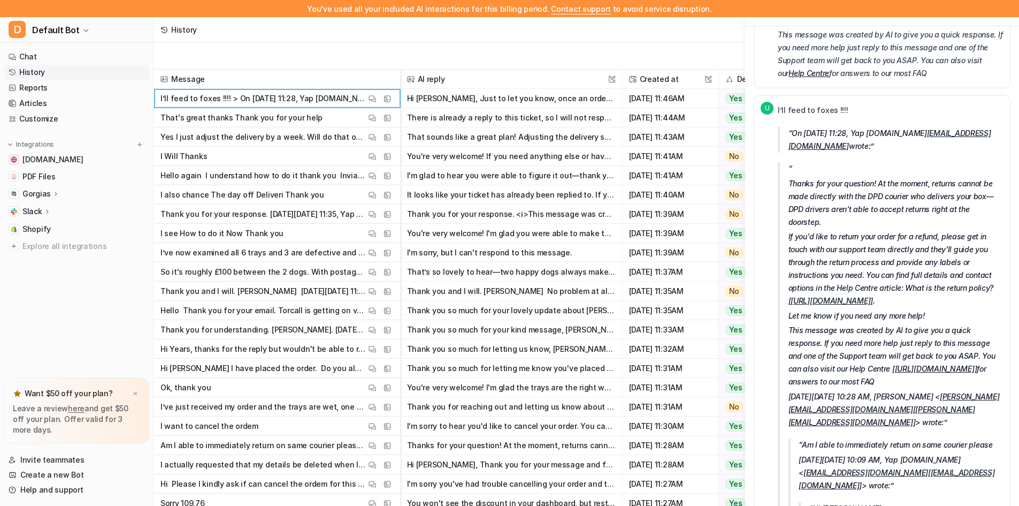
scroll to position [1017, 0]
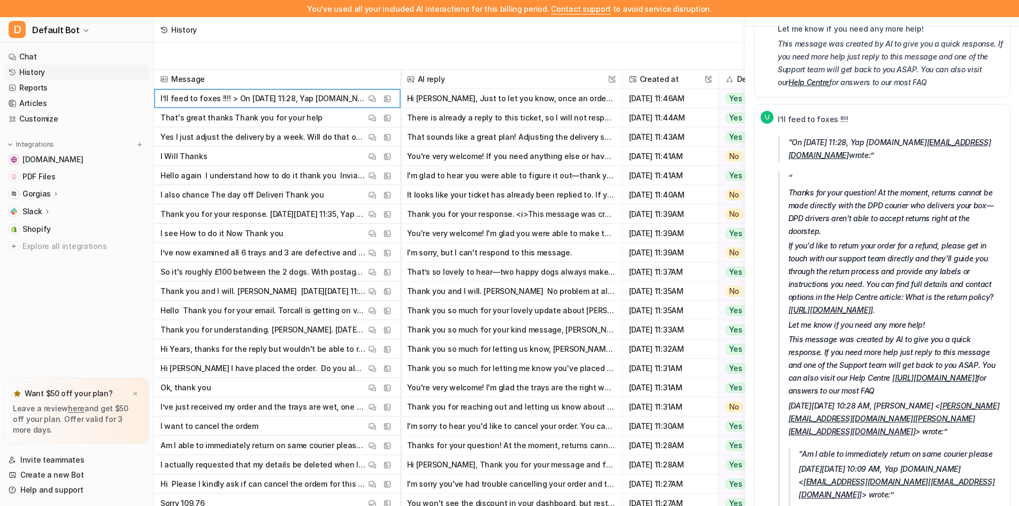
click at [717, 213] on div "[DATE] 11:39AM" at bounding box center [671, 213] width 96 height 19
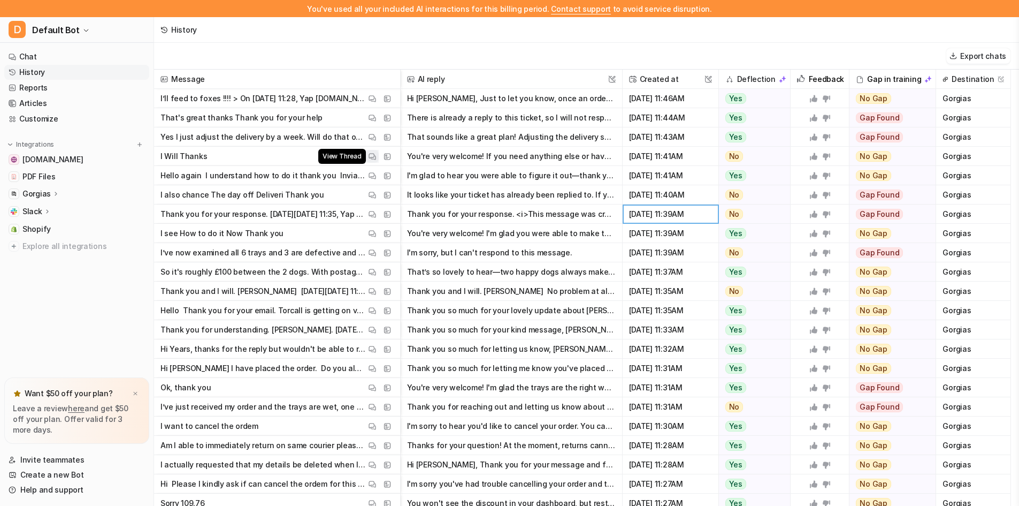
click at [372, 153] on img at bounding box center [372, 156] width 7 height 8
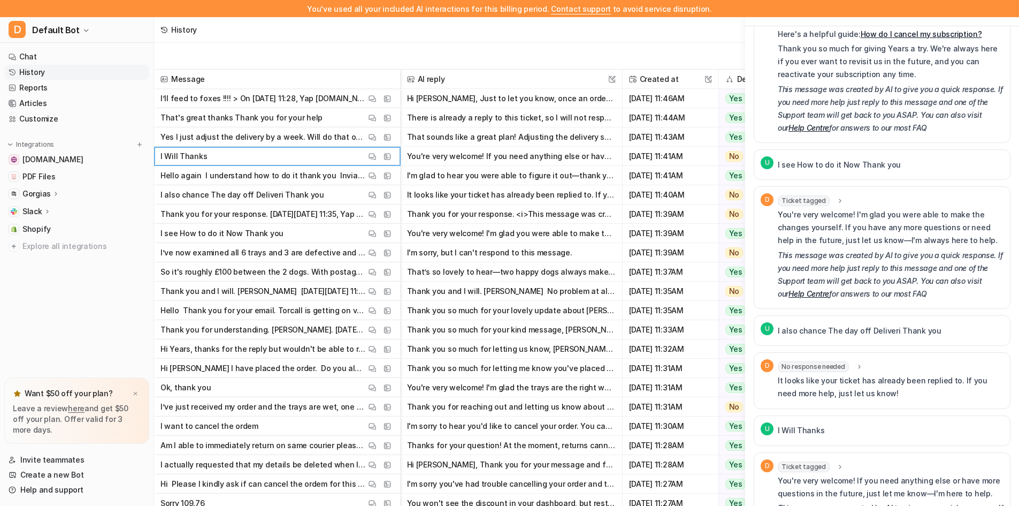
scroll to position [213, 0]
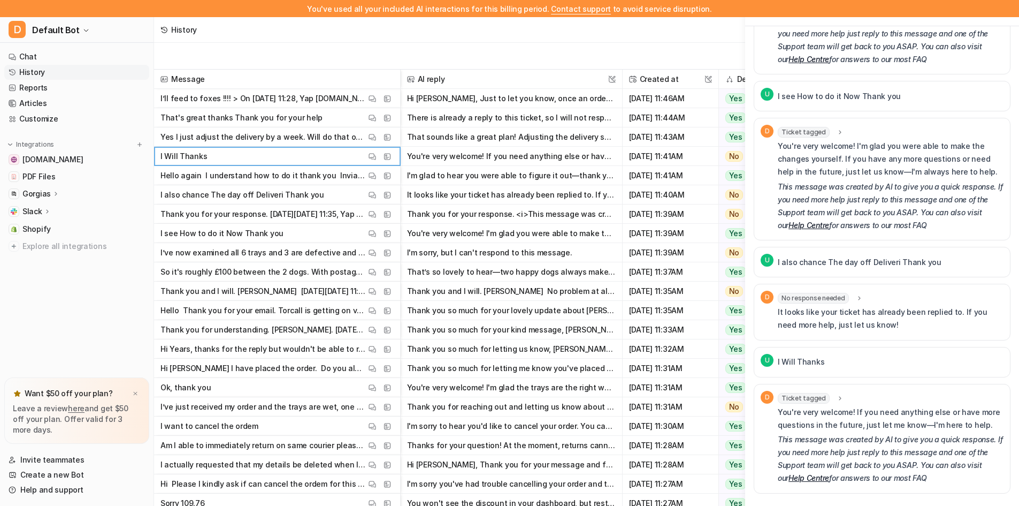
drag, startPoint x: 617, startPoint y: 29, endPoint x: 613, endPoint y: 34, distance: 6.9
click at [617, 29] on div "History" at bounding box center [586, 30] width 865 height 26
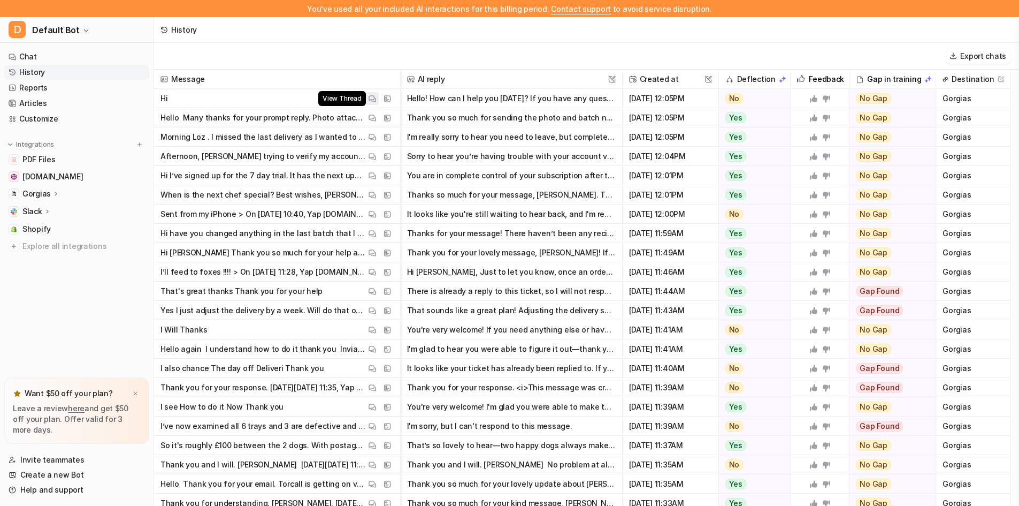
click at [371, 100] on img at bounding box center [372, 99] width 7 height 8
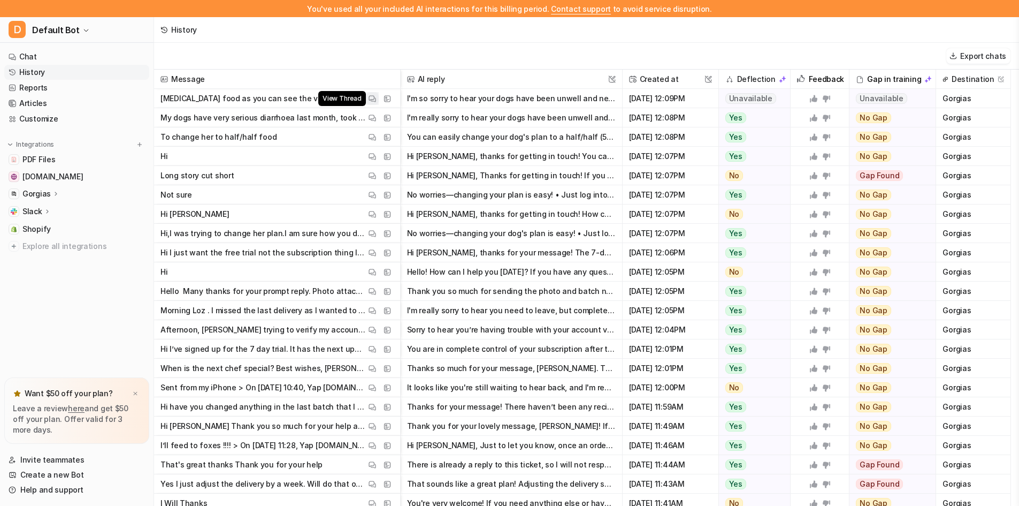
click at [369, 100] on img at bounding box center [372, 99] width 7 height 8
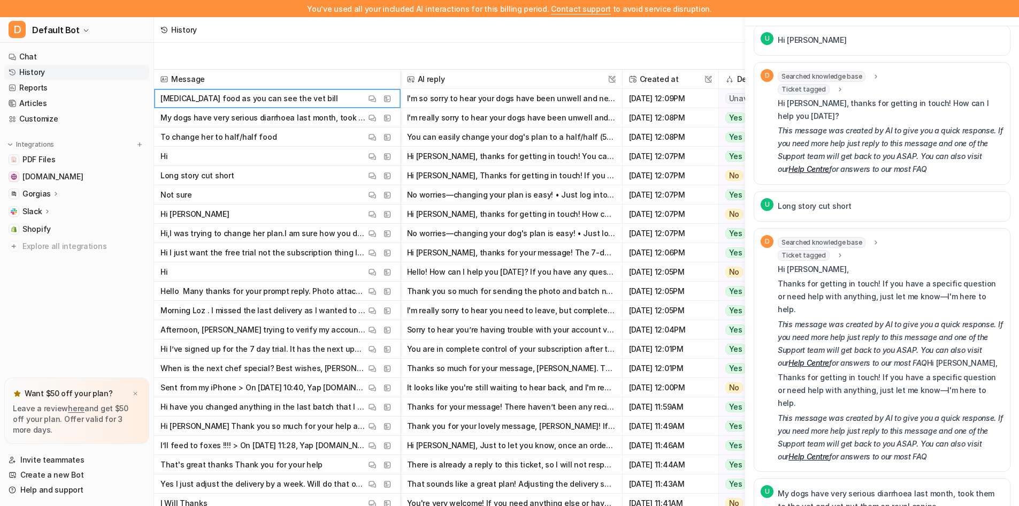
scroll to position [214, 0]
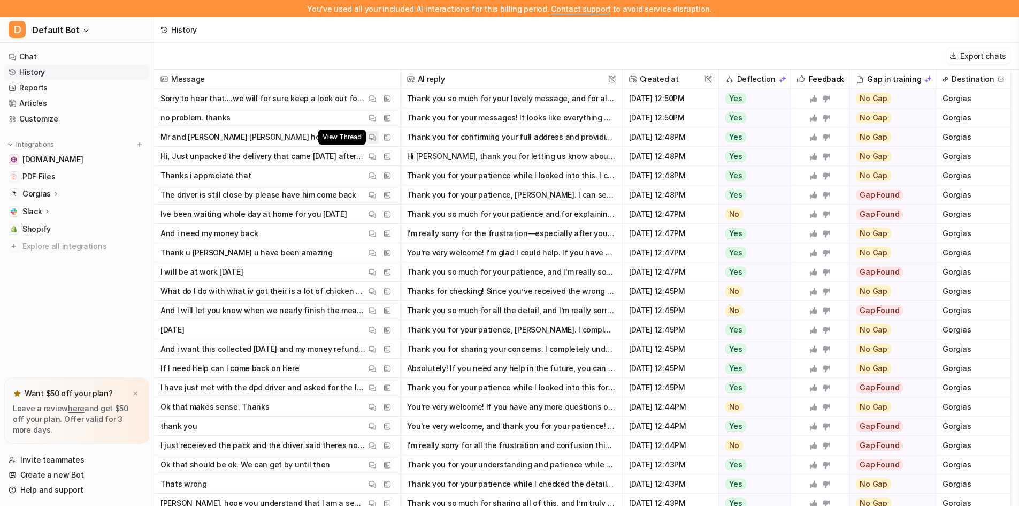
click at [372, 136] on img at bounding box center [372, 137] width 7 height 8
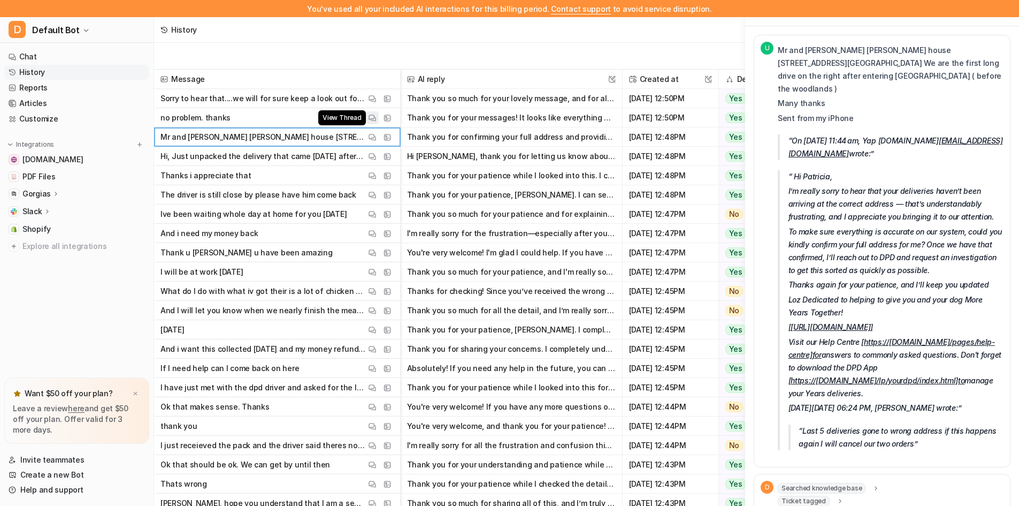
click at [371, 116] on img at bounding box center [372, 118] width 7 height 8
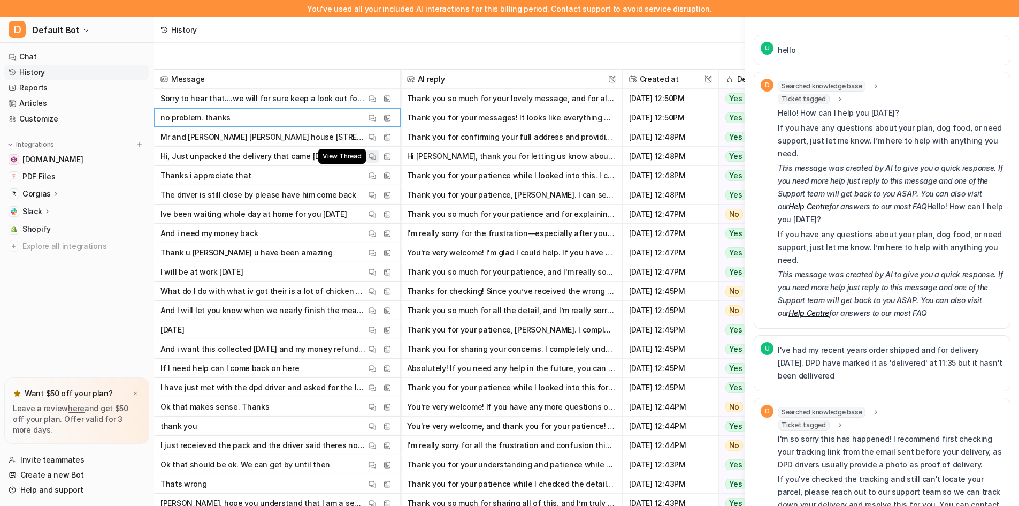
click at [374, 157] on img at bounding box center [372, 156] width 7 height 8
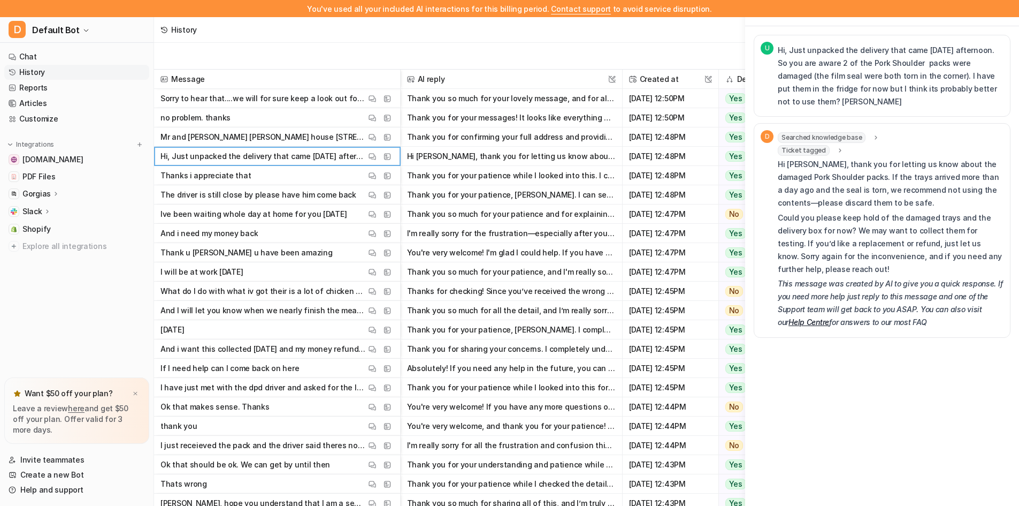
click at [962, 402] on div "Conversation thread U Hi, Just unpacked the delivery that came on Tuesday after…" at bounding box center [882, 253] width 274 height 506
click at [371, 102] on img at bounding box center [372, 99] width 7 height 8
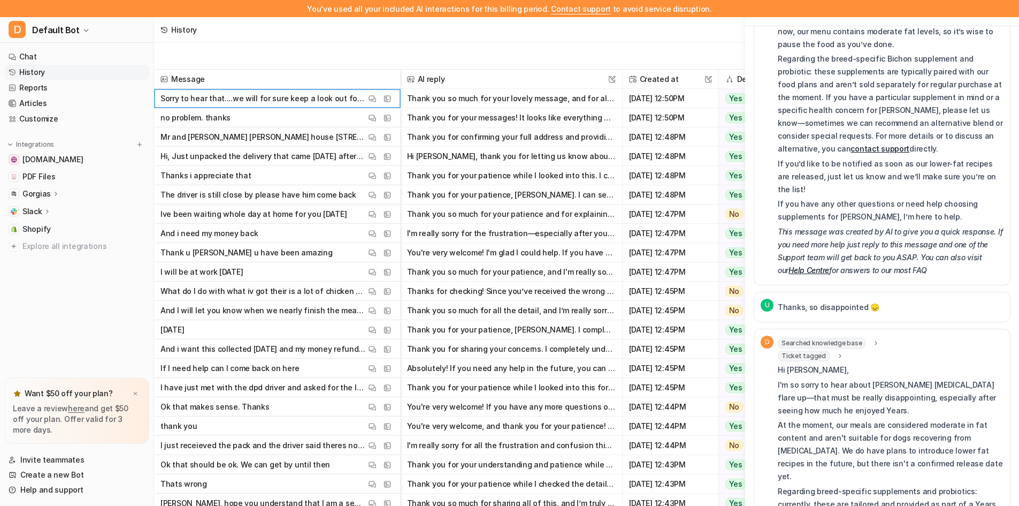
scroll to position [268, 0]
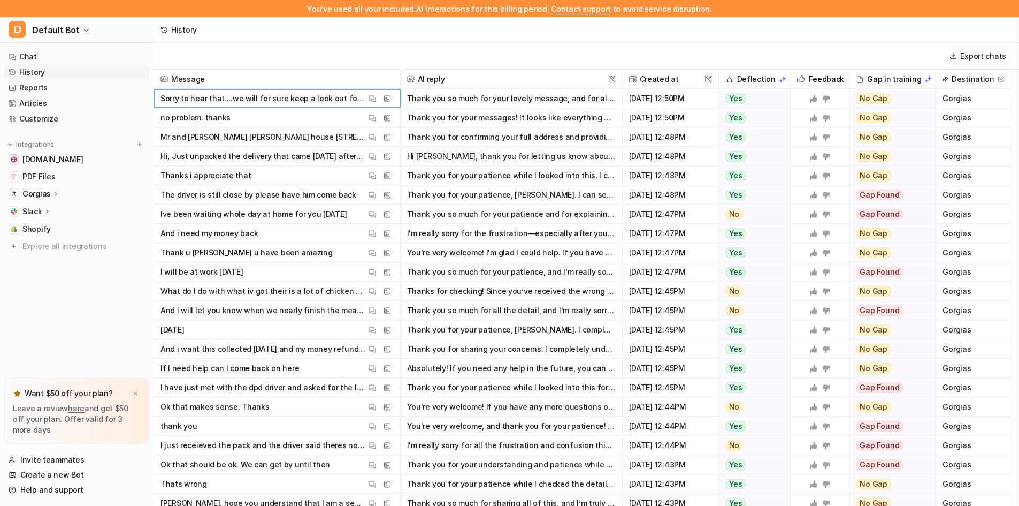
click at [531, 42] on div "History" at bounding box center [586, 30] width 865 height 26
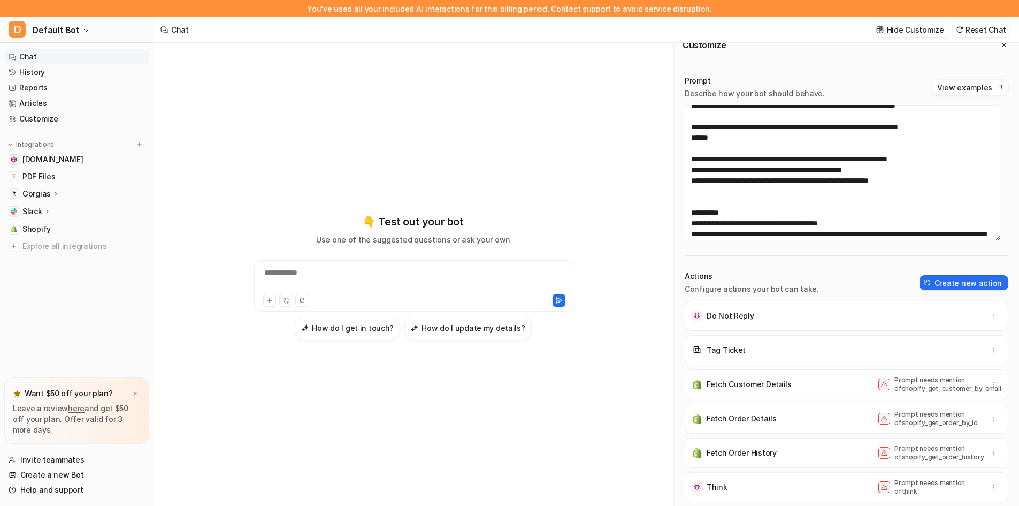
scroll to position [128, 0]
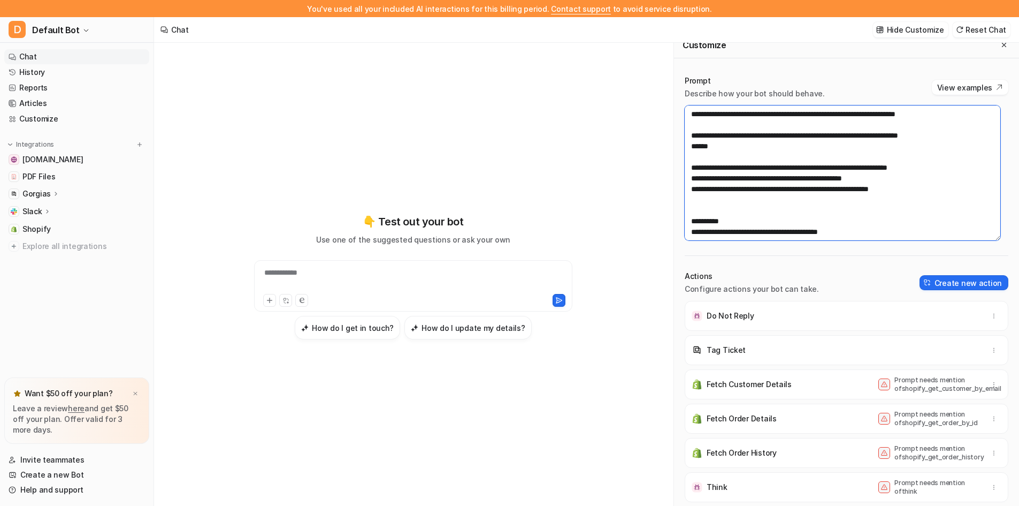
drag, startPoint x: 753, startPoint y: 210, endPoint x: 732, endPoint y: 208, distance: 21.5
click at [738, 210] on textarea at bounding box center [843, 172] width 316 height 135
drag, startPoint x: 721, startPoint y: 207, endPoint x: 727, endPoint y: 208, distance: 5.5
click at [727, 208] on textarea at bounding box center [843, 172] width 316 height 135
drag, startPoint x: 714, startPoint y: 209, endPoint x: 753, endPoint y: 211, distance: 39.1
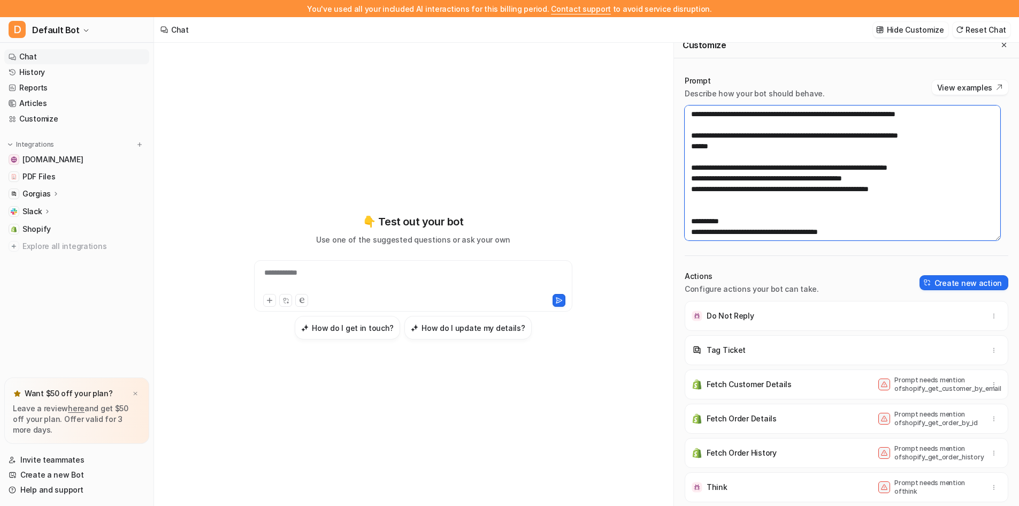
click at [753, 211] on textarea at bounding box center [843, 172] width 316 height 135
click at [719, 212] on textarea at bounding box center [843, 172] width 316 height 135
drag, startPoint x: 716, startPoint y: 198, endPoint x: 711, endPoint y: 198, distance: 5.4
click at [711, 198] on textarea at bounding box center [843, 172] width 316 height 135
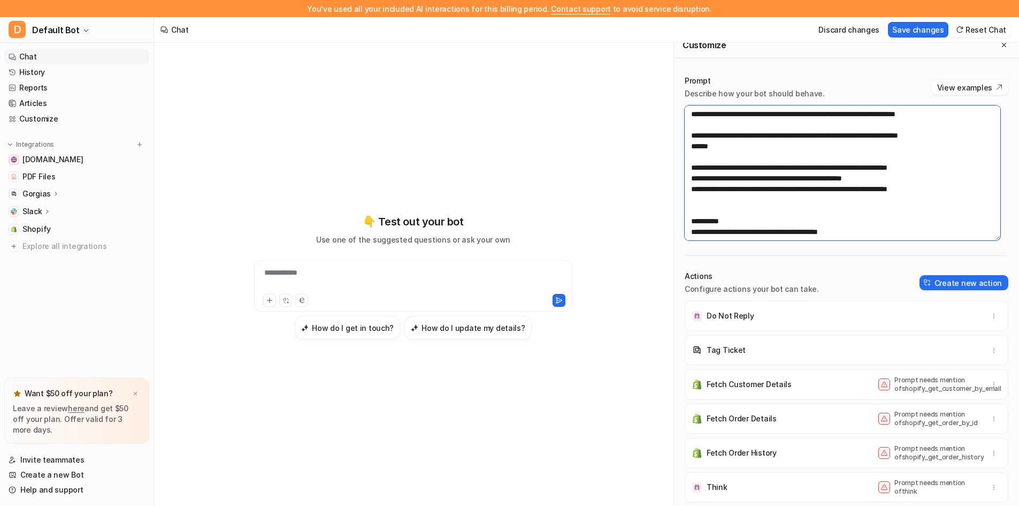
click at [718, 204] on textarea at bounding box center [843, 172] width 316 height 135
click at [714, 200] on textarea at bounding box center [843, 172] width 316 height 135
click at [723, 199] on textarea at bounding box center [843, 172] width 316 height 135
click at [737, 201] on textarea at bounding box center [843, 172] width 316 height 135
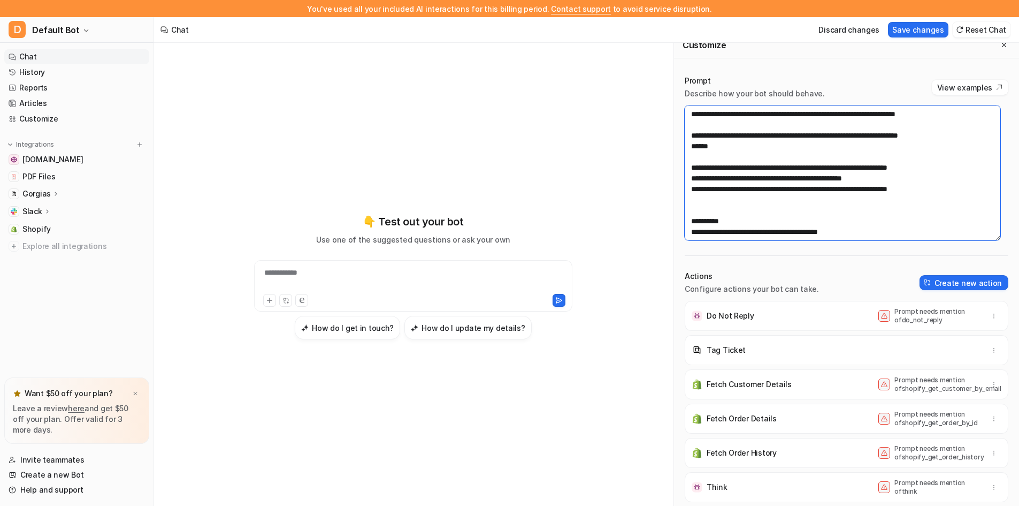
click at [737, 201] on textarea at bounding box center [843, 172] width 316 height 135
click at [738, 201] on textarea at bounding box center [843, 172] width 316 height 135
click at [740, 201] on textarea at bounding box center [843, 172] width 316 height 135
click at [737, 201] on textarea at bounding box center [843, 172] width 316 height 135
click at [938, 29] on button "Save changes" at bounding box center [918, 30] width 60 height 16
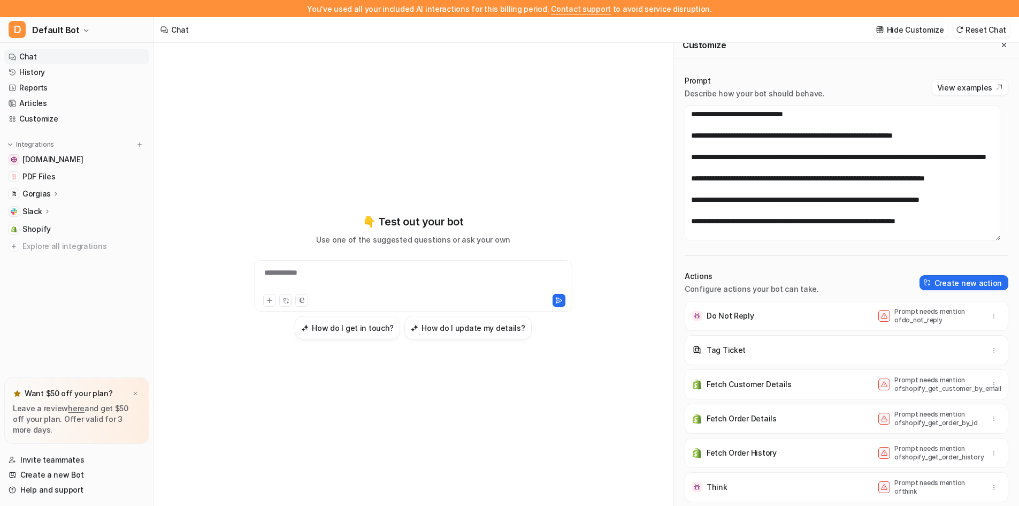
scroll to position [0, 0]
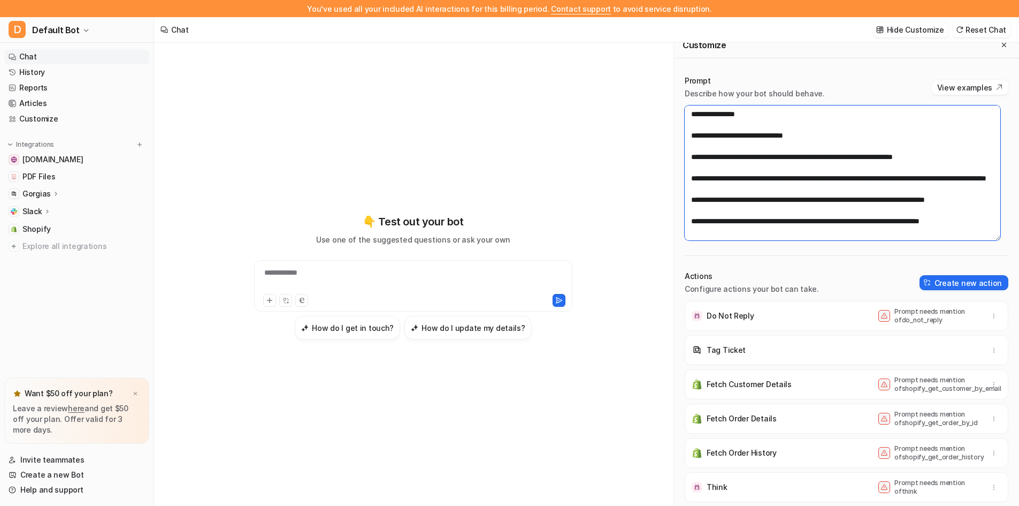
click at [707, 187] on textarea at bounding box center [843, 172] width 316 height 135
drag, startPoint x: 746, startPoint y: 138, endPoint x: 724, endPoint y: 136, distance: 22.5
click at [724, 136] on textarea at bounding box center [843, 172] width 316 height 135
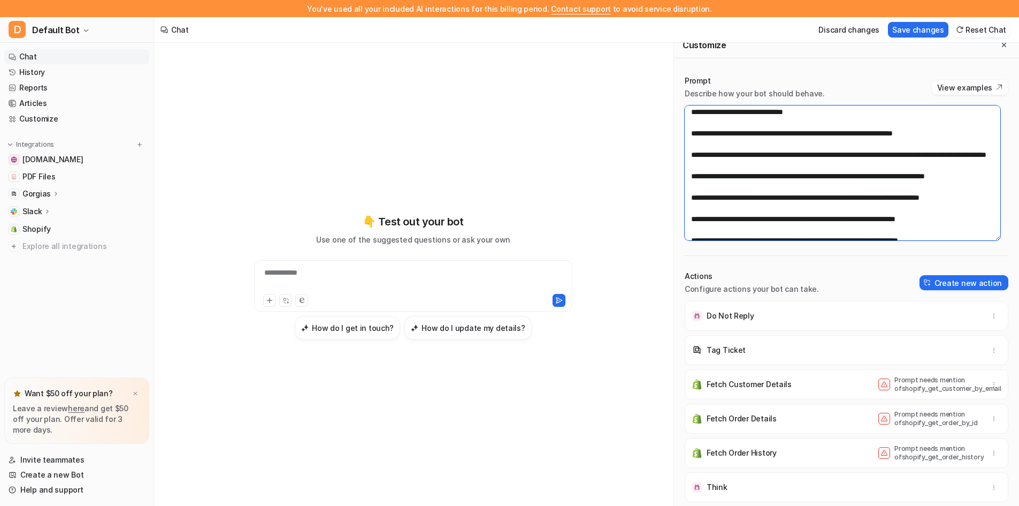
scroll to position [21, 0]
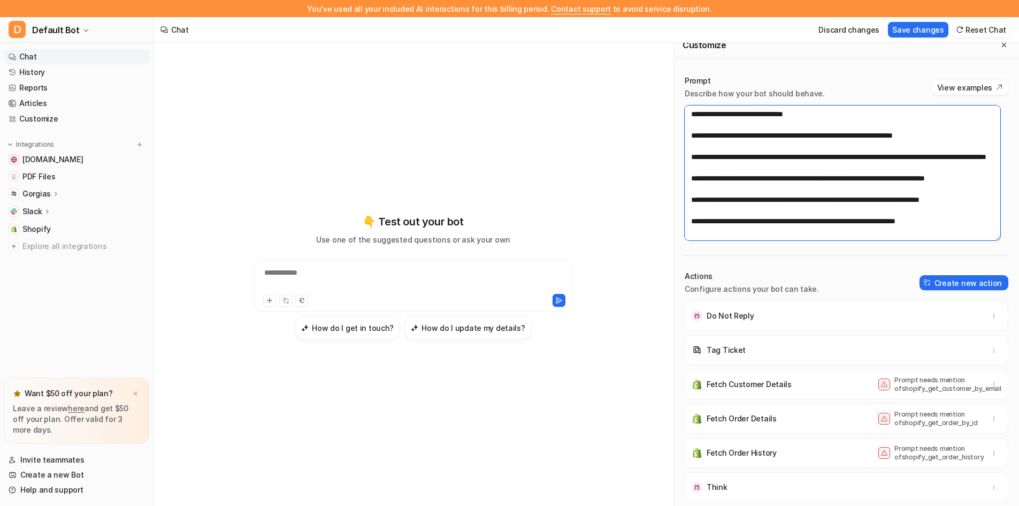
drag, startPoint x: 752, startPoint y: 166, endPoint x: 742, endPoint y: 166, distance: 10.2
click at [742, 166] on textarea at bounding box center [843, 172] width 316 height 135
drag, startPoint x: 708, startPoint y: 166, endPoint x: 750, endPoint y: 166, distance: 41.7
click at [750, 166] on textarea at bounding box center [843, 172] width 316 height 135
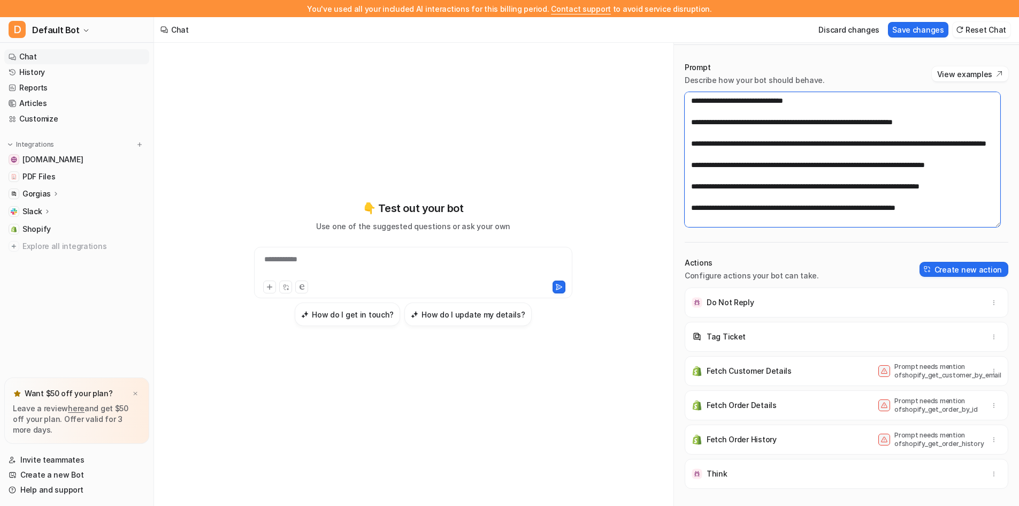
scroll to position [17, 0]
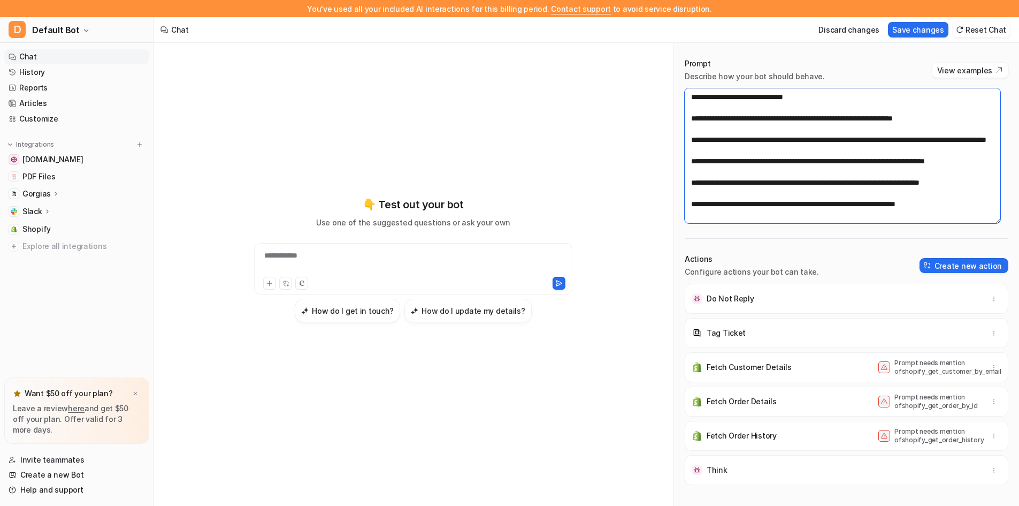
drag, startPoint x: 922, startPoint y: 173, endPoint x: 962, endPoint y: 170, distance: 40.2
click at [962, 170] on textarea at bounding box center [843, 155] width 316 height 135
paste textarea
drag, startPoint x: 910, startPoint y: 205, endPoint x: 951, endPoint y: 204, distance: 41.8
click at [951, 204] on textarea at bounding box center [843, 155] width 316 height 135
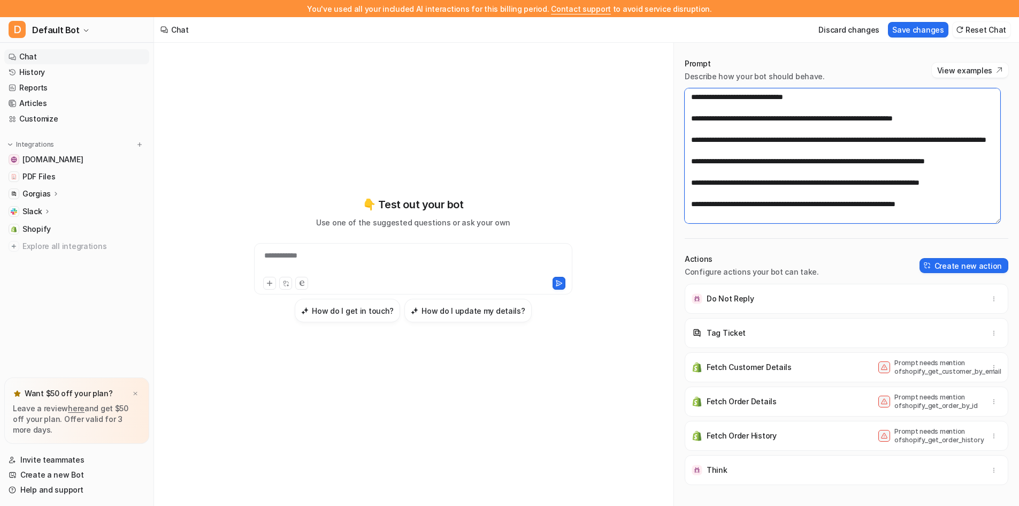
paste textarea
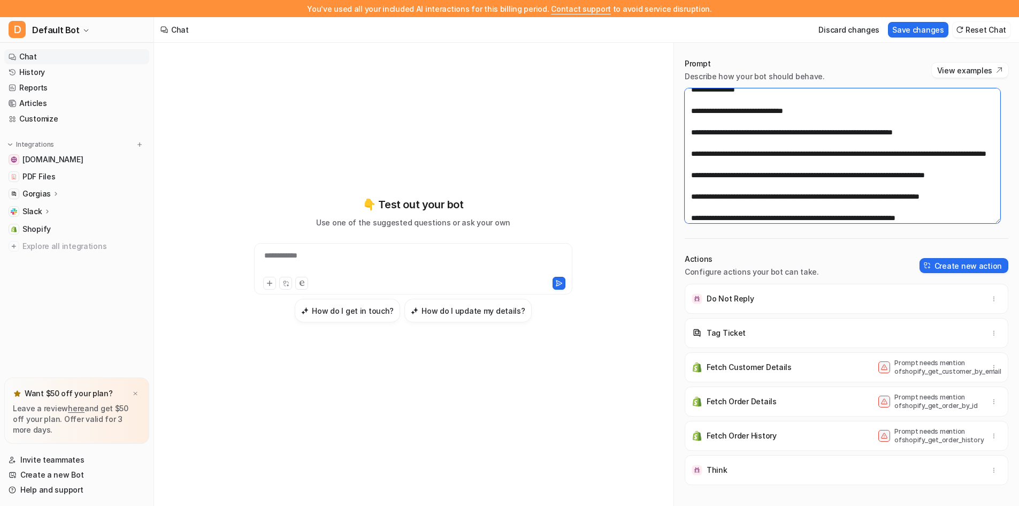
scroll to position [0, 0]
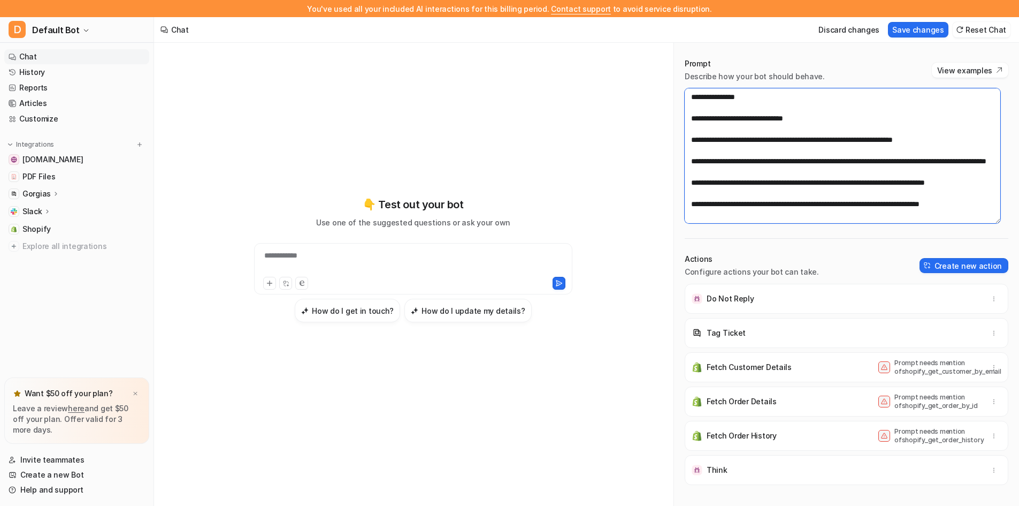
drag, startPoint x: 902, startPoint y: 136, endPoint x: 878, endPoint y: 138, distance: 24.1
click at [878, 138] on textarea at bounding box center [843, 155] width 316 height 135
drag, startPoint x: 860, startPoint y: 141, endPoint x: 899, endPoint y: 142, distance: 39.6
click at [899, 142] on textarea at bounding box center [843, 155] width 316 height 135
paste textarea
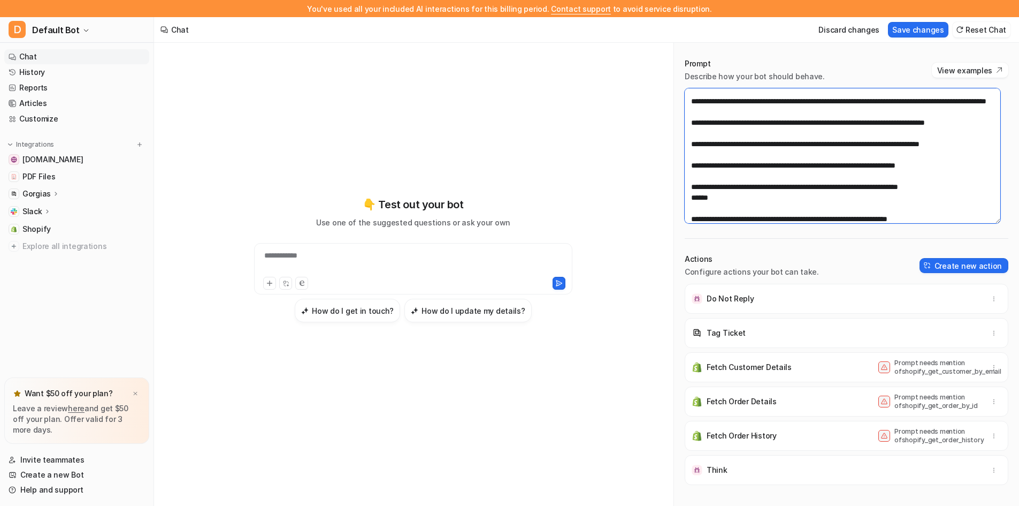
scroll to position [54, 0]
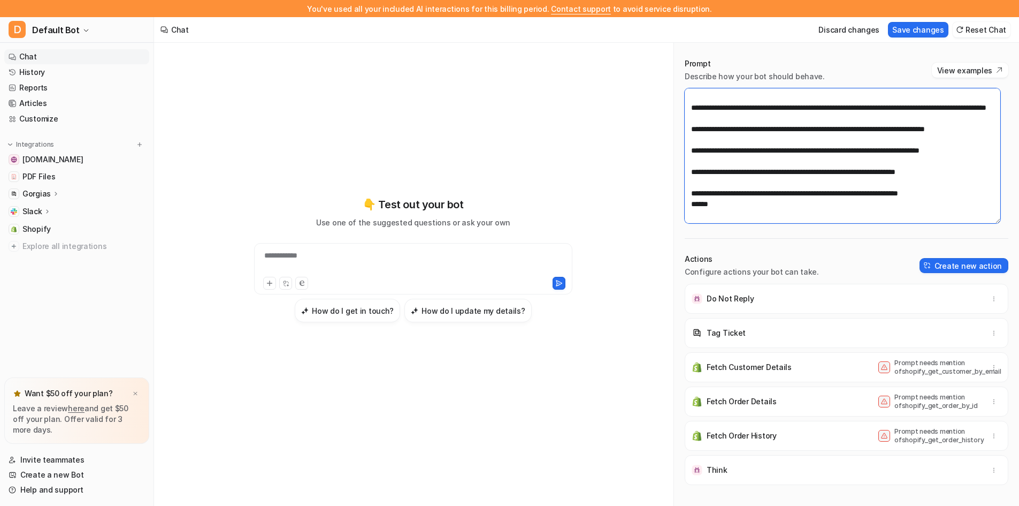
drag, startPoint x: 912, startPoint y: 193, endPoint x: 873, endPoint y: 194, distance: 39.1
click at [873, 194] on textarea at bounding box center [843, 155] width 316 height 135
paste textarea
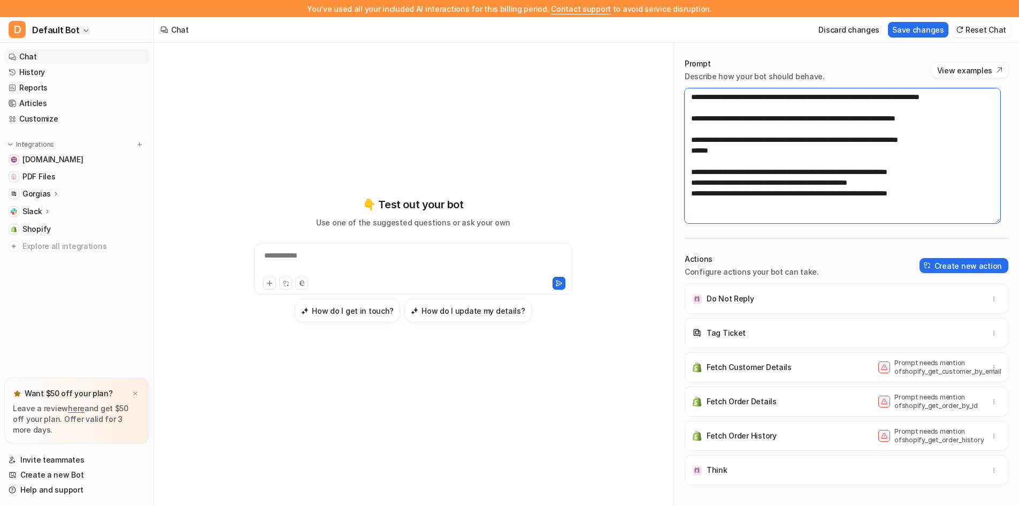
scroll to position [161, 0]
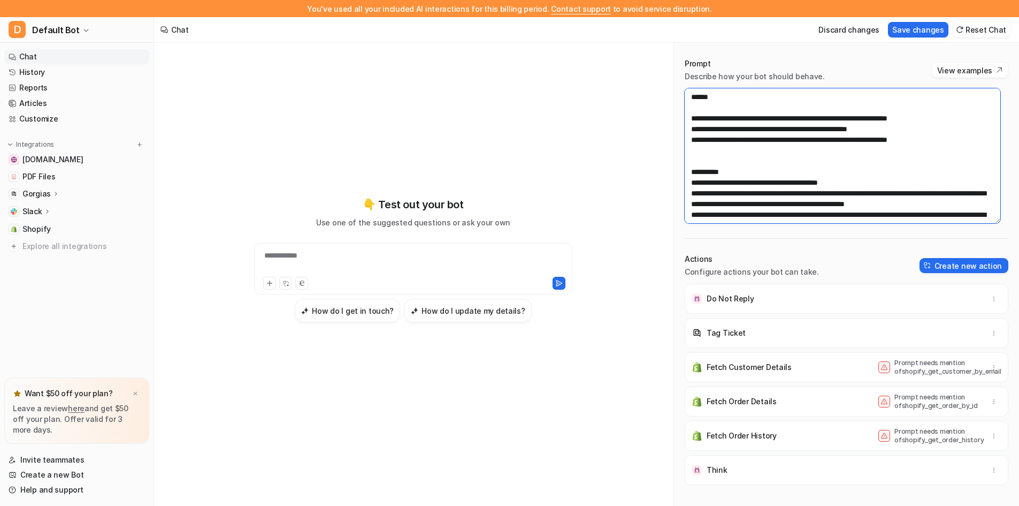
drag, startPoint x: 717, startPoint y: 151, endPoint x: 758, endPoint y: 151, distance: 40.7
click at [758, 151] on textarea at bounding box center [843, 155] width 316 height 135
paste textarea
drag, startPoint x: 766, startPoint y: 162, endPoint x: 805, endPoint y: 162, distance: 39.1
click at [805, 162] on textarea at bounding box center [843, 155] width 316 height 135
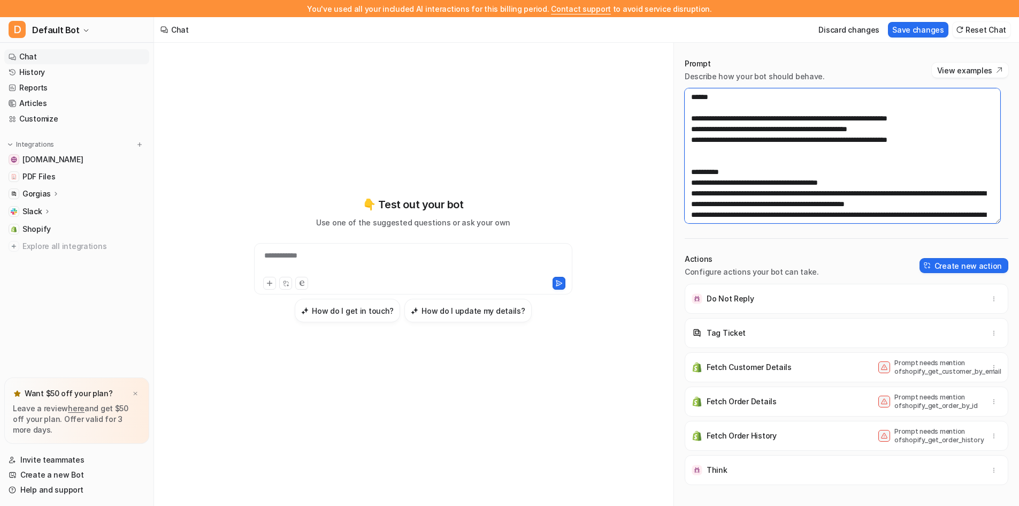
paste textarea
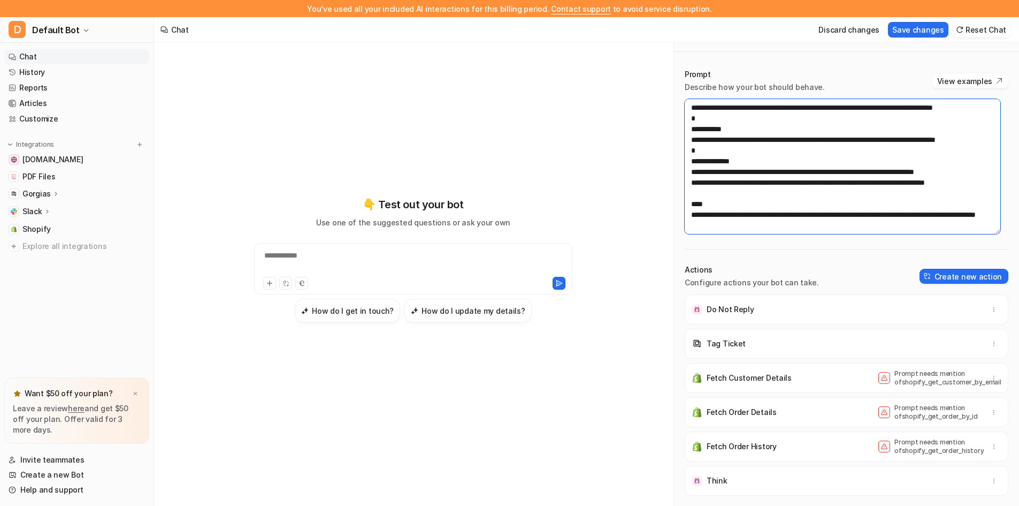
scroll to position [556, 0]
type textarea "**********"
click at [910, 34] on button "Save changes" at bounding box center [918, 30] width 60 height 16
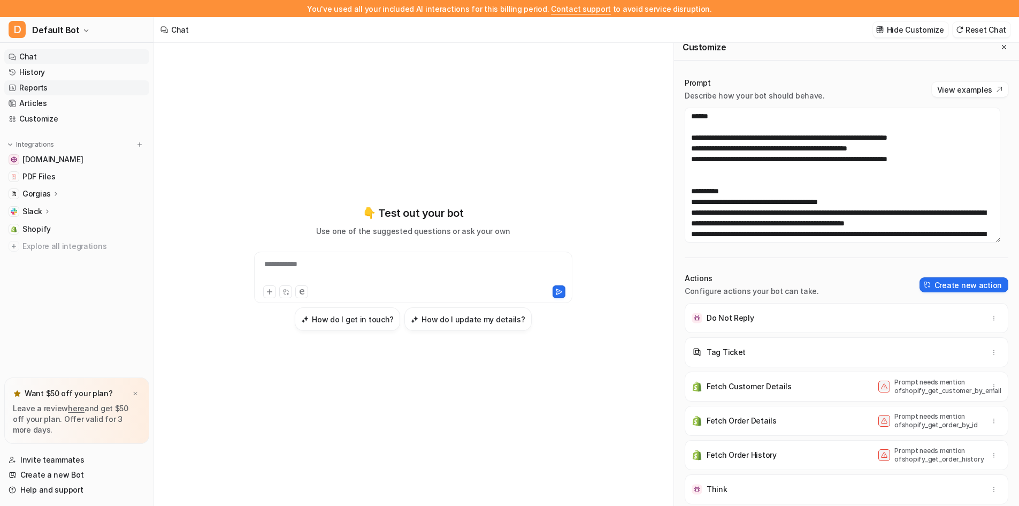
scroll to position [0, 0]
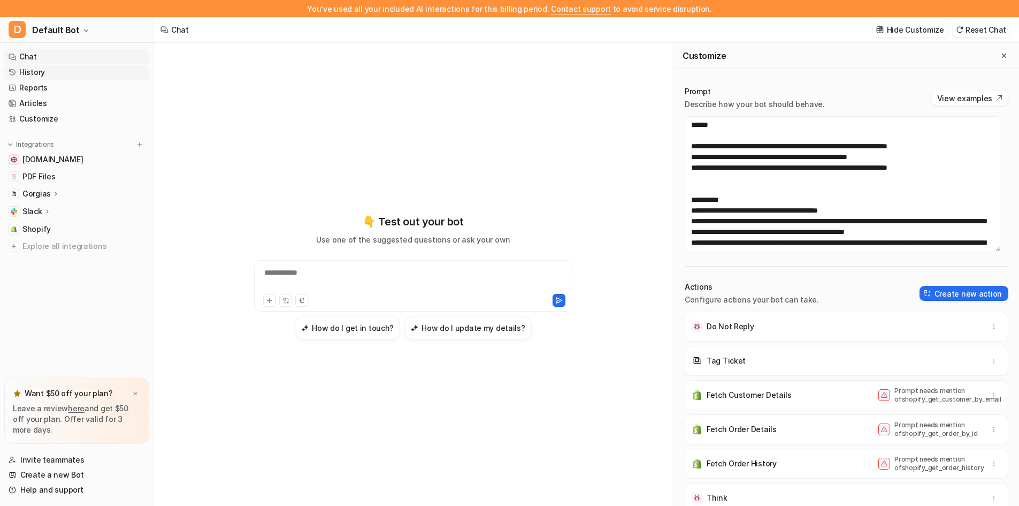
click at [36, 71] on link "History" at bounding box center [76, 72] width 145 height 15
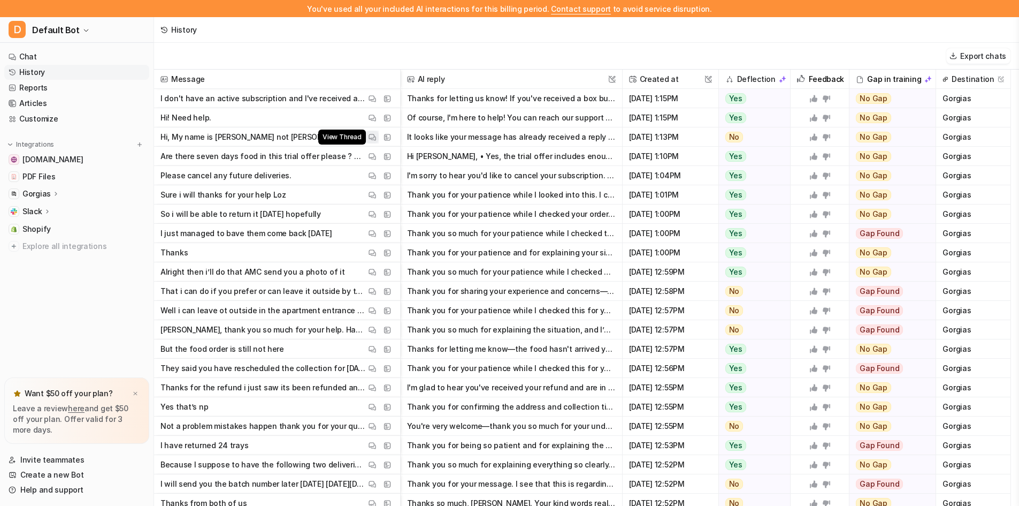
click at [374, 134] on img at bounding box center [372, 137] width 7 height 8
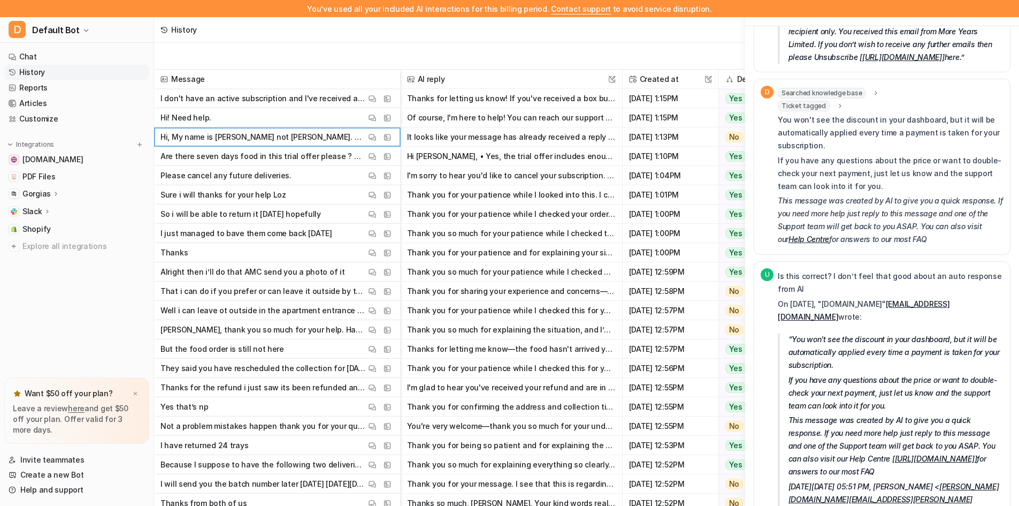
scroll to position [375, 0]
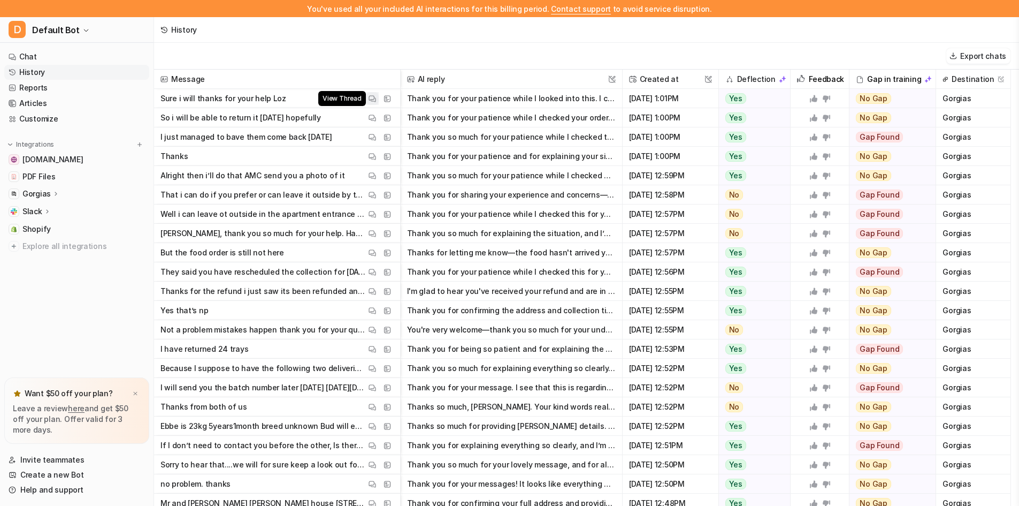
click at [369, 95] on img at bounding box center [372, 99] width 7 height 8
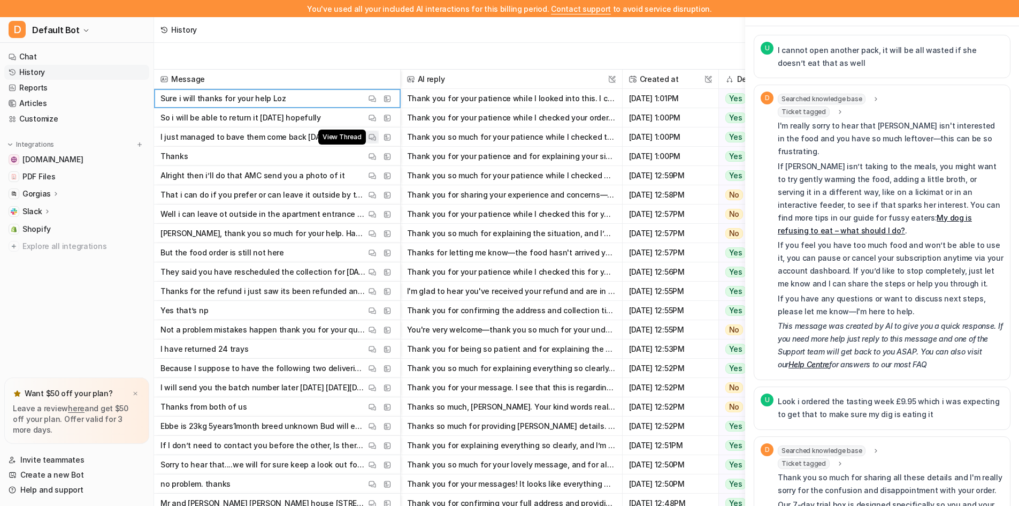
click at [366, 140] on button "View Thread" at bounding box center [372, 137] width 13 height 13
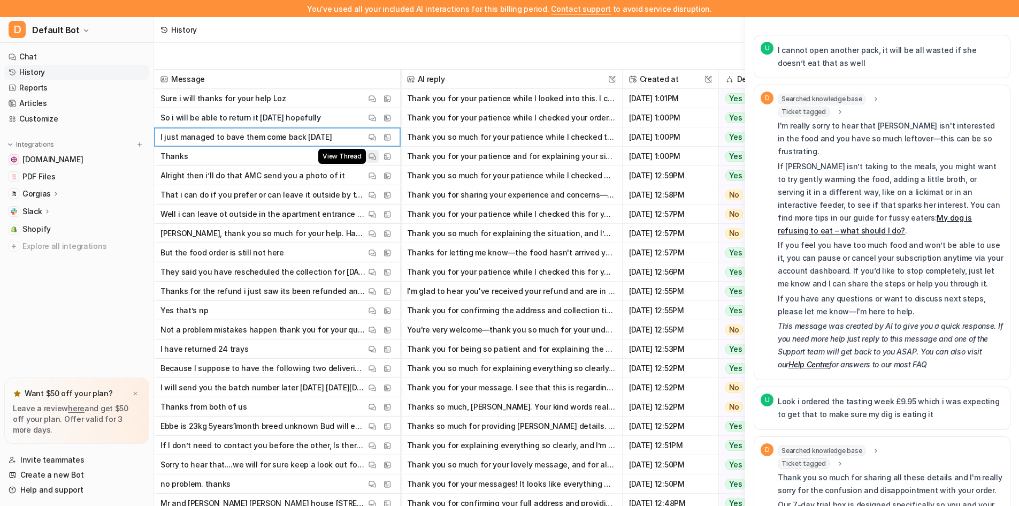
click at [370, 154] on img at bounding box center [372, 156] width 7 height 8
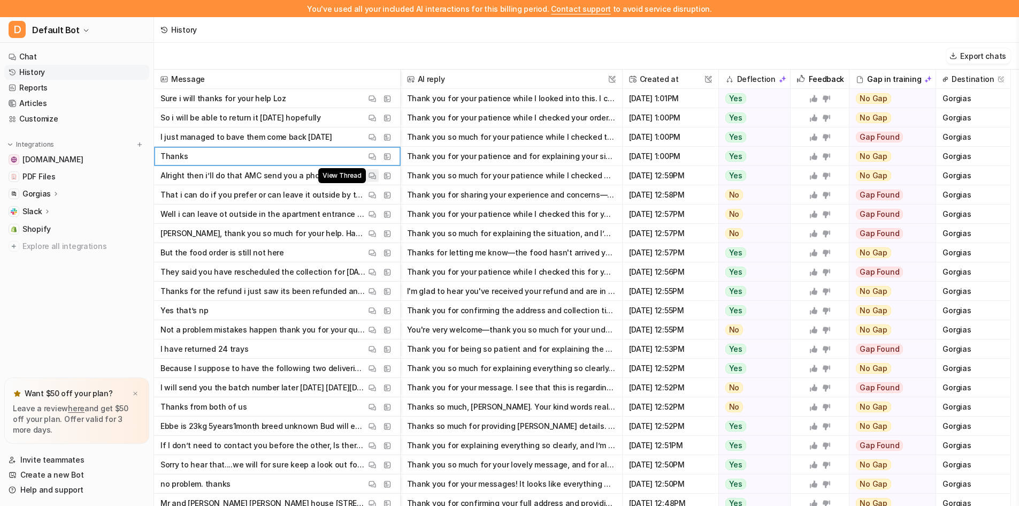
click at [373, 172] on img at bounding box center [372, 176] width 7 height 8
click at [376, 194] on button "View Thread" at bounding box center [372, 194] width 13 height 13
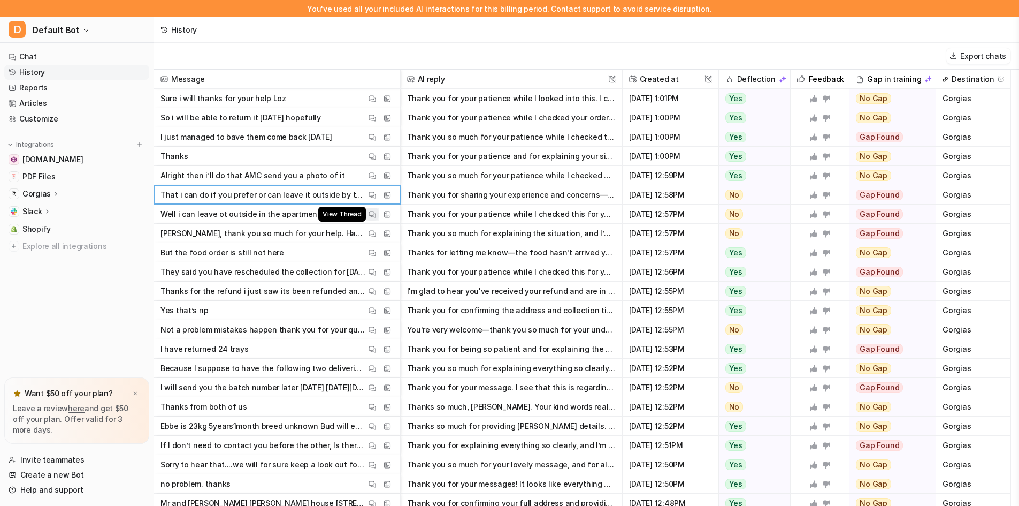
click at [376, 213] on img at bounding box center [372, 214] width 7 height 8
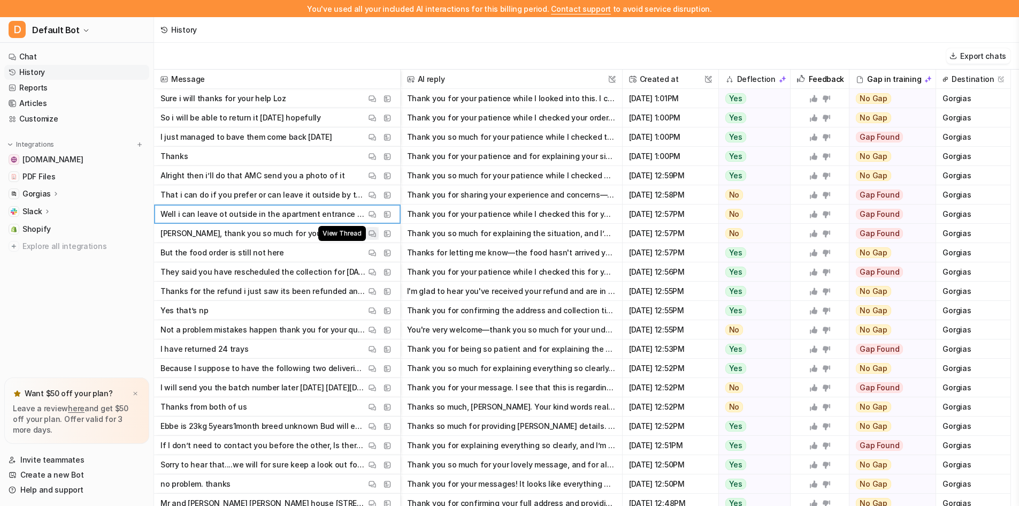
click at [370, 233] on img at bounding box center [372, 234] width 7 height 8
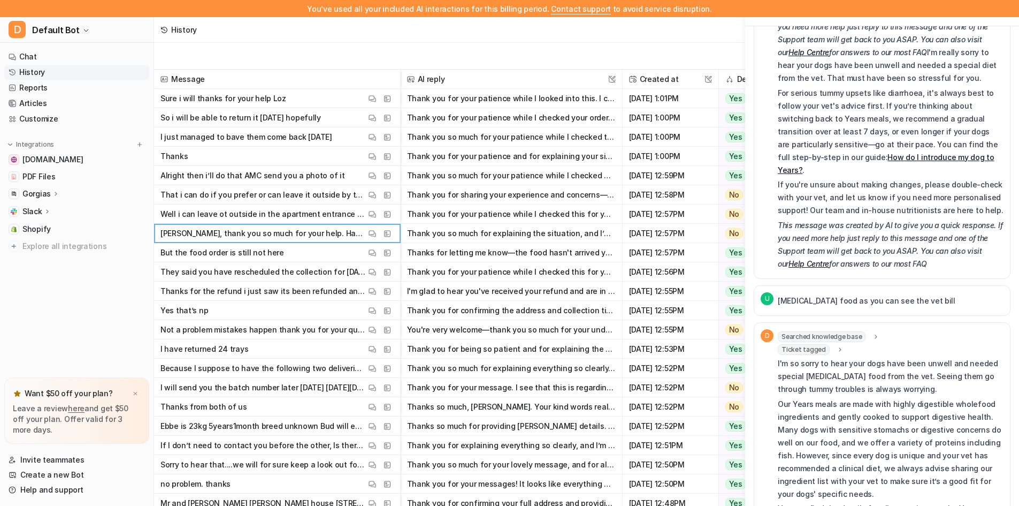
scroll to position [642, 0]
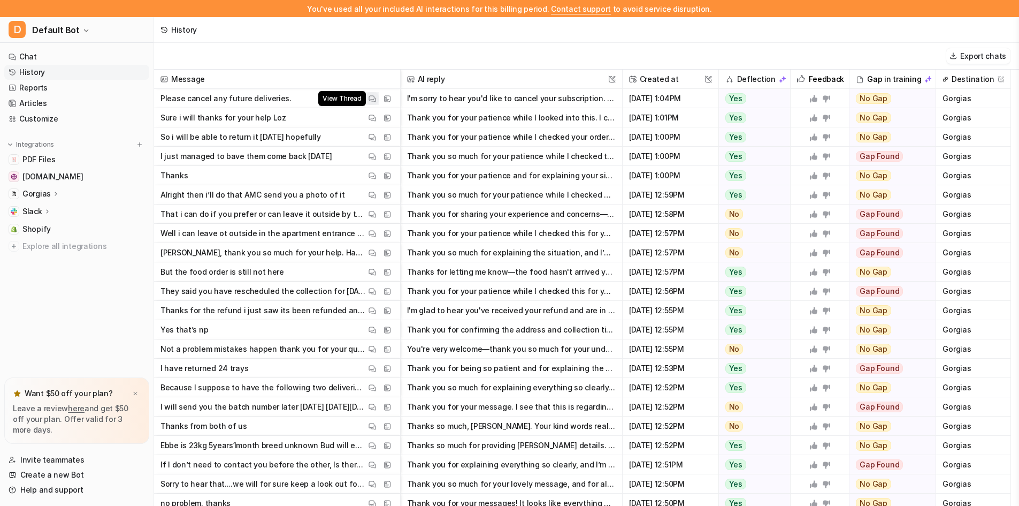
click at [370, 101] on img at bounding box center [372, 99] width 7 height 8
click at [54, 118] on link "Customize" at bounding box center [76, 118] width 145 height 15
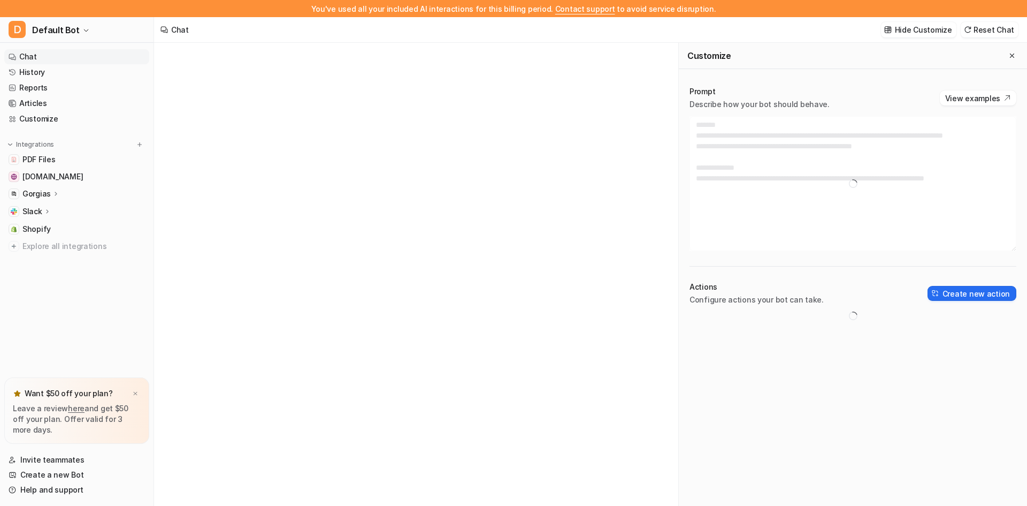
type textarea "**********"
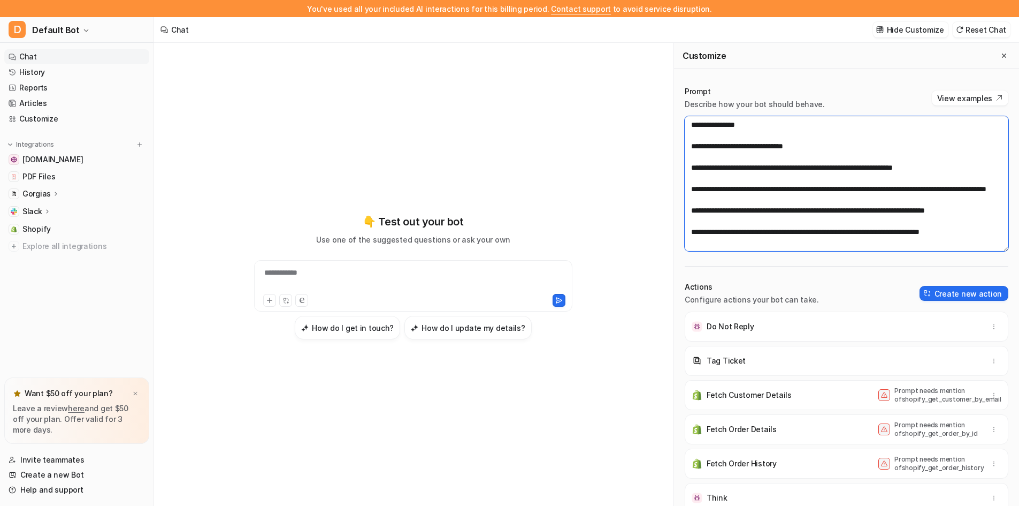
click at [697, 120] on textarea at bounding box center [847, 183] width 324 height 135
click at [51, 77] on link "History" at bounding box center [76, 72] width 145 height 15
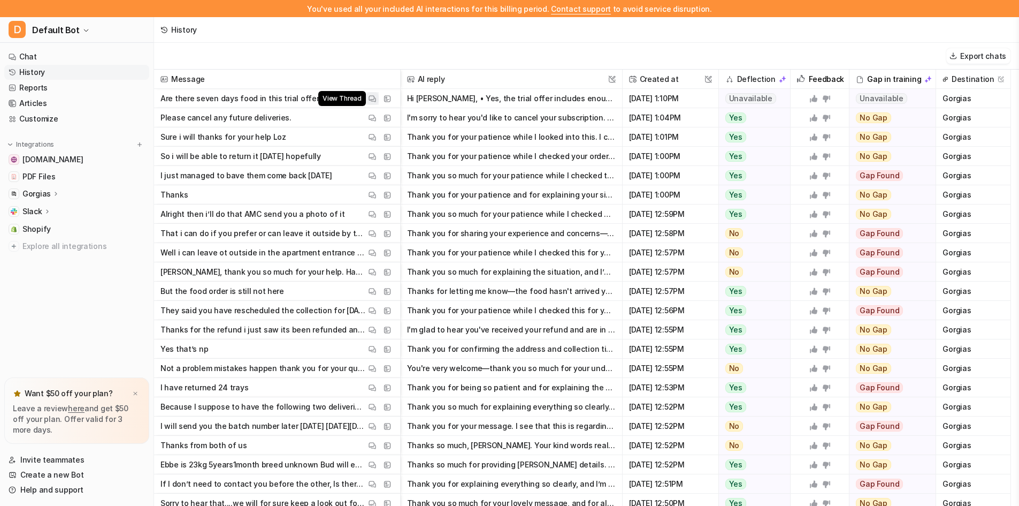
click at [371, 96] on img at bounding box center [372, 99] width 7 height 8
click at [36, 88] on link "Reports" at bounding box center [76, 87] width 145 height 15
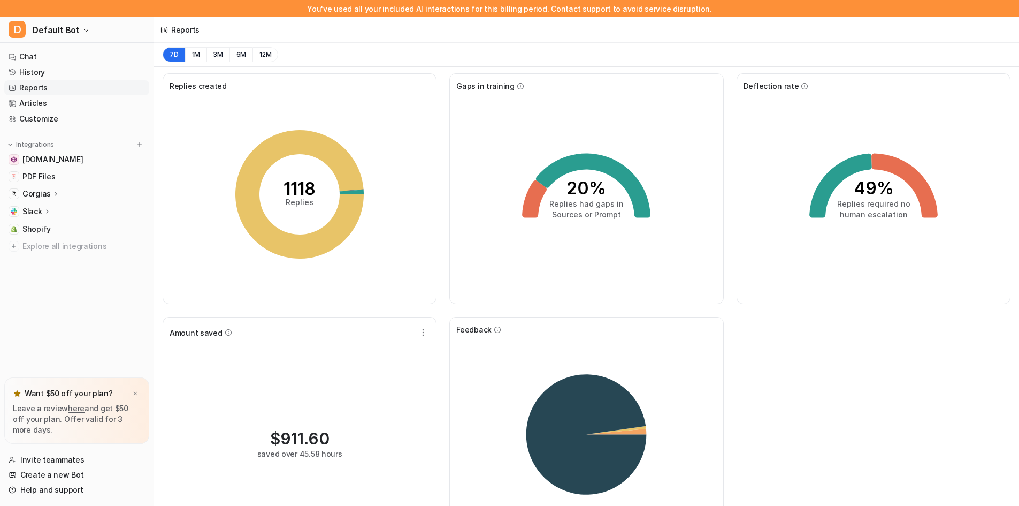
scroll to position [54, 0]
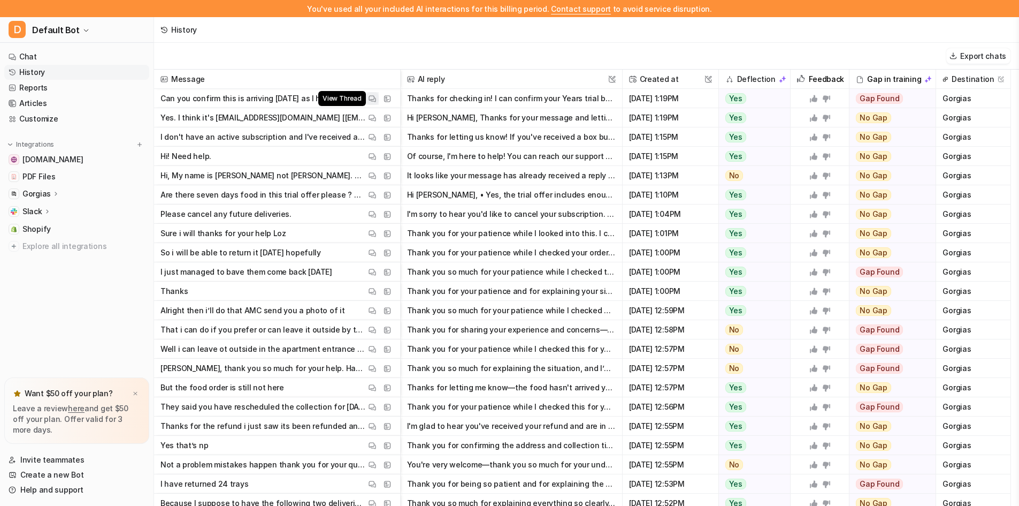
click at [375, 100] on img at bounding box center [372, 99] width 7 height 8
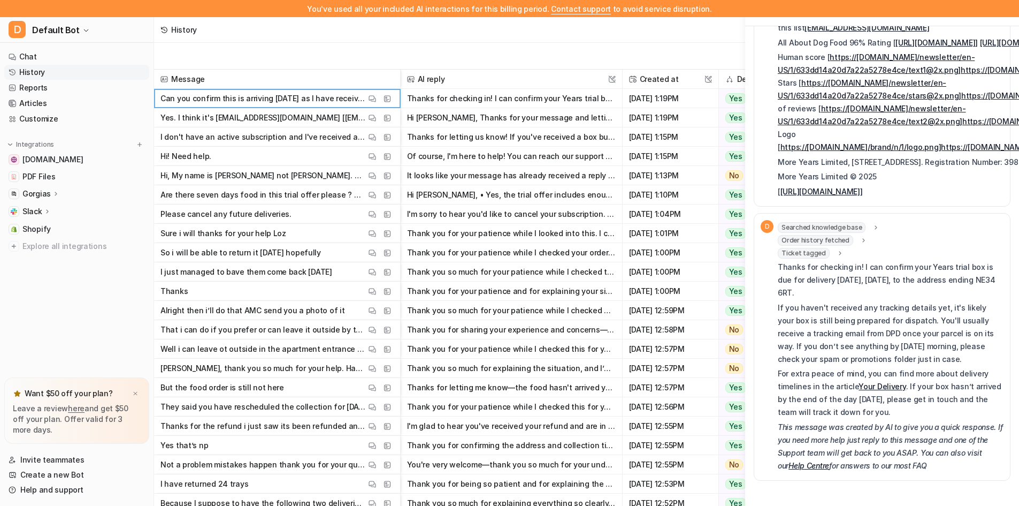
scroll to position [927, 0]
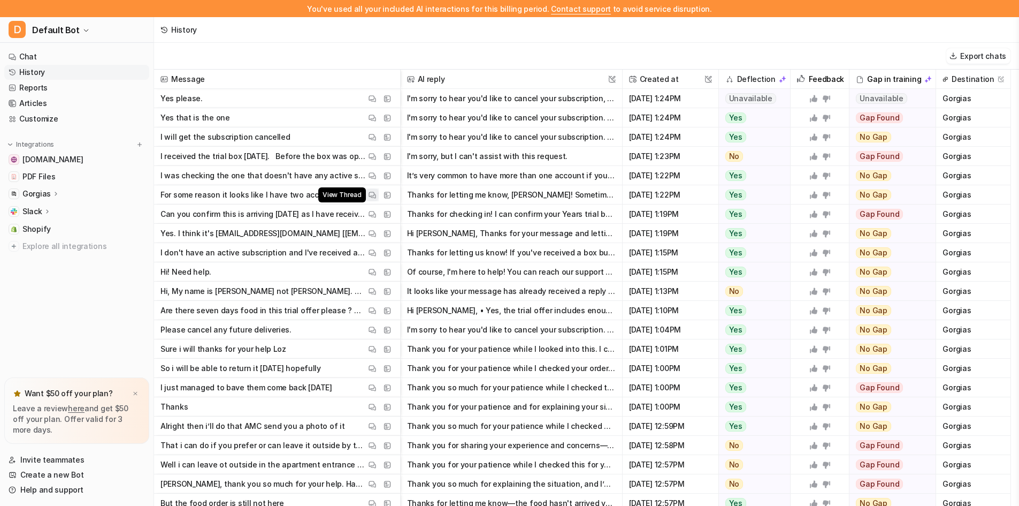
click at [374, 194] on img at bounding box center [372, 195] width 7 height 8
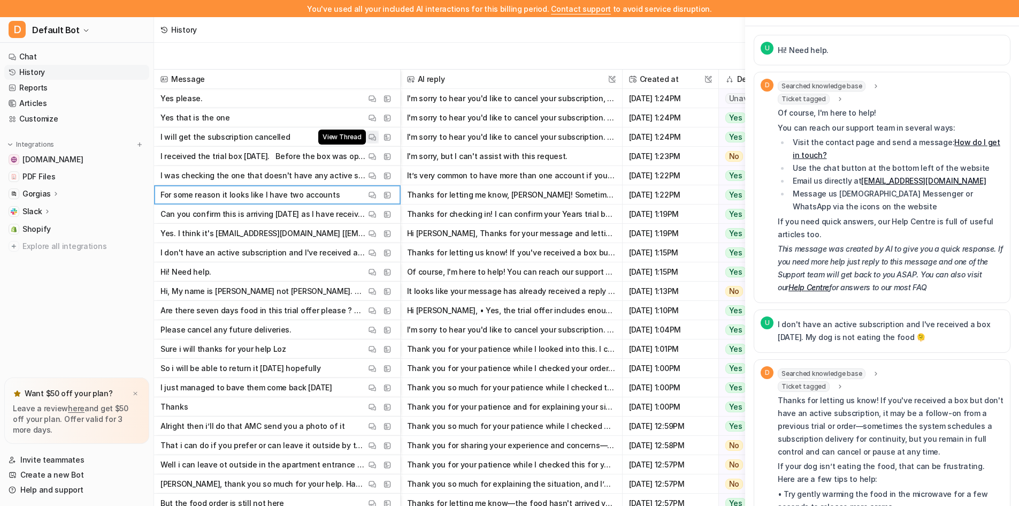
click at [372, 134] on img at bounding box center [372, 137] width 7 height 8
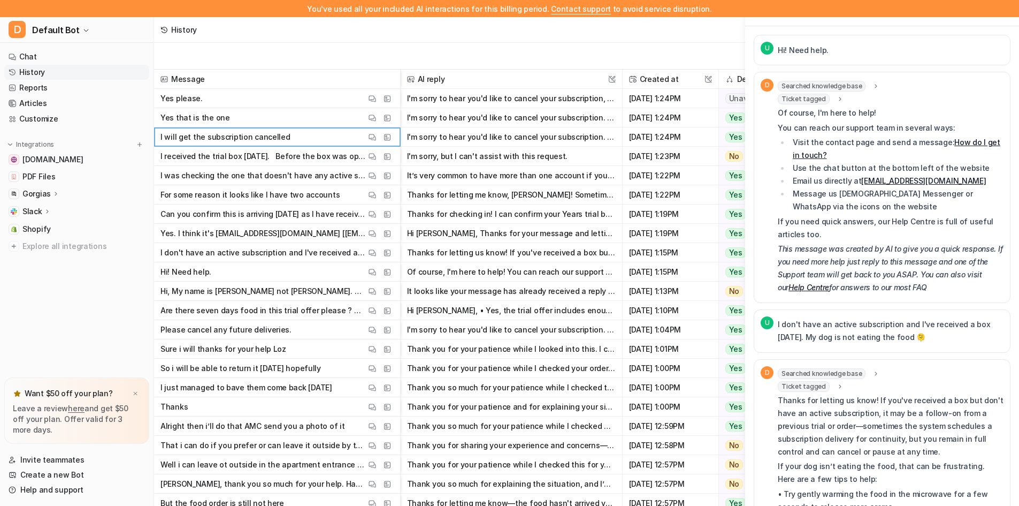
click at [816, 101] on span "Ticket tagged" at bounding box center [804, 99] width 52 height 11
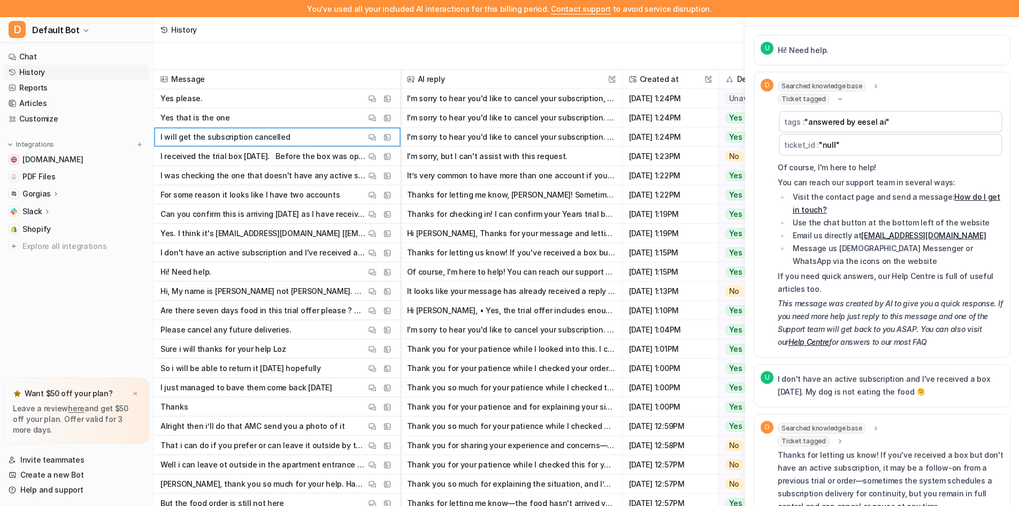
click at [816, 101] on span "Ticket tagged" at bounding box center [804, 99] width 52 height 11
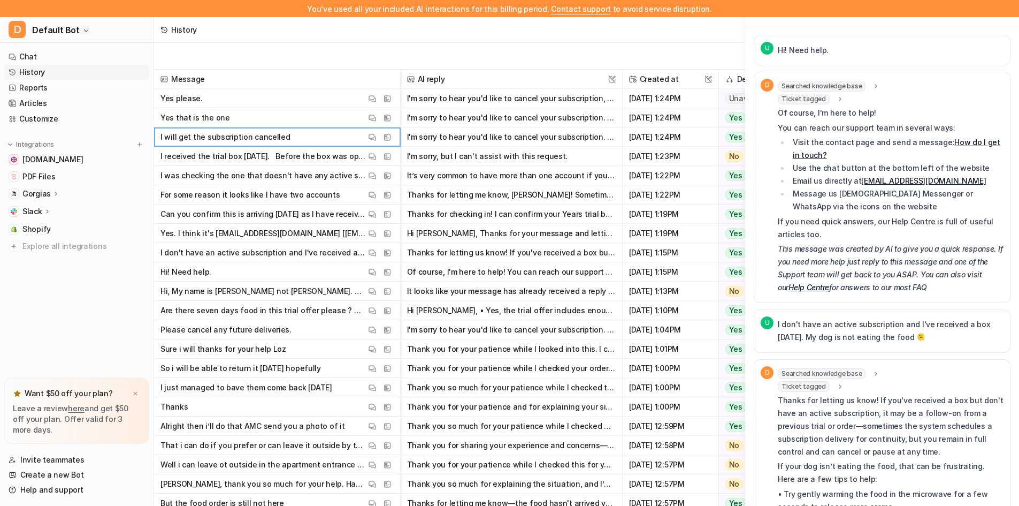
click at [815, 82] on span "Searched knowledge base" at bounding box center [822, 86] width 88 height 11
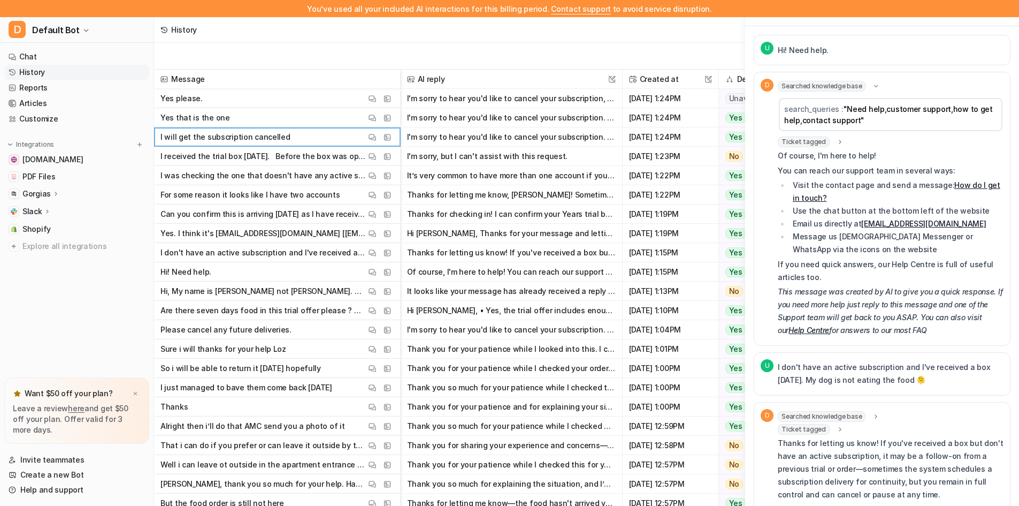
click at [815, 82] on span "Searched knowledge base" at bounding box center [822, 86] width 88 height 11
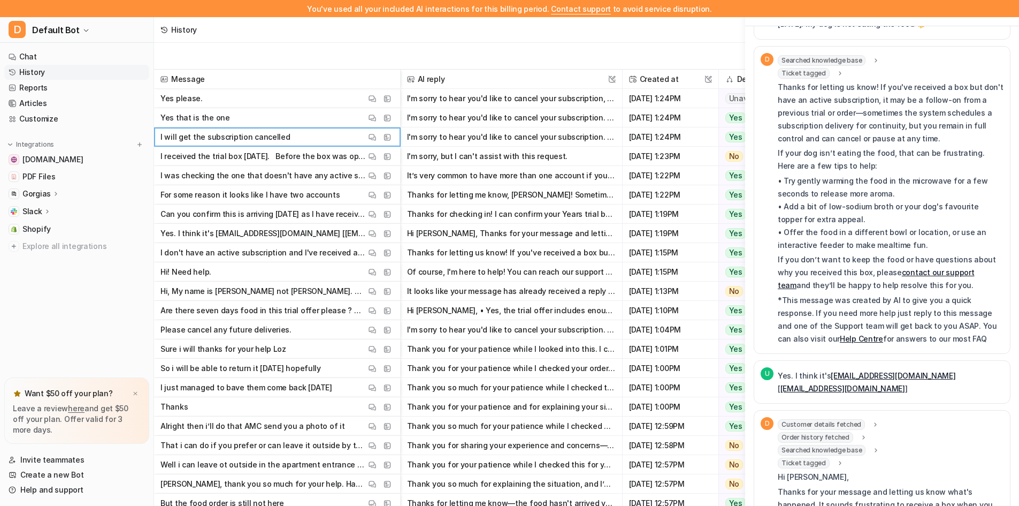
scroll to position [321, 0]
